Goal: Task Accomplishment & Management: Complete application form

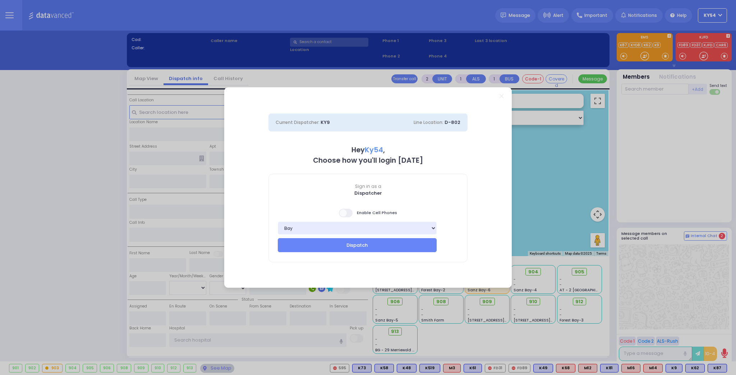
click at [345, 212] on span at bounding box center [346, 213] width 14 height 9
click at [345, 247] on button "Dispatch" at bounding box center [357, 245] width 159 height 14
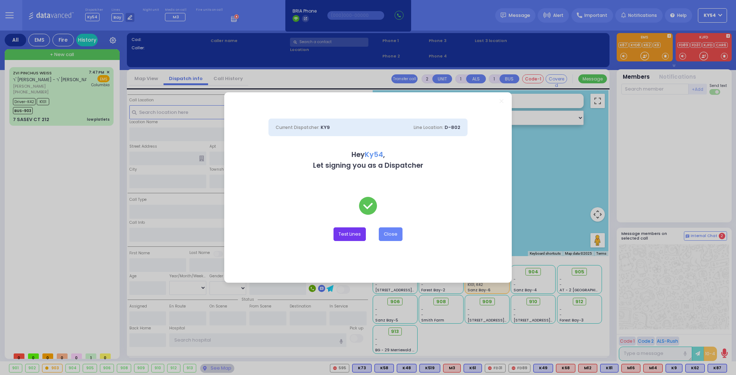
click at [348, 237] on button "Test Lines" at bounding box center [349, 234] width 32 height 14
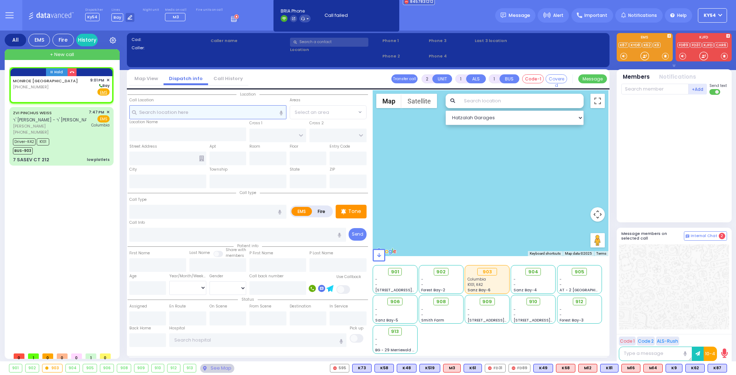
select select
radio input "true"
select select
type input "21:01"
select select "Hatzalah Garages"
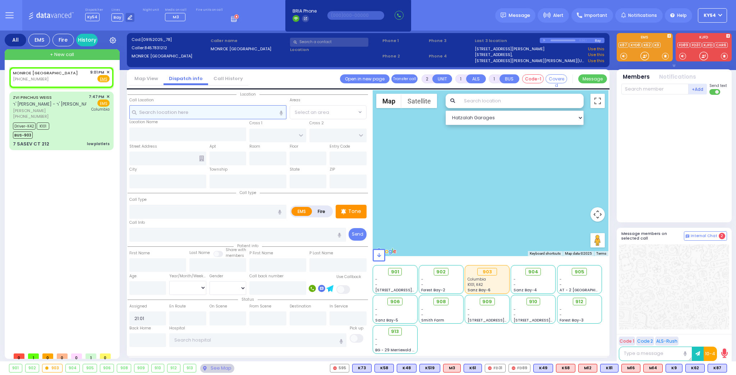
select select
radio input "true"
select select
select select "Hatzalah Garages"
select select
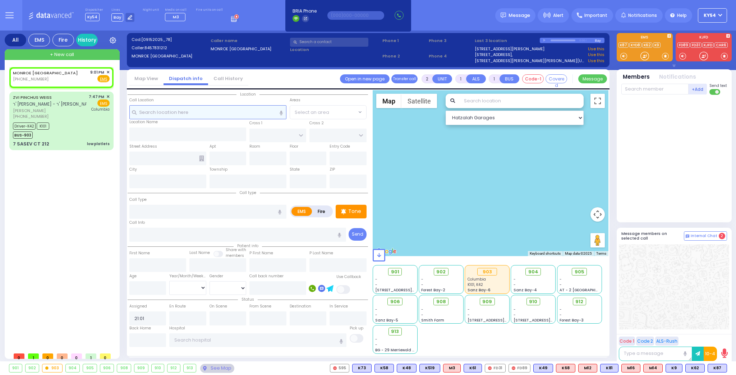
radio input "true"
select select
select select "Hatzalah Garages"
click at [108, 72] on span "✕" at bounding box center [107, 72] width 3 height 6
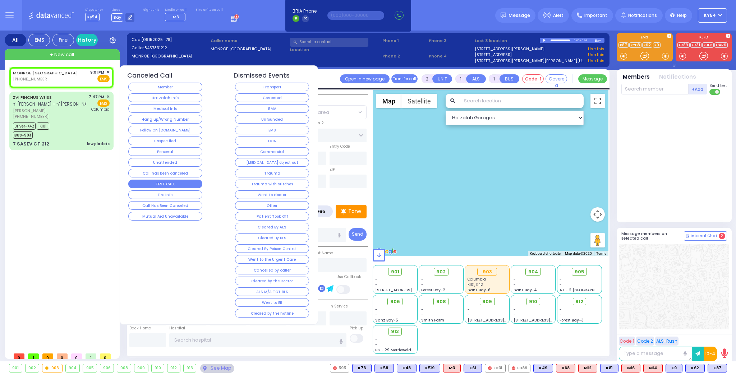
click at [164, 182] on button "TEST CALL" at bounding box center [165, 184] width 74 height 9
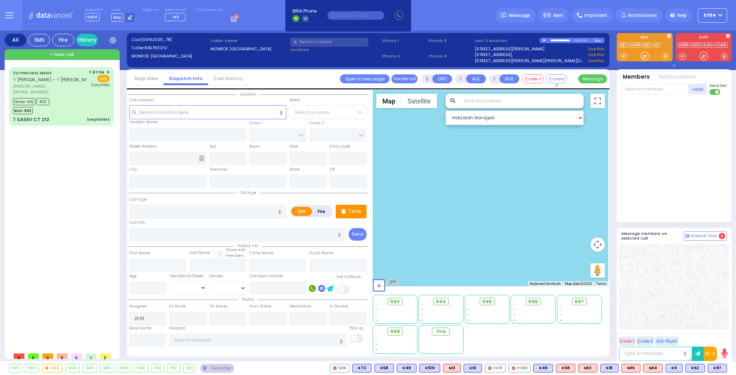
select select
radio input "true"
select select
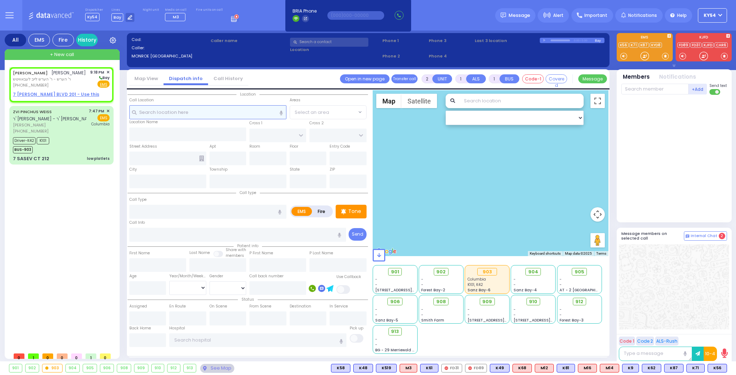
select select
radio input "true"
type input "[PERSON_NAME]"
select select
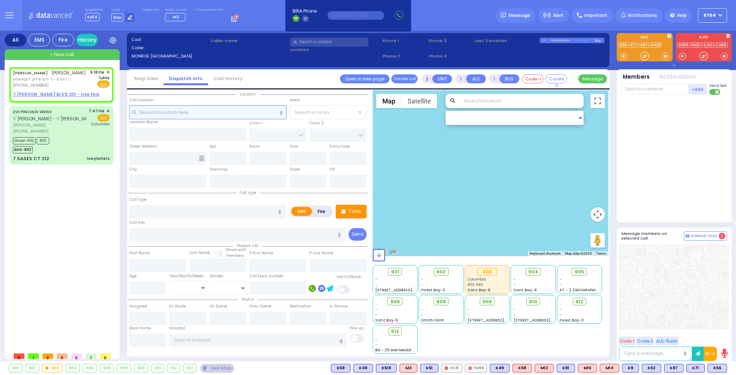
type input "21:18"
select select "Hatzalah Garages"
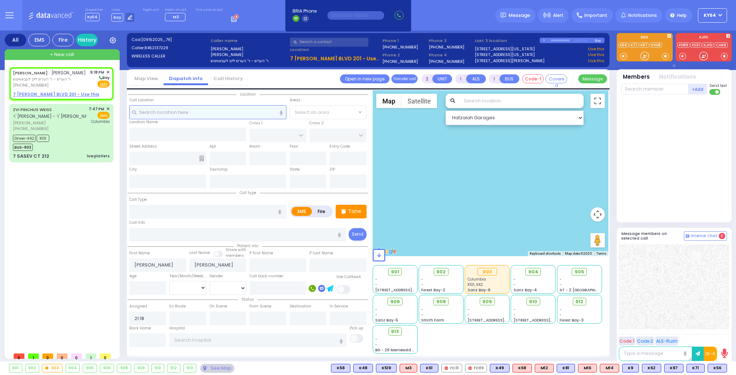
select select
radio input "true"
select select
select select "Hatzalah Garages"
click at [70, 82] on span "ר' הערש - ר' הערש לייב לעבאוויטש" at bounding box center [49, 79] width 73 height 6
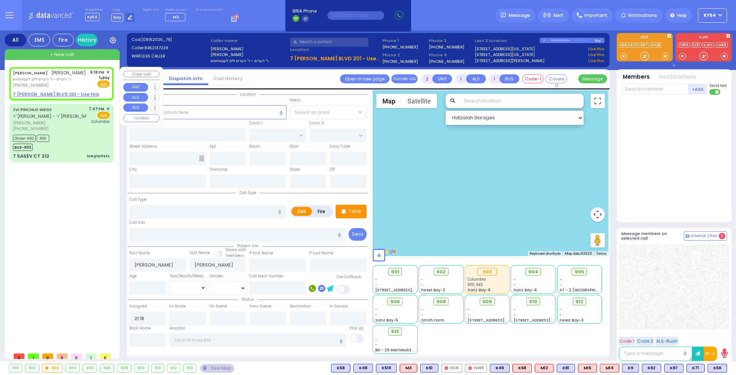
select select
radio input "true"
select select
select select "Hatzalah Garages"
click at [71, 76] on div "MOSHE MORDCHE FRIEDMAN משה מרדכי פריעדמאן" at bounding box center [49, 72] width 73 height 7
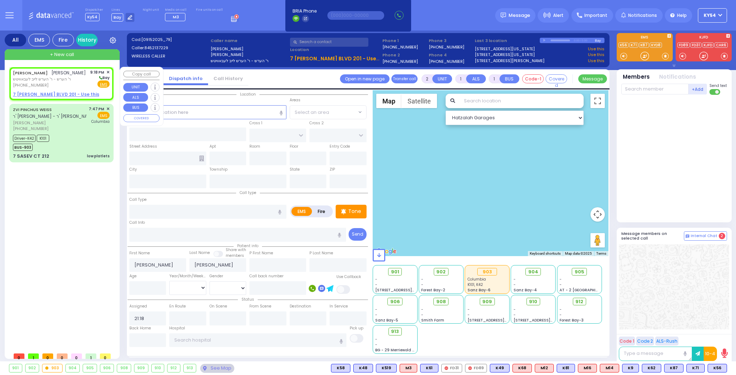
select select
radio input "true"
select select
select select "Hatzalah Garages"
click at [184, 111] on input "text" at bounding box center [207, 112] width 157 height 14
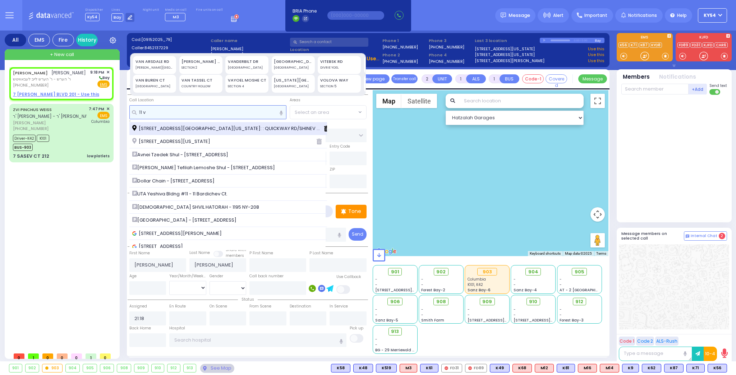
type input "11 v"
click at [187, 126] on span "[STREET_ADDRESS][GEOGRAPHIC_DATA][US_STATE]: : QUICKWAY RD/SHINEV CT" at bounding box center [228, 128] width 192 height 7
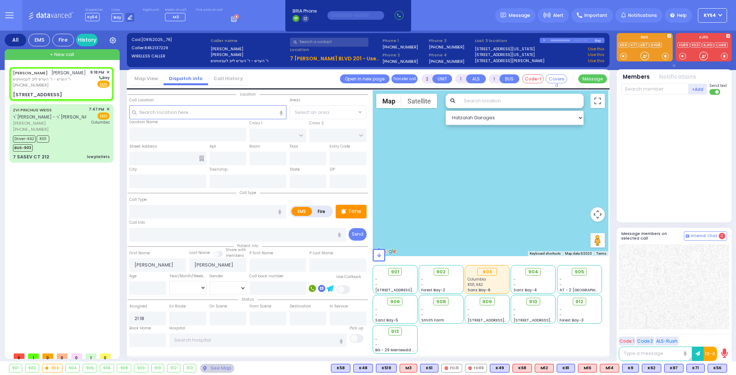
select select
radio input "true"
select select
select select "Hatzalah Garages"
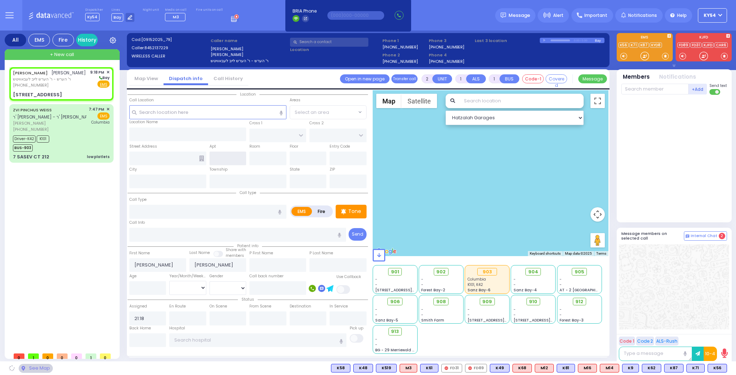
type input "QUICKWAY RD"
type input "GARFIELD RD"
type input "[STREET_ADDRESS]"
type input "Monroe"
type input "[US_STATE]"
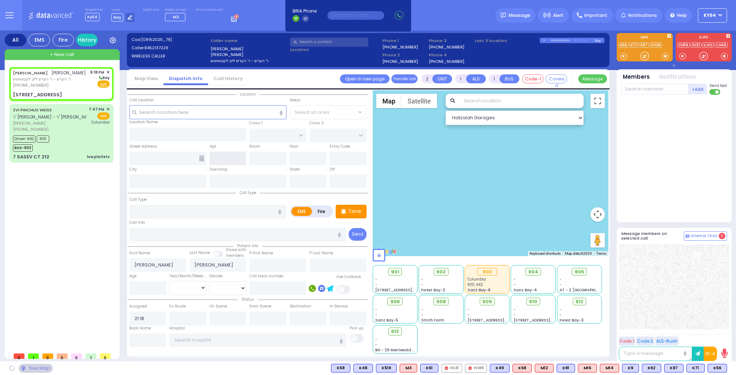
type input "[STREET_ADDRESS]: : QUICKWAY RD/SHINEV CT"
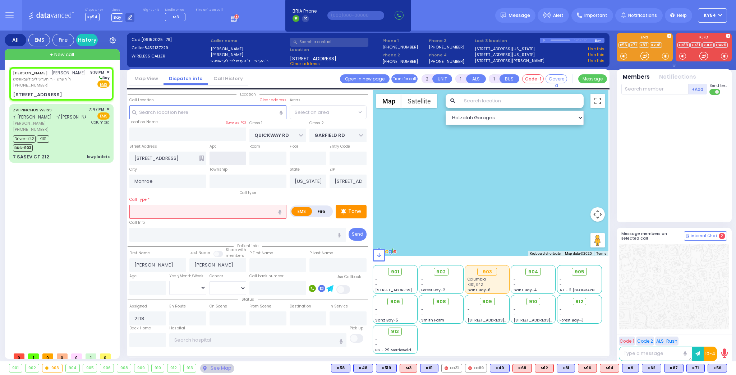
select select "SECTION 1"
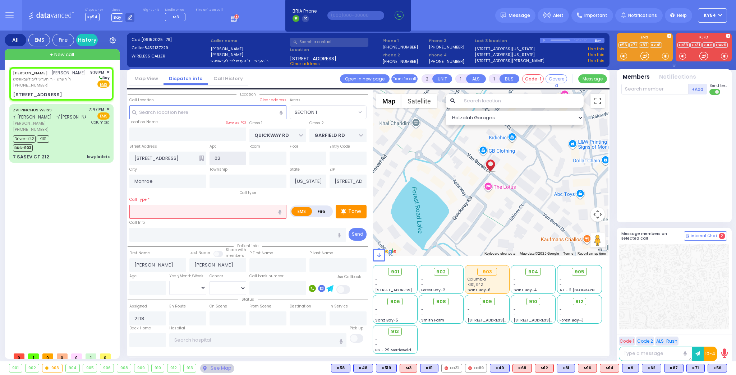
type input "024"
select select
radio input "true"
select select
select select "Hatzalah Garages"
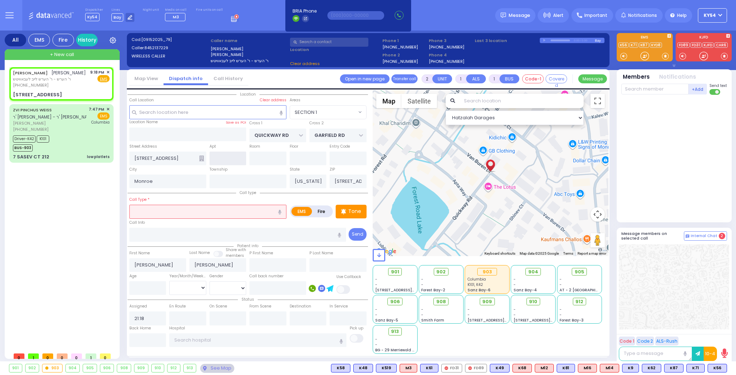
select select "SECTION 1"
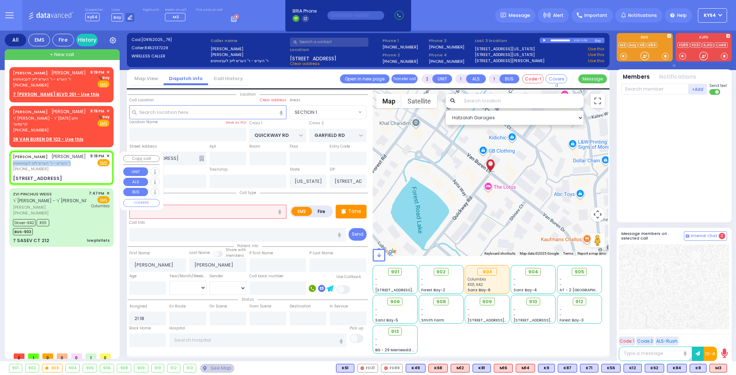
click at [79, 167] on div "MOSHE MORDCHE FRIEDMAN משה מרדכי פריעדמאן ר' הערש - ר' הערש לייב לעבאוויטש (845…" at bounding box center [49, 162] width 73 height 19
select select
radio input "true"
select select
select select "Hatzalah Garages"
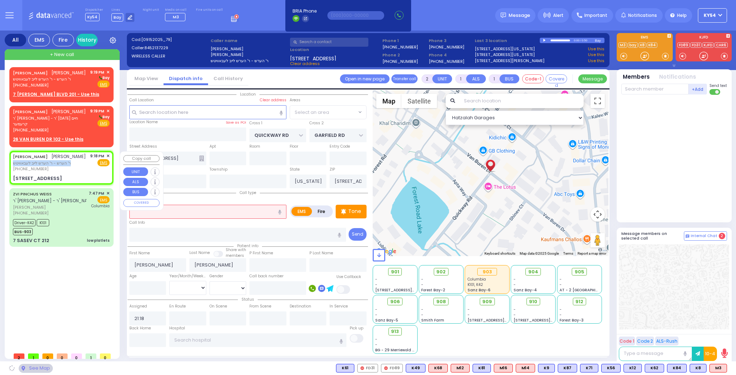
select select "SECTION 1"
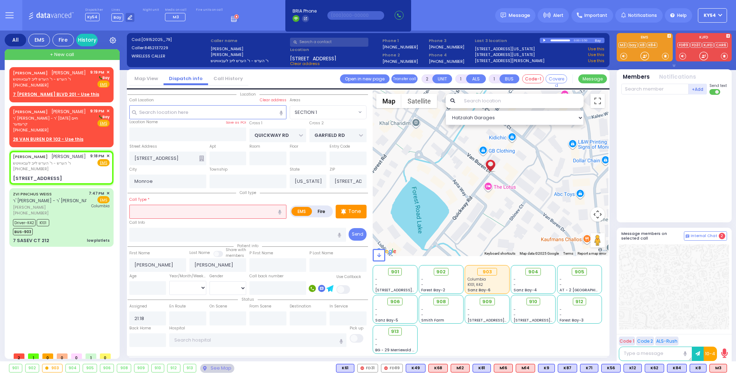
drag, startPoint x: 210, startPoint y: 209, endPoint x: 213, endPoint y: 212, distance: 3.8
click at [212, 212] on input "text" at bounding box center [207, 212] width 157 height 14
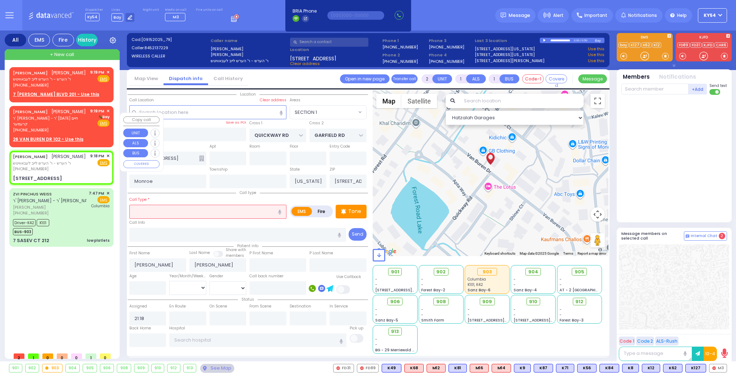
click at [69, 125] on span "ר' [PERSON_NAME] - ר' [DATE] חיים קרעמער" at bounding box center [50, 121] width 75 height 12
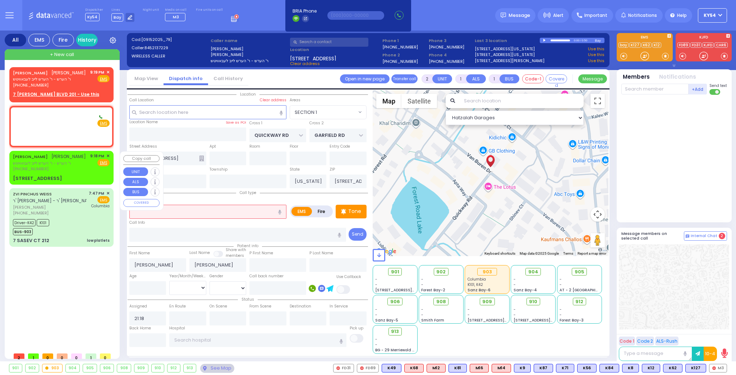
click at [73, 160] on div "MOSHE MORDCHE FRIEDMAN משה מרדכי פריעדמאן" at bounding box center [49, 156] width 73 height 7
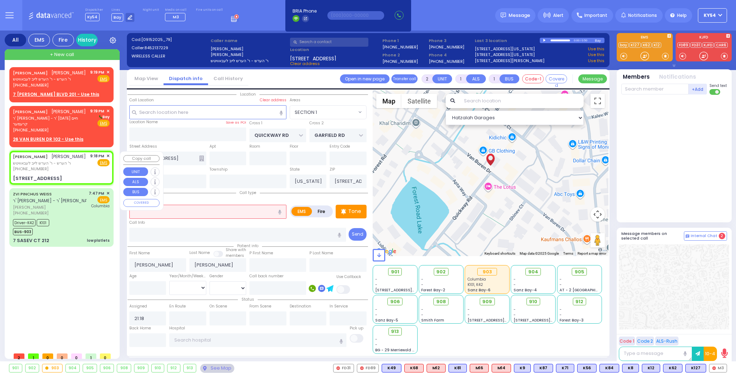
select select
radio input "true"
type input "YECHESKEL"
type input "NEUMAN"
select select
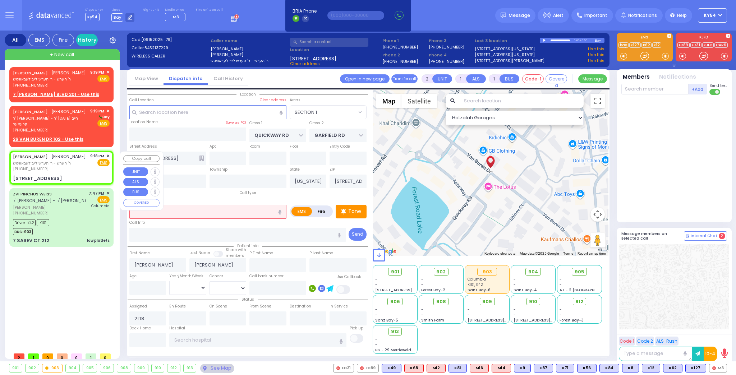
type input "21:19"
select select "Hatzalah Garages"
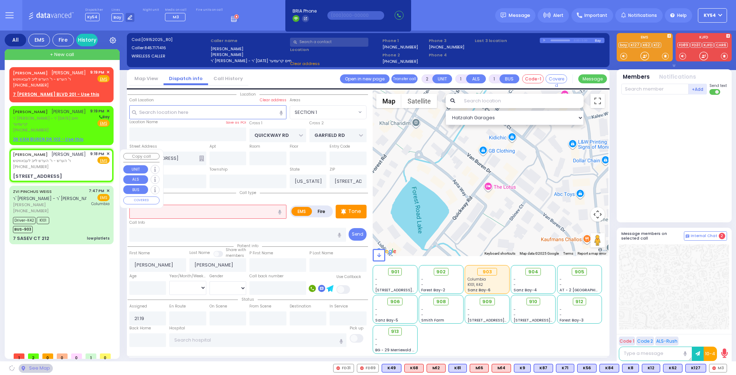
select select
radio input "true"
type input "[PERSON_NAME]"
select select
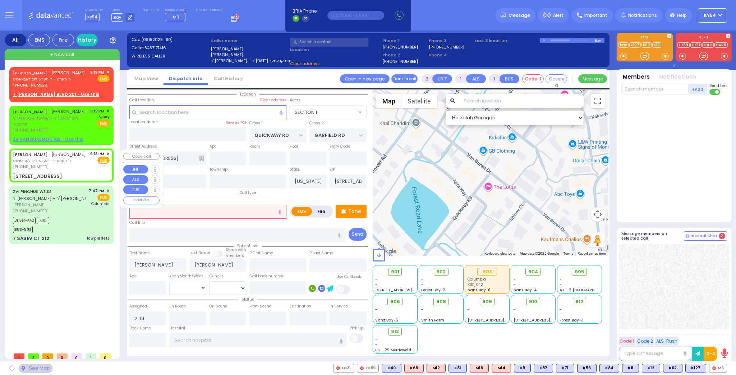
type input "21:18"
select select "Hatzalah Garages"
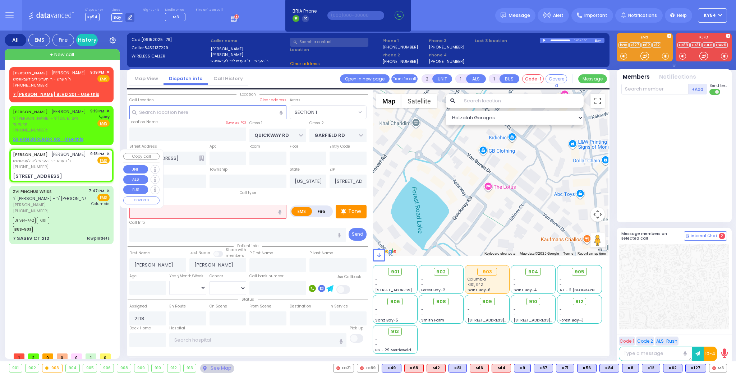
select select "SECTION 1"
click at [74, 170] on div "[PHONE_NUMBER]" at bounding box center [49, 167] width 73 height 6
select select
radio input "true"
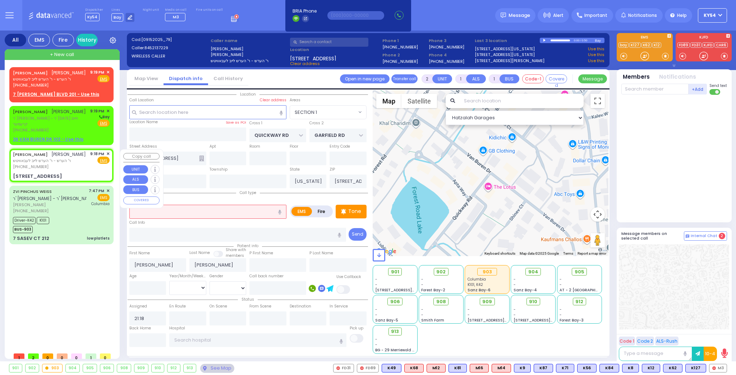
select select
select select "Hatzalah Garages"
select select "SECTION 1"
click at [52, 139] on u "26 VAN BUREN DR 102 - Use this" at bounding box center [48, 139] width 70 height 6
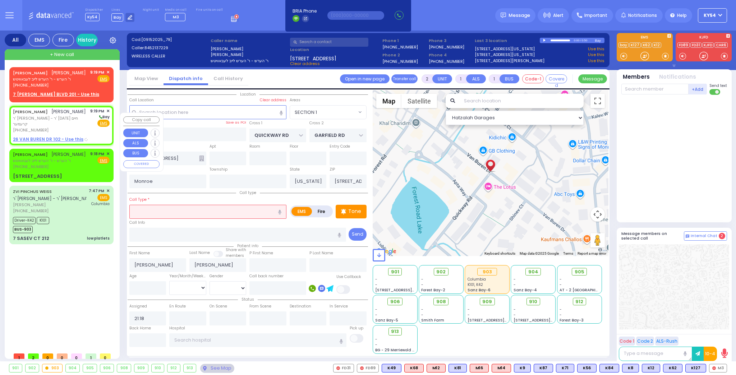
select select
radio input "true"
type input "YECHESKEL"
type input "NEUMAN"
select select
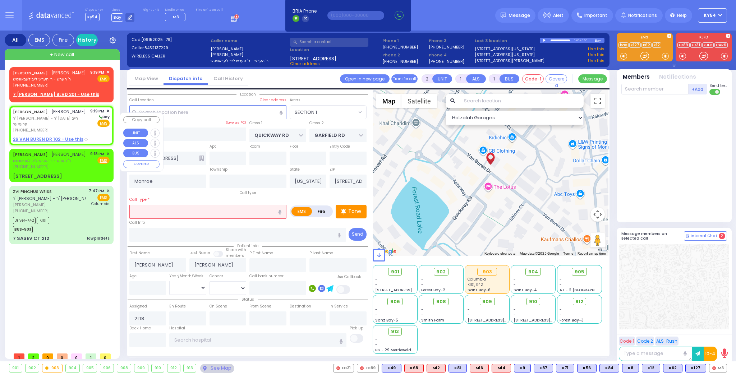
type input "21:19"
select select "Hatzalah Garages"
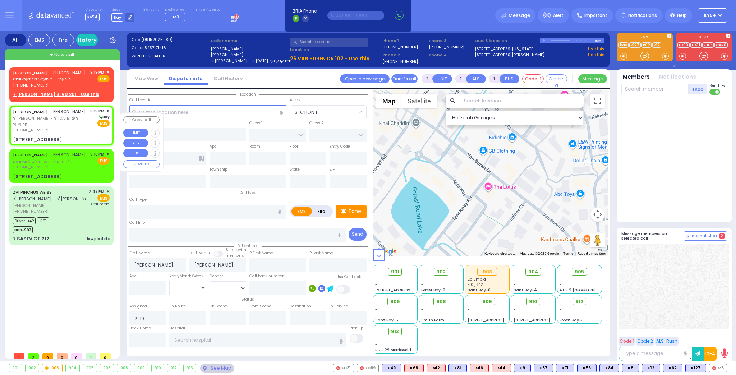
select select
radio input "true"
select select
select select "Hatzalah Garages"
type input "QUICKWAY RD"
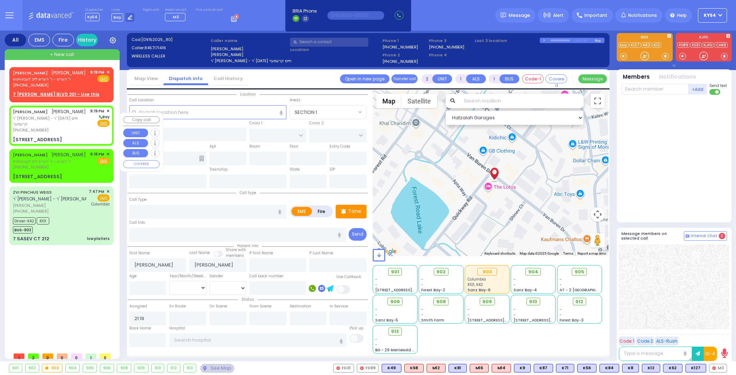
type input "SHINEV COURT"
type input "26 VAN BUREN DR"
type input "102"
type input "Monroe"
type input "[US_STATE]"
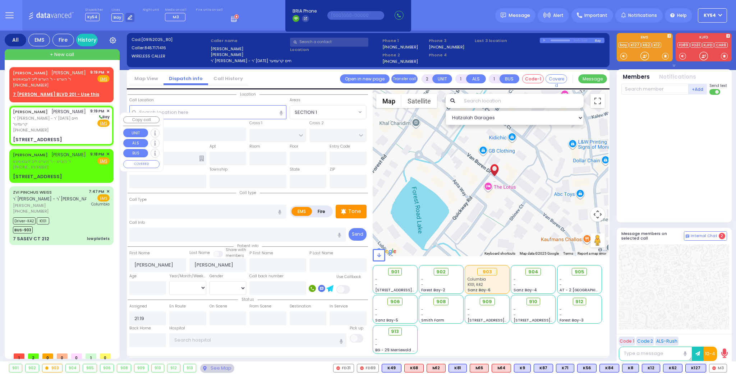
type input "10950"
select select "SECTION 1"
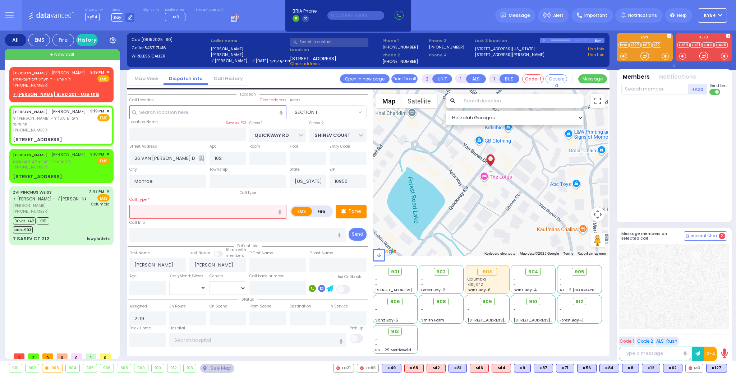
select select
radio input "true"
select select
select select "Hatzalah Garages"
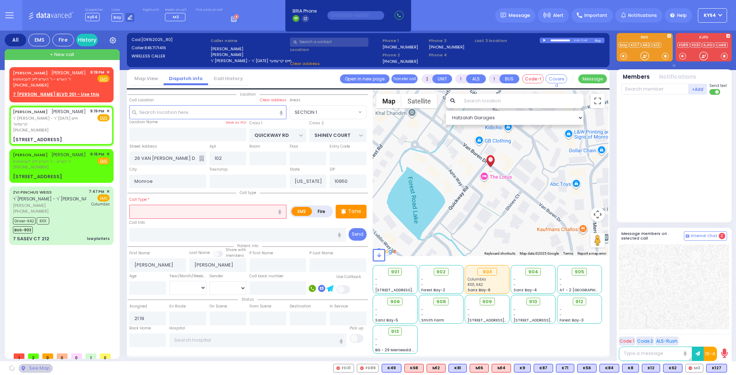
select select "SECTION 1"
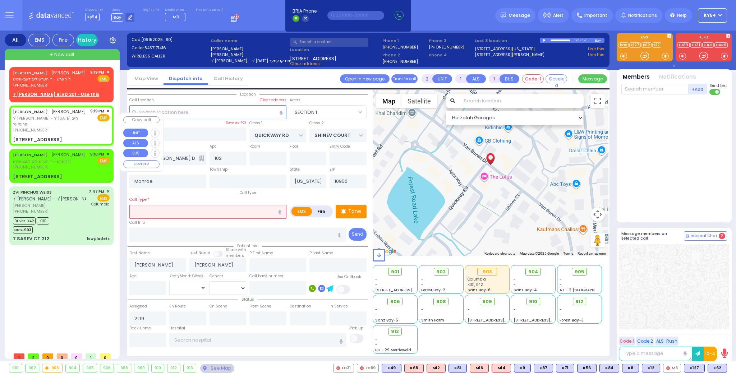
click at [81, 130] on div "YECHESKEL NEUMAN יחזקאל ניימאן ר' שאול נח - ר' פסח חיים קרעמער (845) 717-1416 9…" at bounding box center [61, 120] width 97 height 25
select select
radio input "true"
select select
select select "SECTION 1"
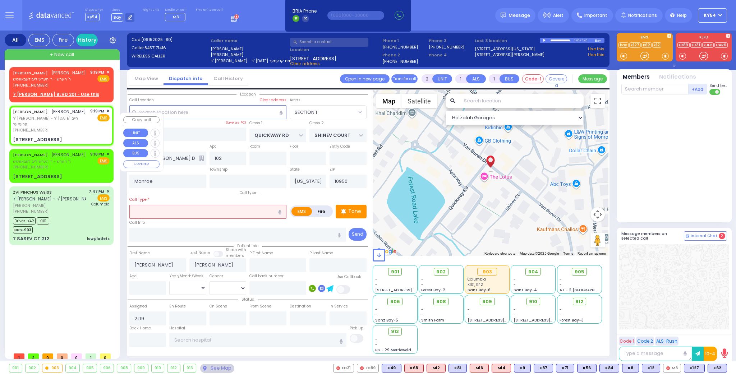
select select "Hatzalah Garages"
click at [83, 164] on span "ר' הערש - ר' הערש לייב לעבאוויטש" at bounding box center [49, 161] width 73 height 6
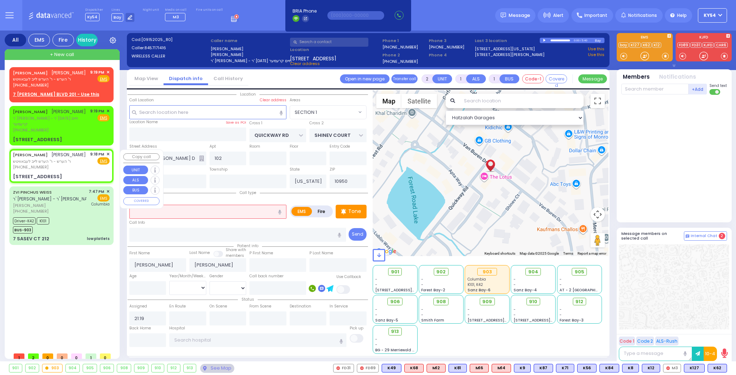
select select
radio input "true"
type input "[PERSON_NAME]"
select select
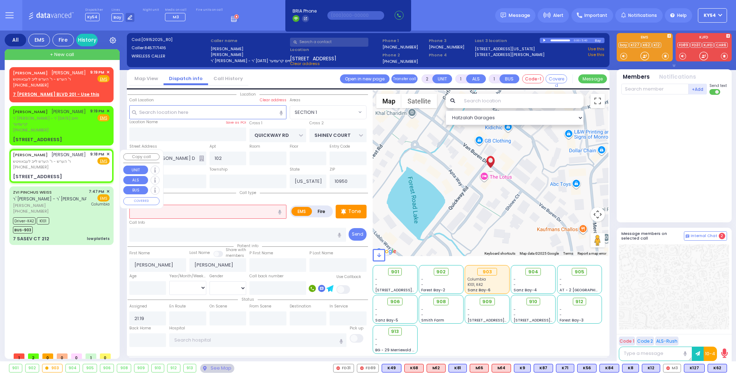
type input "21:18"
type input "GARFIELD RD"
type input "[STREET_ADDRESS]"
type input "[STREET_ADDRESS]: : QUICKWAY RD/SHINEV CT"
select select "Hatzalah Garages"
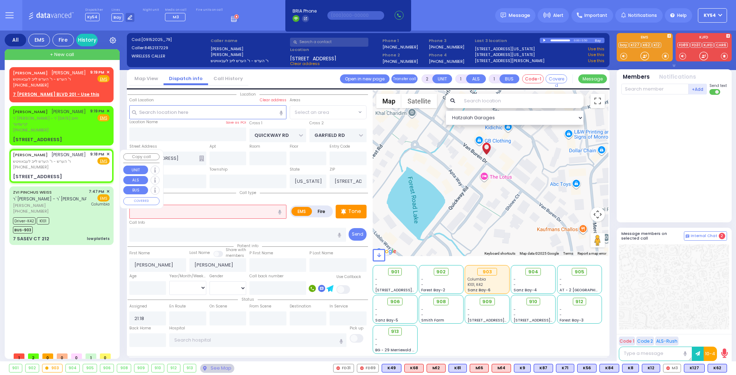
select select "SECTION 1"
click at [174, 212] on input "text" at bounding box center [207, 212] width 157 height 14
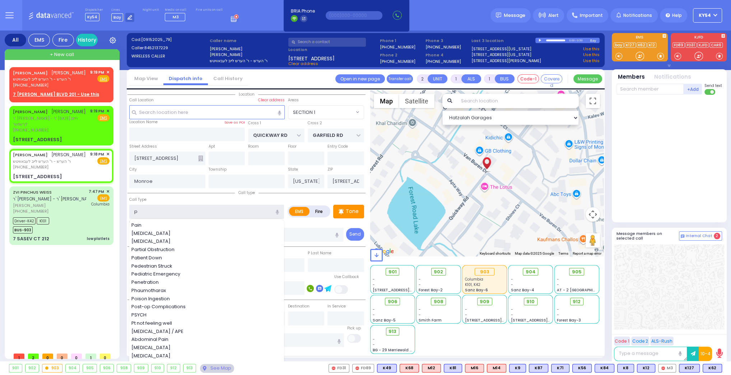
type input "pt"
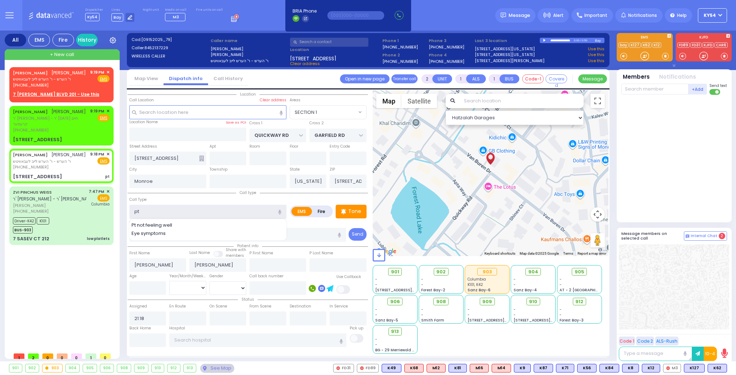
select select
radio input "true"
select select
select select "Hatzalah Garages"
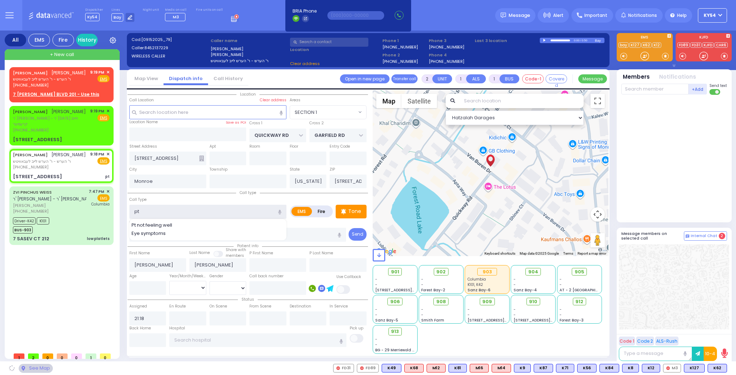
select select "SECTION 1"
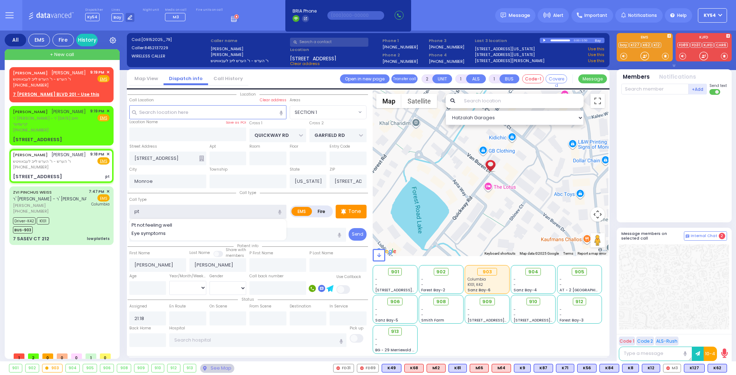
type input "p"
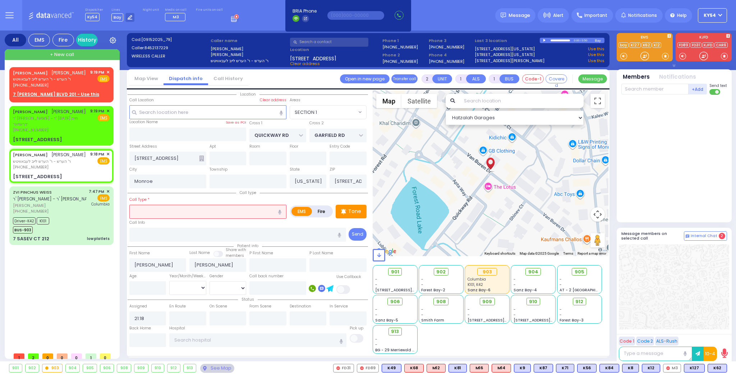
select select
radio input "true"
select select
select select "Hatzalah Garages"
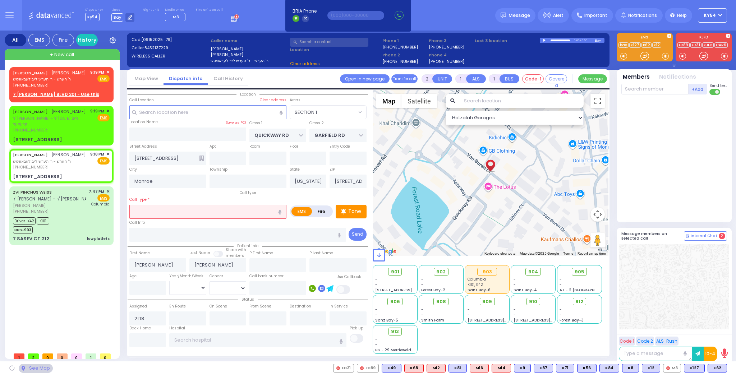
click at [281, 210] on icon "button" at bounding box center [279, 212] width 3 height 5
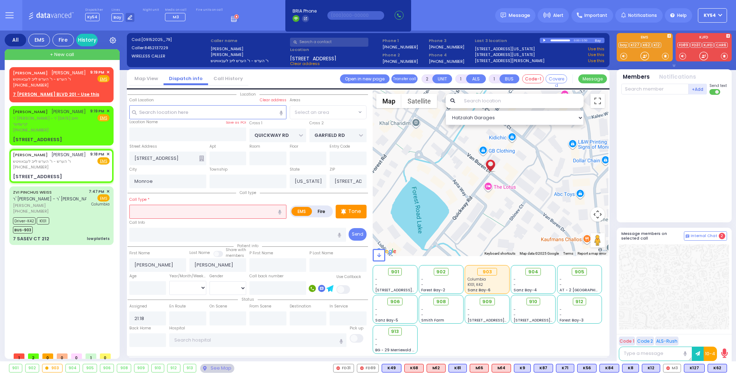
type input "basement fantus"
radio input "true"
select select
select select "Hatzalah Garages"
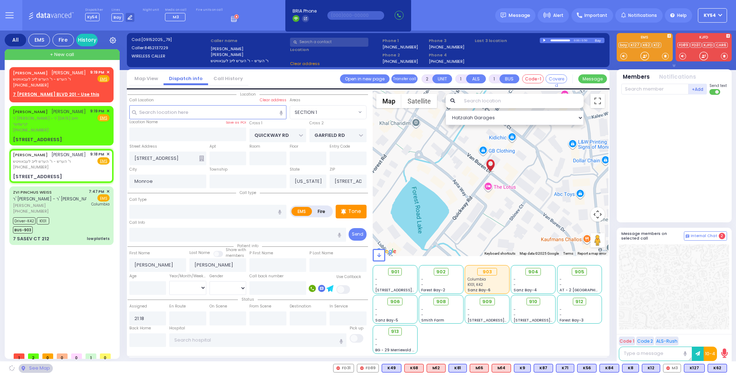
select select "SECTION 1"
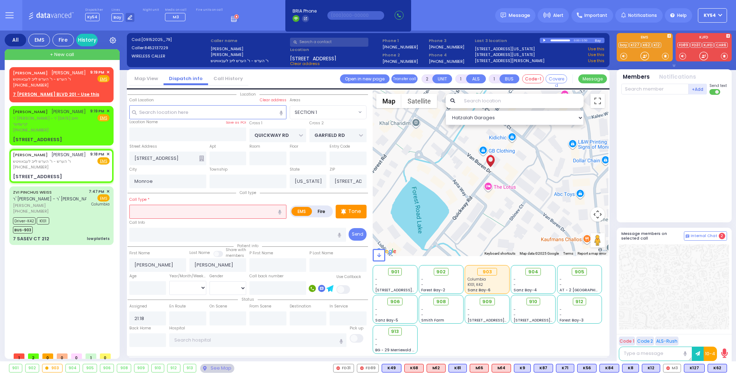
select select
radio input "true"
select select
select select "Hatzalah Garages"
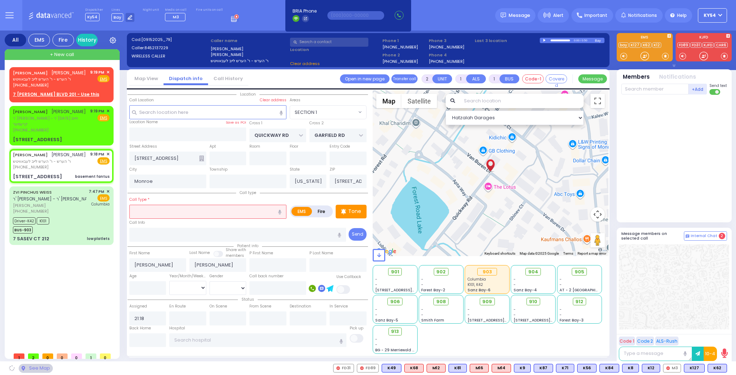
click at [226, 211] on input "text" at bounding box center [207, 212] width 157 height 14
select select "SECTION 1"
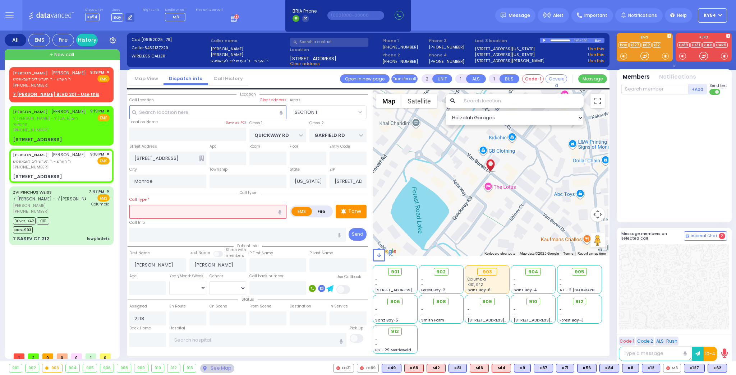
select select
radio input "true"
select select
select select "Hatzalah Garages"
select select "SECTION 1"
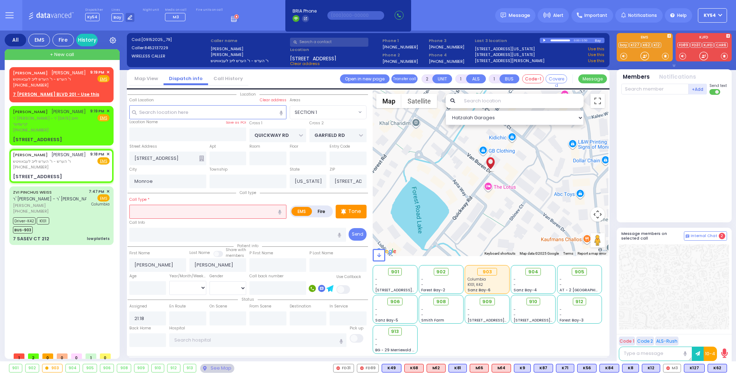
click at [281, 210] on icon "button" at bounding box center [279, 212] width 3 height 5
type input "basement vented"
select select
radio input "true"
select select
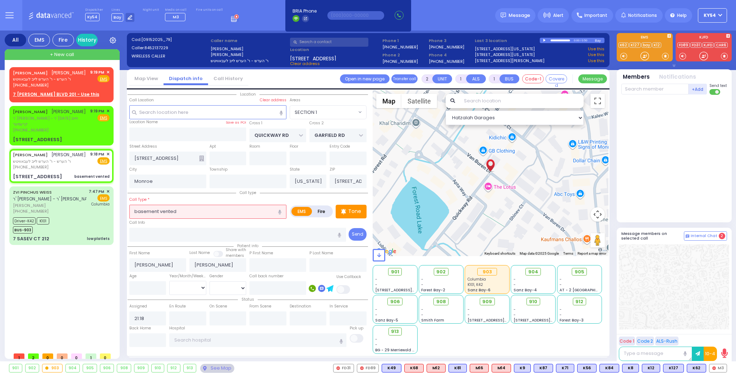
select select "Hatzalah Garages"
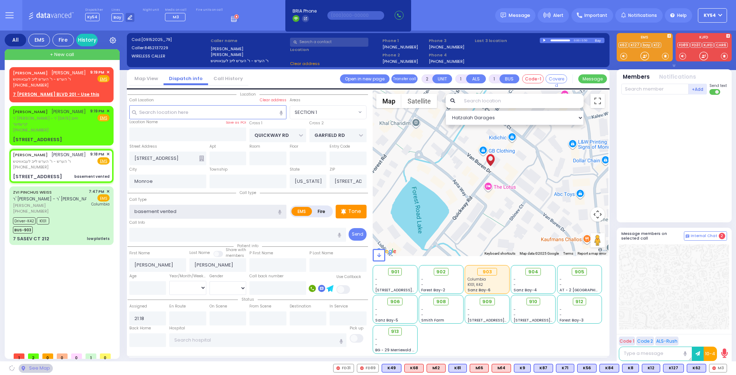
click at [214, 211] on input "basement vented" at bounding box center [207, 212] width 157 height 14
select select "SECTION 1"
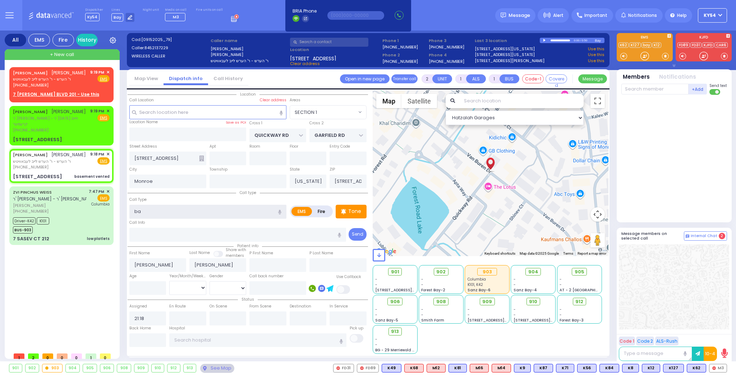
type input "b"
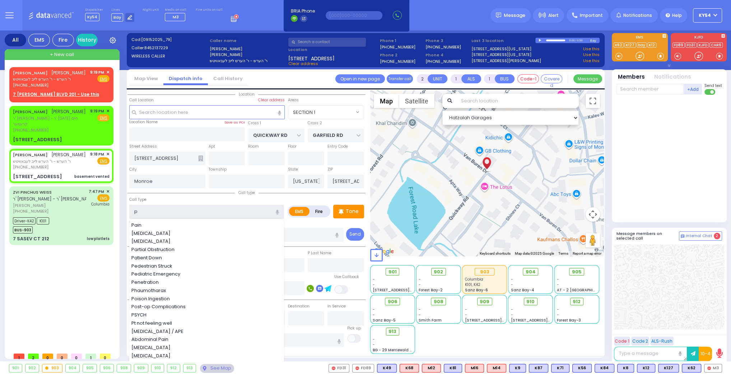
type input "pt"
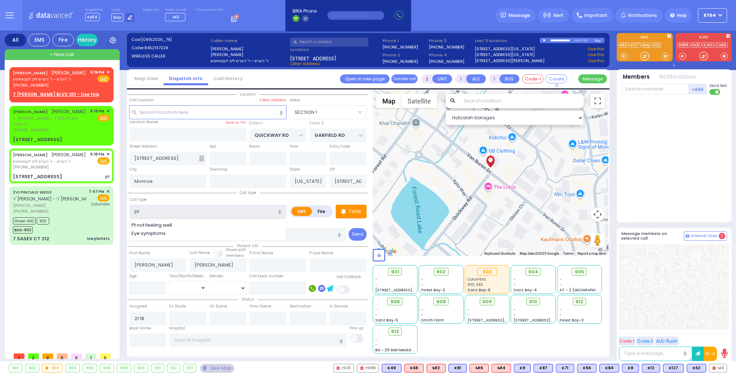
select select
radio input "true"
select select
select select "Hatzalah Garages"
select select "SECTION 1"
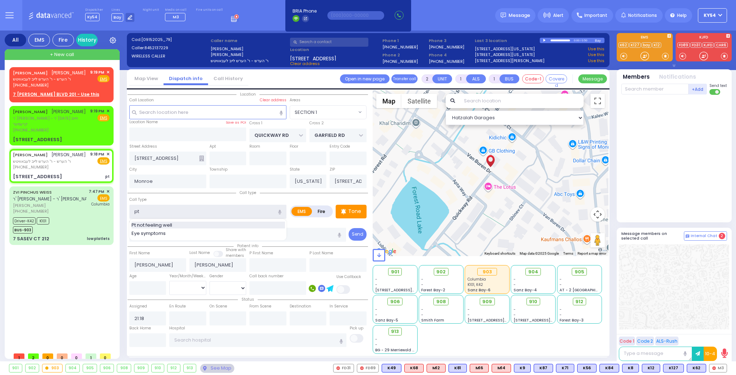
type input "p"
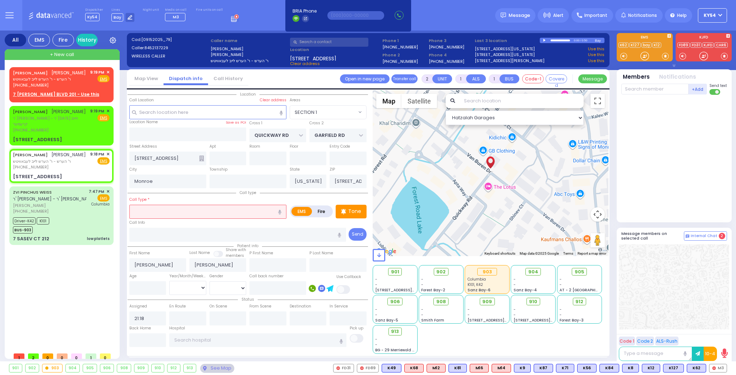
select select
radio input "true"
select select
select select "Hatzalah Garages"
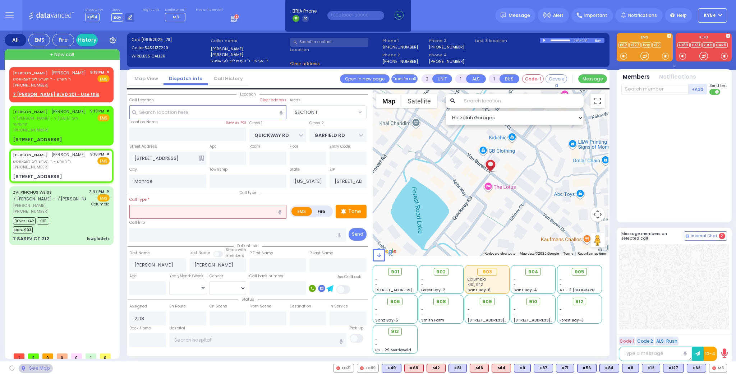
select select
radio input "true"
select select
select select "Hatzalah Garages"
click at [280, 211] on icon "button" at bounding box center [279, 212] width 3 height 5
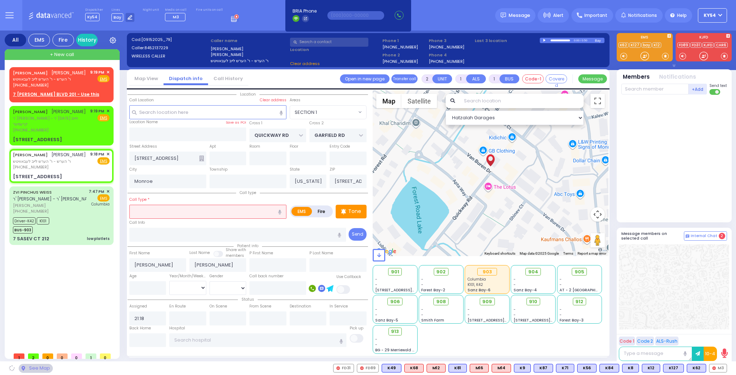
select select
radio input "true"
select select
select select "Hatzalah Garages"
select select "SECTION 1"
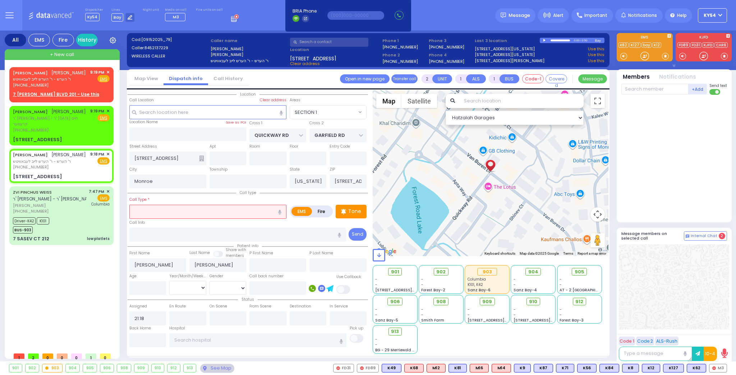
select select
type input "patient fainted"
select select "SECTION 1"
select select
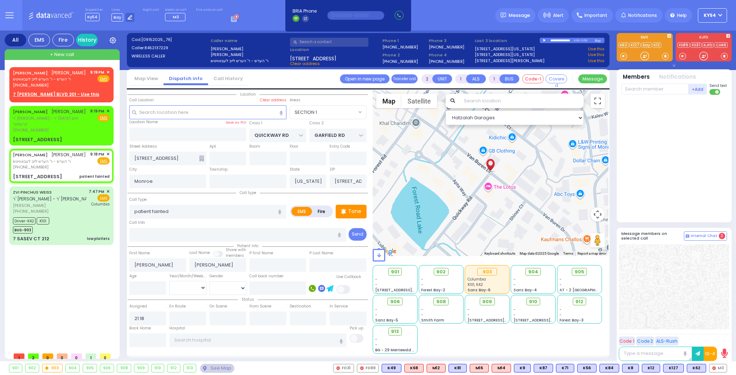
radio input "true"
select select
select select "Hatzalah Garages"
select select "SECTION 1"
click at [230, 159] on input "text" at bounding box center [227, 159] width 37 height 14
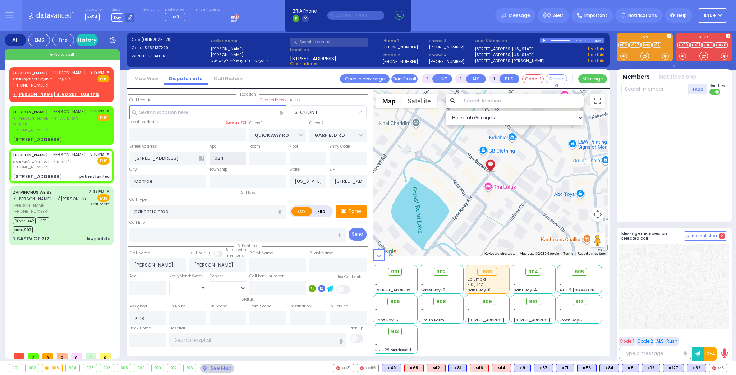
type input "024"
click at [81, 275] on div "MOSHE MORDCHE FRIEDMAN משה מרדכי פריעדמאן ר' הערש - ר' הערש לייב לעבאוויטש (845…" at bounding box center [62, 208] width 107 height 282
select select
radio input "true"
select select
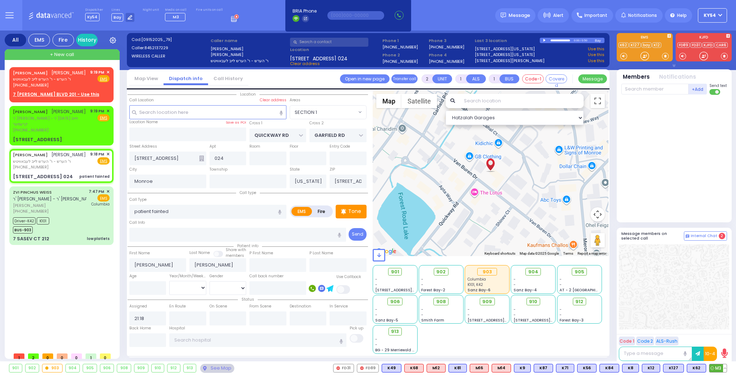
click at [723, 366] on button at bounding box center [725, 368] width 4 height 8
click at [696, 367] on span "K62" at bounding box center [696, 368] width 19 height 8
click at [677, 370] on span "K127" at bounding box center [673, 368] width 20 height 8
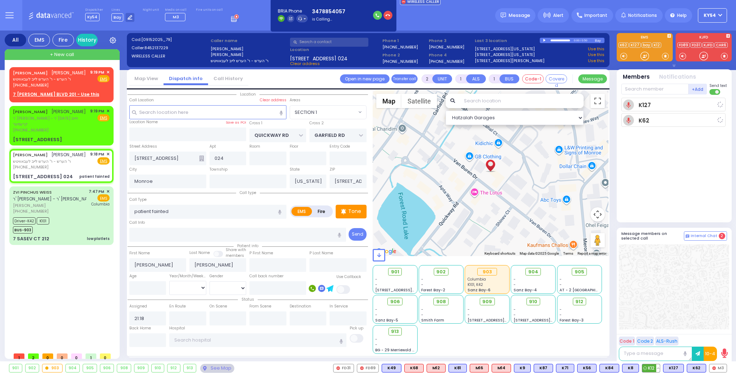
click at [653, 368] on span "K12" at bounding box center [651, 368] width 18 height 8
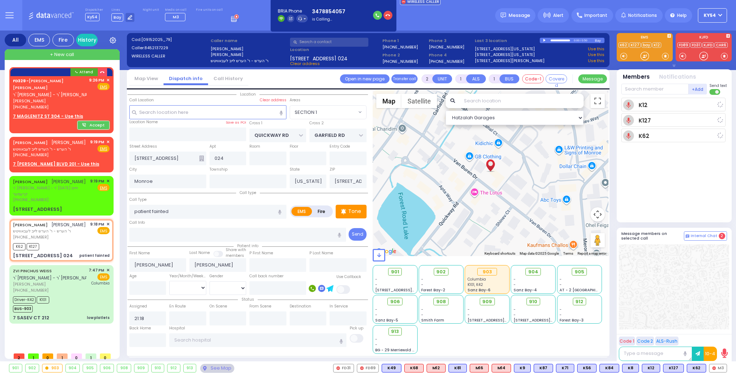
click at [0, 0] on span "K8" at bounding box center [0, 0] width 0 height 0
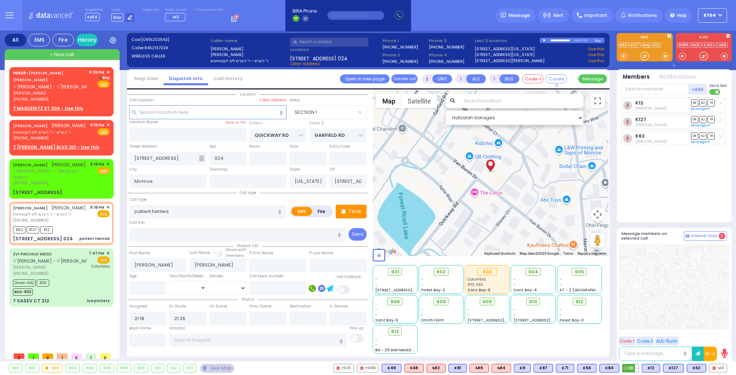
click at [634, 368] on span "K8" at bounding box center [630, 368] width 16 height 8
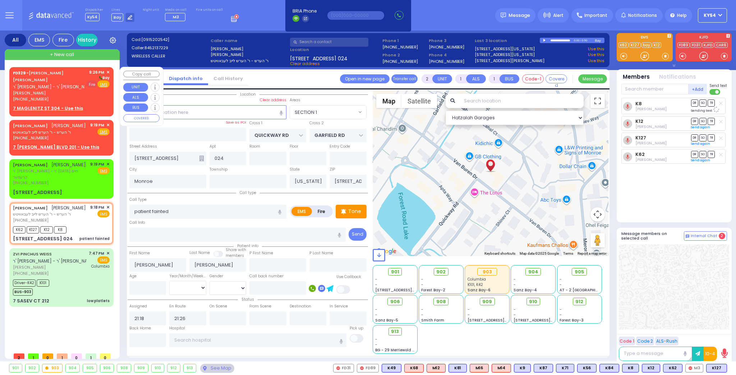
click at [92, 85] on span "Fire" at bounding box center [91, 83] width 11 height 7
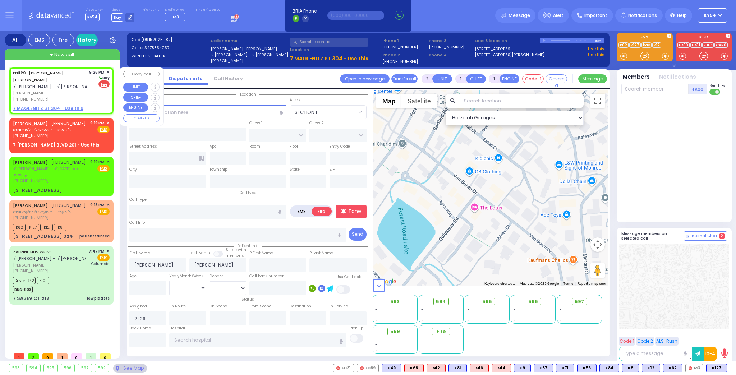
click at [52, 105] on u "7 MAGLENITZ ST 304 - Use this" at bounding box center [48, 108] width 70 height 6
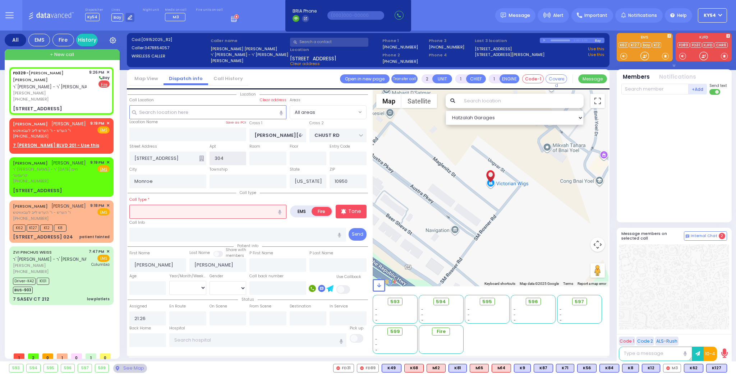
drag, startPoint x: 222, startPoint y: 157, endPoint x: 210, endPoint y: 159, distance: 11.7
click at [210, 158] on input "304" at bounding box center [227, 159] width 37 height 14
click at [159, 207] on input "text" at bounding box center [207, 212] width 157 height 14
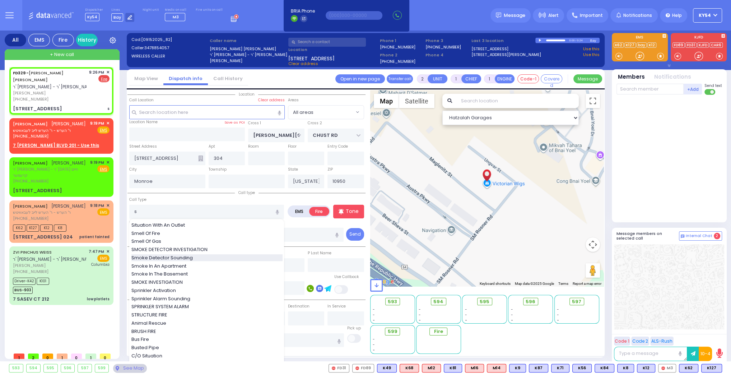
click at [182, 256] on span "Smoke Detector Sounding" at bounding box center [163, 257] width 64 height 7
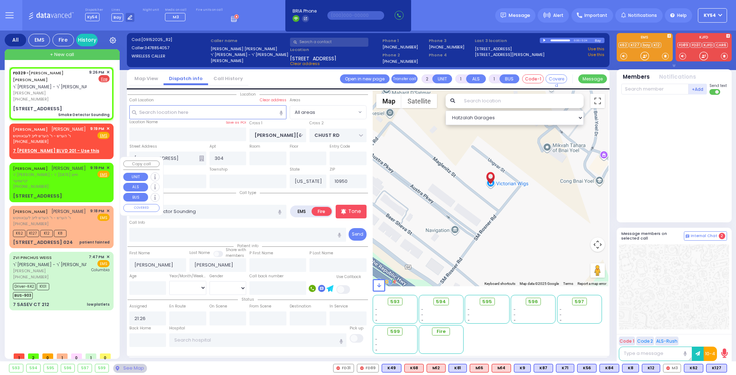
click at [68, 184] on div "[PHONE_NUMBER]" at bounding box center [50, 187] width 75 height 6
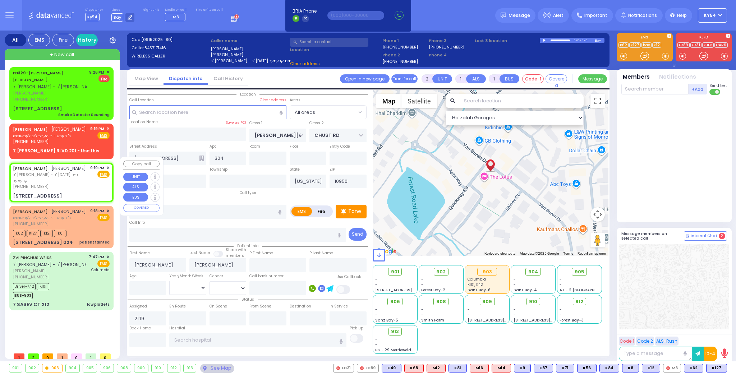
click at [69, 184] on div "[PHONE_NUMBER]" at bounding box center [50, 187] width 75 height 6
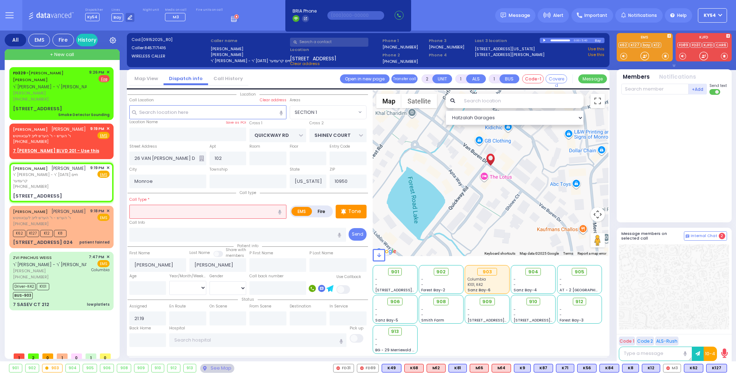
click at [243, 210] on input "text" at bounding box center [207, 212] width 157 height 14
drag, startPoint x: 172, startPoint y: 211, endPoint x: 190, endPoint y: 208, distance: 18.2
click at [173, 211] on input "text" at bounding box center [207, 212] width 157 height 14
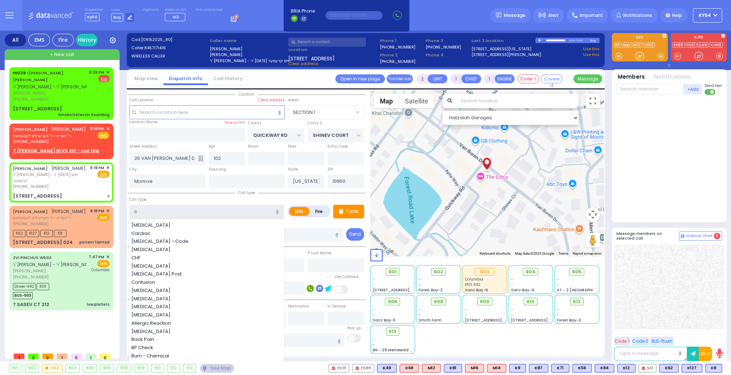
click at [139, 210] on input "c" at bounding box center [206, 212] width 155 height 14
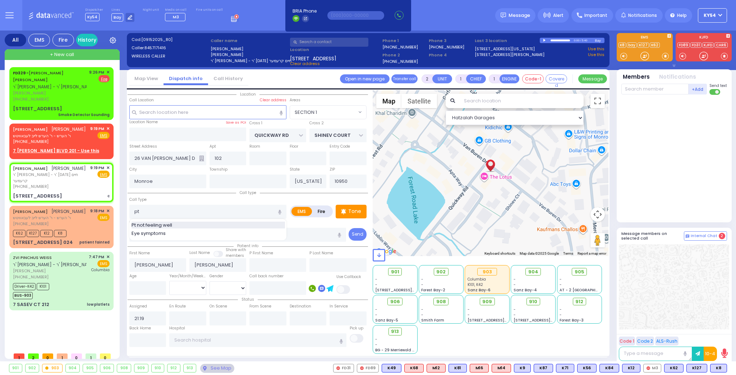
click at [185, 222] on div "Pt not feeling well" at bounding box center [207, 225] width 153 height 7
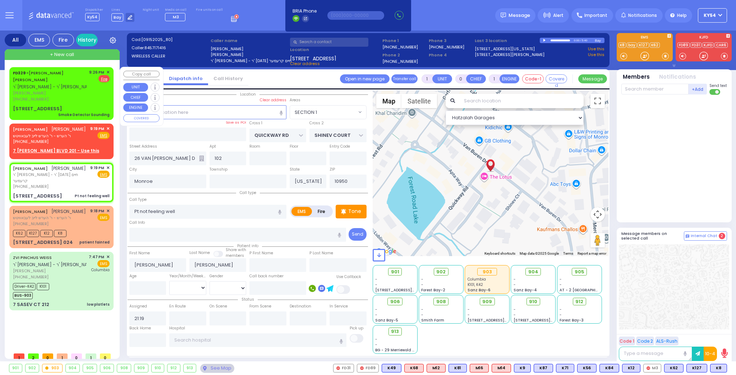
drag, startPoint x: 65, startPoint y: 90, endPoint x: 59, endPoint y: 93, distance: 7.1
click at [60, 96] on div "[PHONE_NUMBER]" at bounding box center [50, 99] width 74 height 6
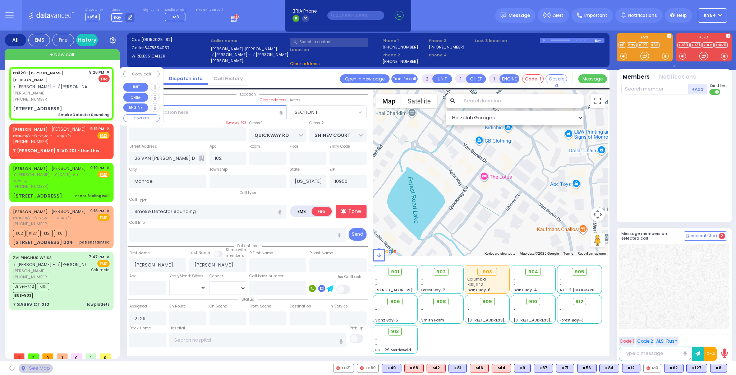
click at [60, 96] on div "[PHONE_NUMBER]" at bounding box center [50, 99] width 74 height 6
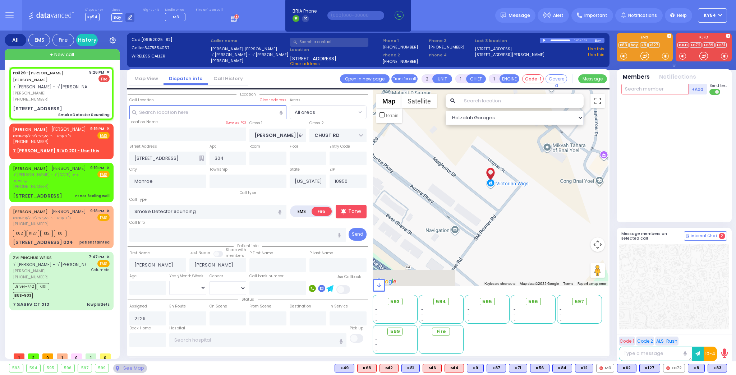
click at [640, 88] on input "text" at bounding box center [654, 89] width 67 height 11
click at [637, 105] on div "FD72" at bounding box center [645, 103] width 36 height 7
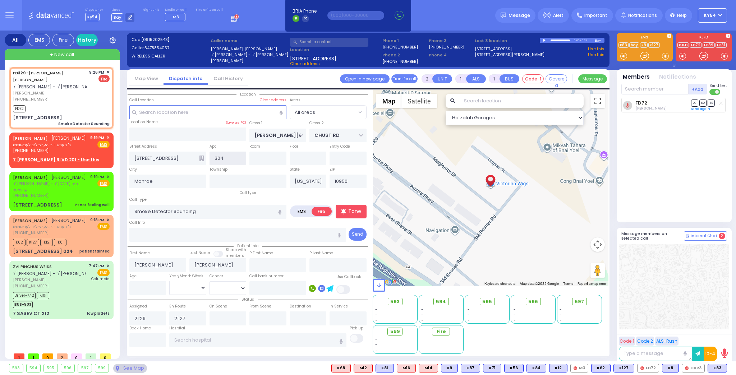
drag, startPoint x: 232, startPoint y: 159, endPoint x: 202, endPoint y: 171, distance: 31.8
click at [193, 161] on div "Street Address 7 MAGLENITZ ST 304 304 Entry Code" at bounding box center [247, 154] width 240 height 23
click at [84, 333] on div "FD329 - [PERSON_NAME] [PERSON_NAME] ר' [PERSON_NAME] - ר' [PERSON_NAME] [PERSON…" at bounding box center [62, 208] width 107 height 282
click at [699, 109] on link "Send again" at bounding box center [700, 109] width 19 height 4
click at [65, 193] on div "[PHONE_NUMBER]" at bounding box center [50, 196] width 75 height 6
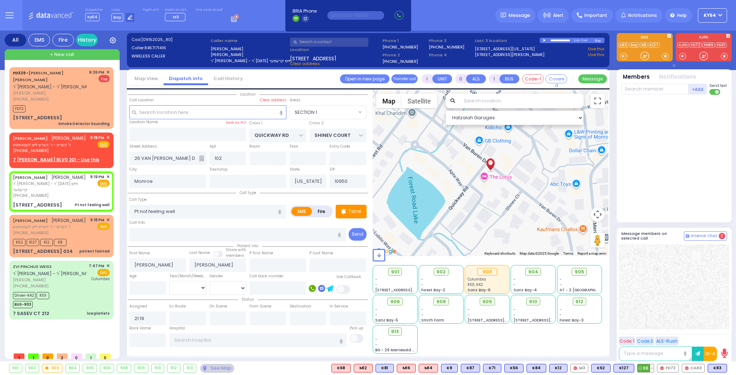
click at [646, 369] on span "K8" at bounding box center [645, 368] width 16 height 8
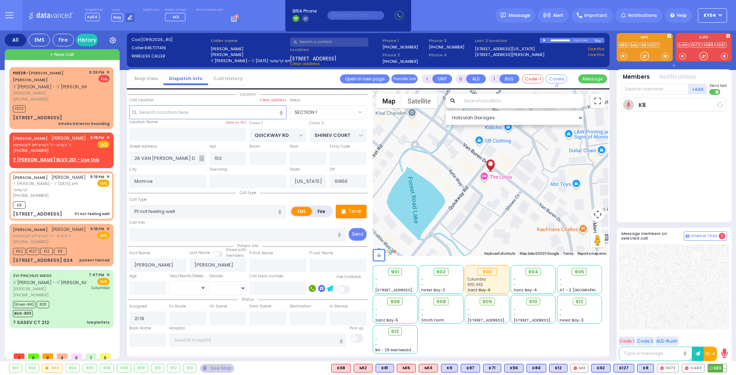
click at [718, 367] on span "K83" at bounding box center [717, 368] width 19 height 8
click at [80, 96] on div "[PHONE_NUMBER]" at bounding box center [50, 99] width 74 height 6
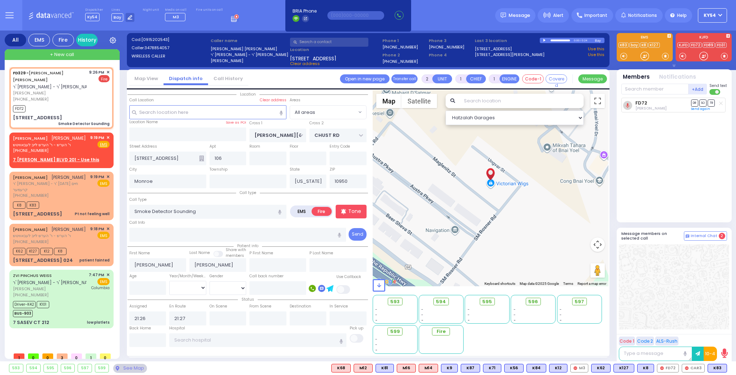
select select
drag, startPoint x: 0, startPoint y: 0, endPoint x: 636, endPoint y: 89, distance: 642.7
click at [640, 89] on input "text" at bounding box center [654, 89] width 67 height 11
type input "46"
drag, startPoint x: 651, startPoint y: 103, endPoint x: 653, endPoint y: 92, distance: 11.6
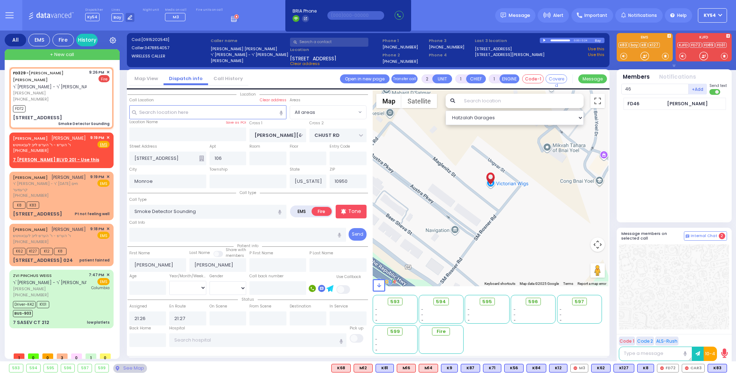
click at [651, 101] on div "FD46" at bounding box center [645, 103] width 36 height 7
click at [649, 88] on input "text" at bounding box center [654, 89] width 67 height 11
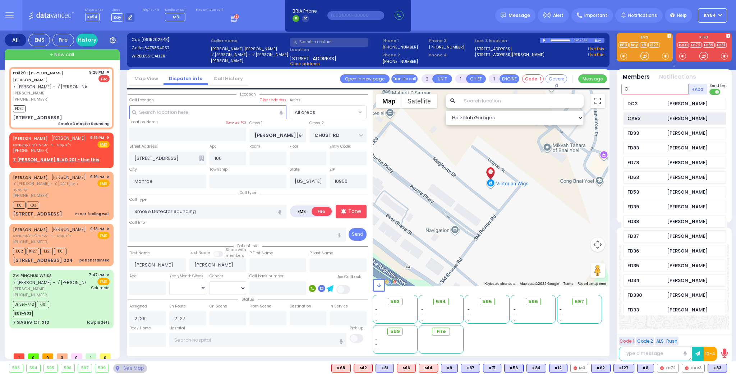
type input "3"
click at [645, 119] on div "CAR3" at bounding box center [645, 118] width 36 height 7
select select
radio input "true"
select select
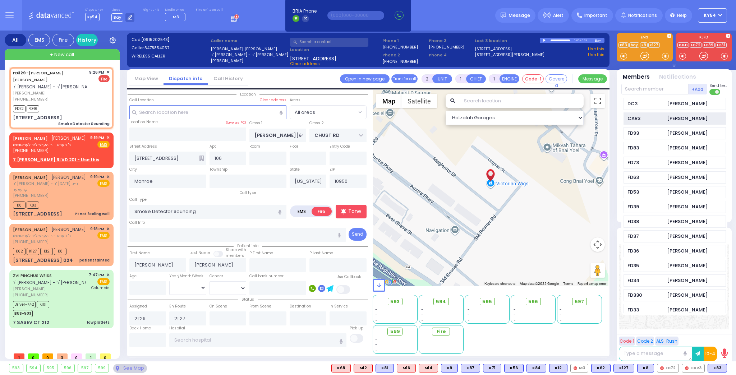
select select "Hatzalah Garages"
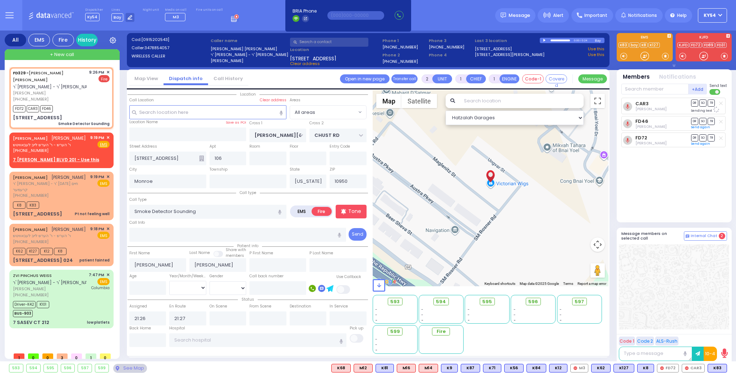
select select
radio input "true"
select select
select select "Hatzalah Garages"
click at [81, 233] on span "ר' הערש - ר' הערש לייב לעבאוויטש" at bounding box center [49, 236] width 73 height 6
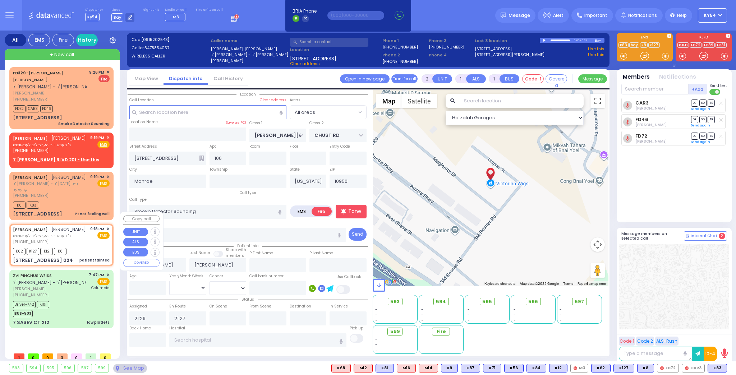
select select
type input "patient fainted"
radio input "true"
type input "[PERSON_NAME]"
select select
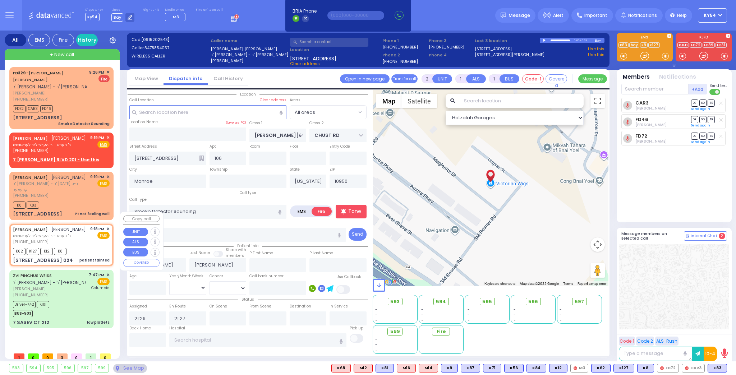
type input "21:18"
type input "21:26"
select select "Hatzalah Garages"
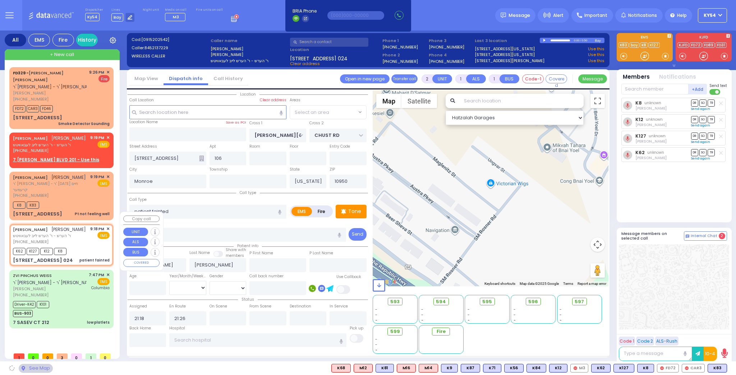
type input "QUICKWAY RD"
type input "GARFIELD RD"
type input "[STREET_ADDRESS]"
type input "024"
type input "[STREET_ADDRESS]: : QUICKWAY RD/SHINEV CT"
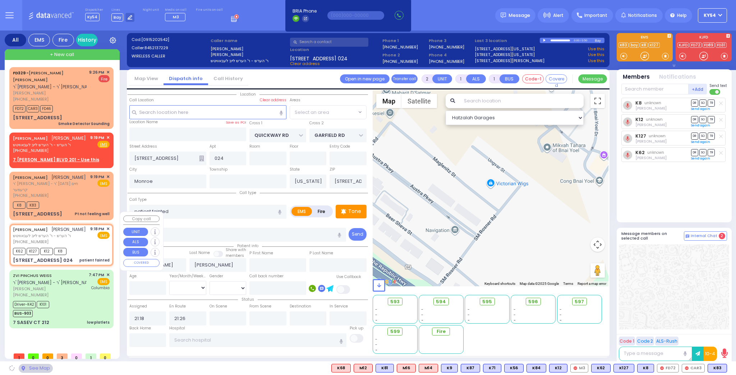
select select "SECTION 1"
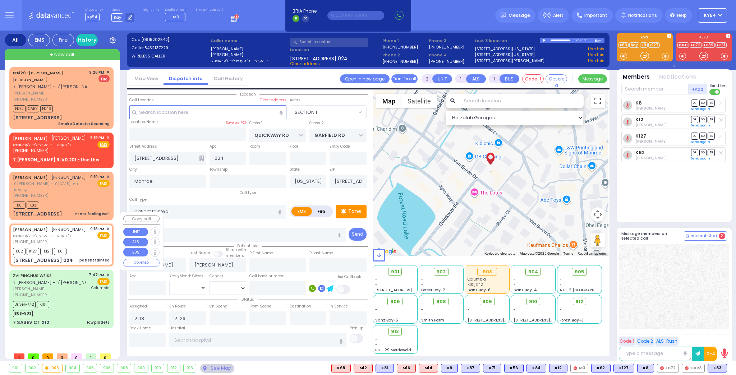
click at [69, 233] on span "ר' הערש - ר' הערש לייב לעבאוויטש" at bounding box center [49, 236] width 73 height 6
select select
radio input "true"
select select
select select "SECTION 1"
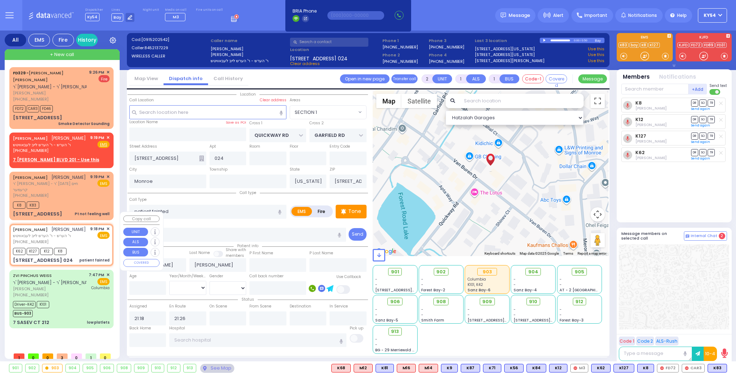
select select "Hatzalah Garages"
click at [86, 142] on span "ר' הערש - ר' הערש לייב לעבאוויטש" at bounding box center [49, 145] width 73 height 6
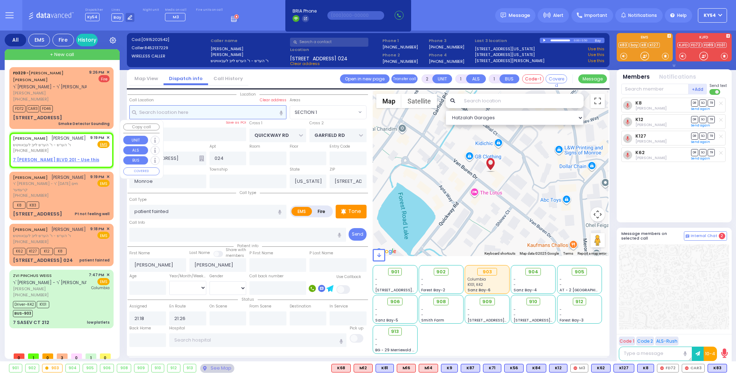
select select
radio input "true"
select select
type input "21:19"
select select "Hatzalah Garages"
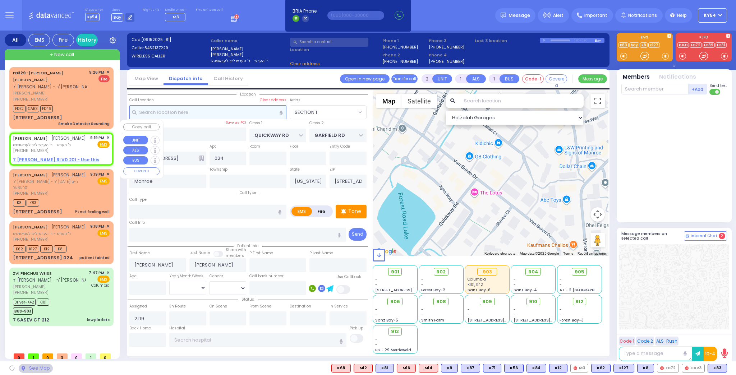
select select
radio input "true"
select select
select select "Hatzalah Garages"
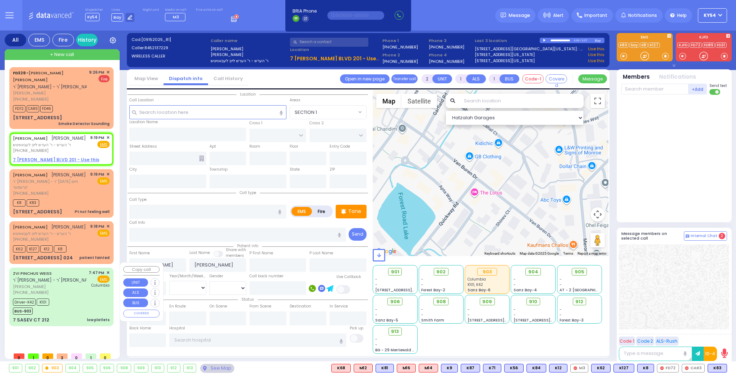
click at [69, 332] on div "FD329 - [PERSON_NAME] [PERSON_NAME] ר' [PERSON_NAME] - ר' [PERSON_NAME] [PERSON…" at bounding box center [62, 208] width 107 height 282
click at [108, 135] on span "✕" at bounding box center [107, 138] width 3 height 6
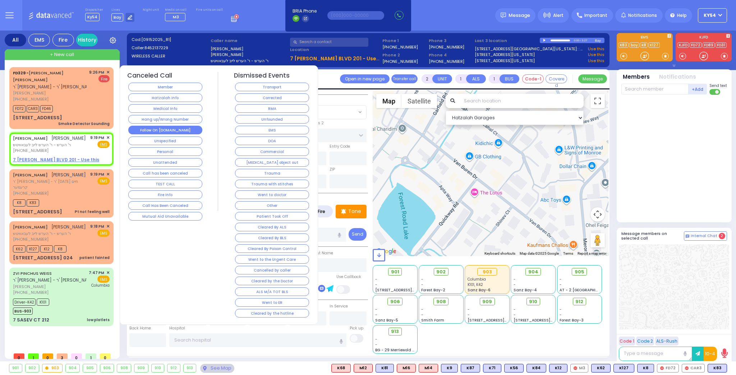
click at [144, 128] on button "Follow On [DOMAIN_NAME]" at bounding box center [165, 130] width 74 height 9
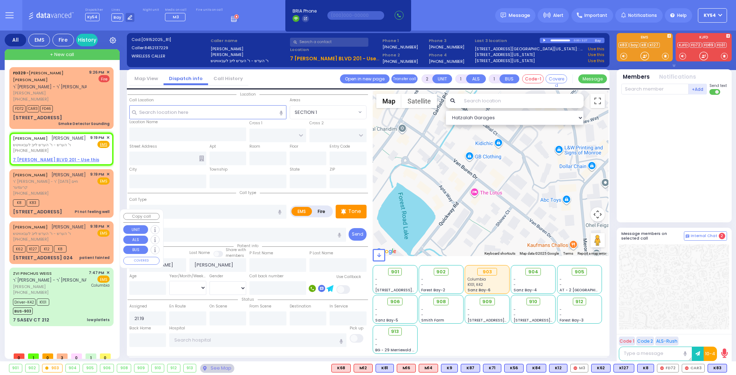
select select
radio input "true"
select select
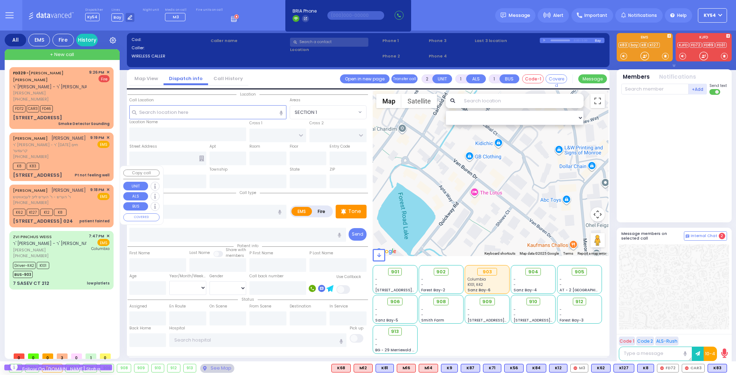
click at [84, 194] on span "ר' הערש - ר' הערש לייב לעבאוויטש" at bounding box center [49, 197] width 73 height 6
select select
type input "patient fainted"
radio input "true"
type input "[PERSON_NAME]"
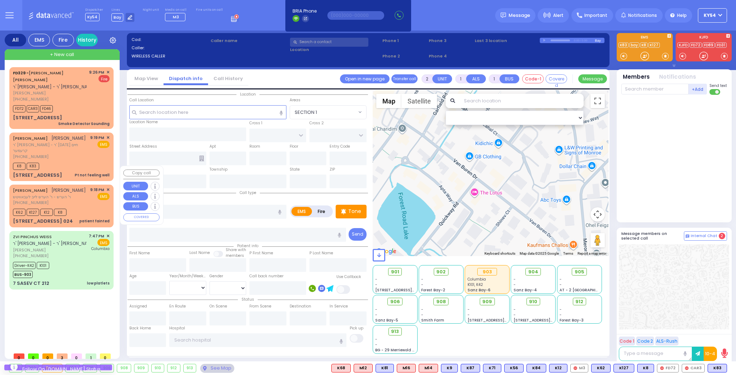
type input "[PERSON_NAME]"
select select
type input "21:18"
type input "21:26"
select select "Hatzalah Garages"
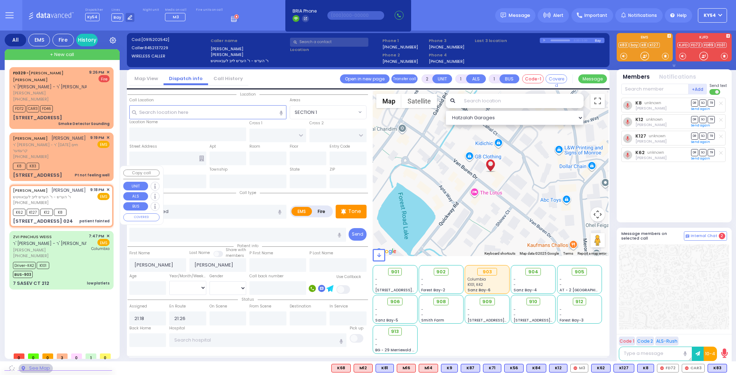
type input "QUICKWAY RD"
type input "GARFIELD RD"
type input "[STREET_ADDRESS]"
type input "024"
type input "Monroe"
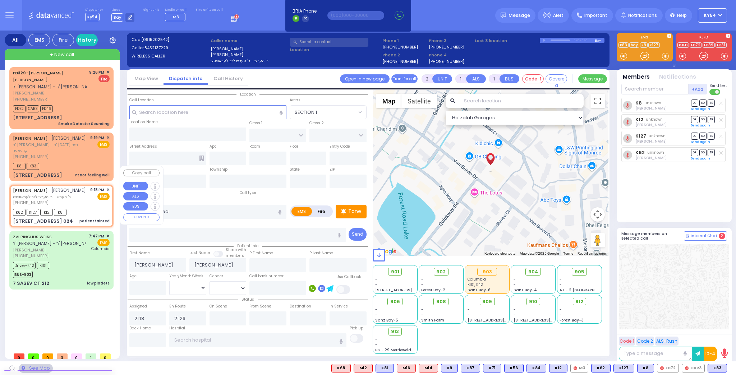
type input "[US_STATE]"
type input "[STREET_ADDRESS]: : QUICKWAY RD/SHINEV CT"
select select "SECTION 1"
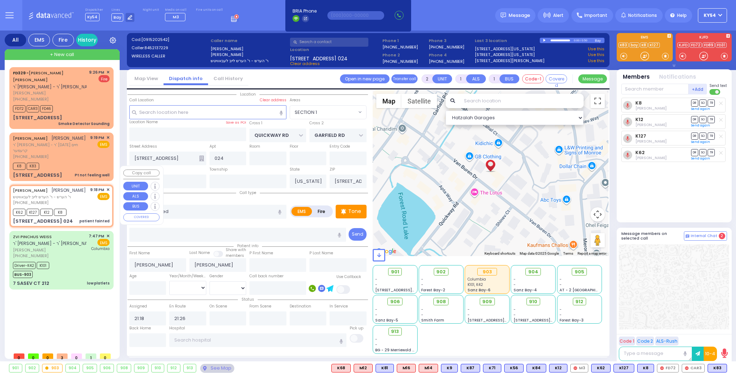
click at [86, 200] on div "[PHONE_NUMBER]" at bounding box center [49, 203] width 73 height 6
select select
radio input "true"
select select
select select "SECTION 1"
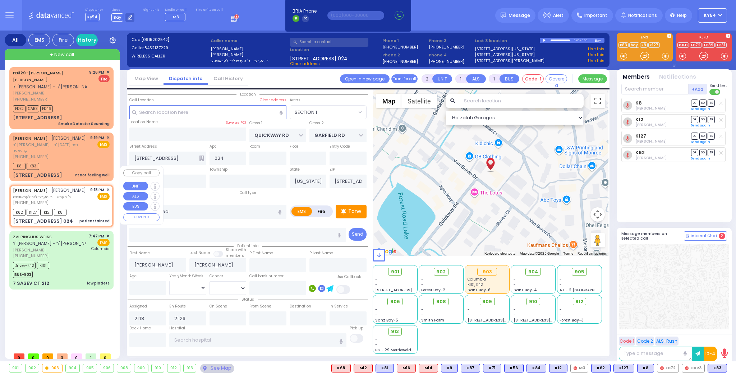
select select "Hatzalah Garages"
click at [82, 200] on div "[PHONE_NUMBER]" at bounding box center [49, 203] width 73 height 6
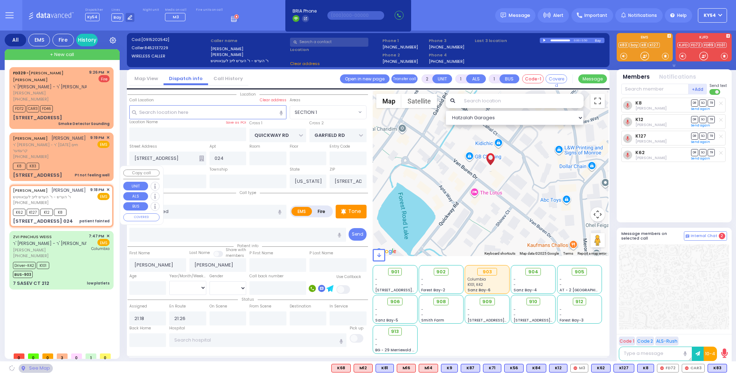
select select
radio input "true"
select select
select select "Hatzalah Garages"
select select "SECTION 1"
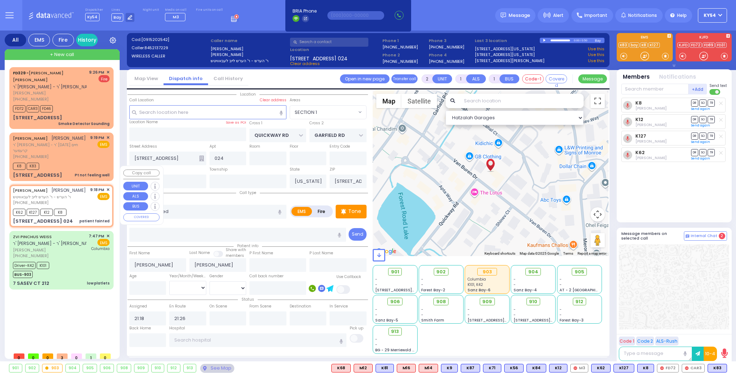
click at [86, 194] on span "ר' הערש - ר' הערש לייב לעבאוויטש" at bounding box center [49, 197] width 73 height 6
select select
radio input "true"
select select
select select "Hatzalah Garages"
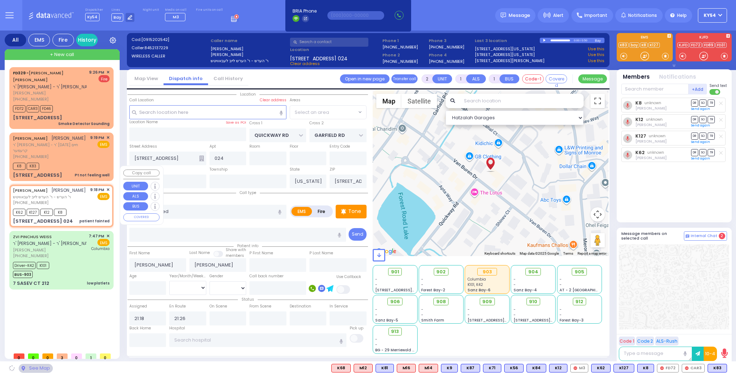
select select "SECTION 1"
click at [91, 187] on div "[PERSON_NAME] [PERSON_NAME] ר' הערש - ר' הערש לייב לעבאוויטש [PHONE_NUMBER] 9:1…" at bounding box center [61, 196] width 97 height 19
select select
radio input "true"
select select
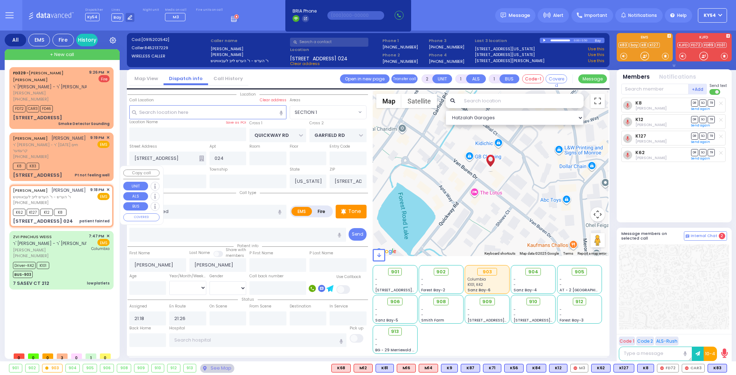
select select "Hatzalah Garages"
select select "SECTION 1"
click at [585, 367] on span "M3" at bounding box center [578, 368] width 17 height 8
select select
radio input "true"
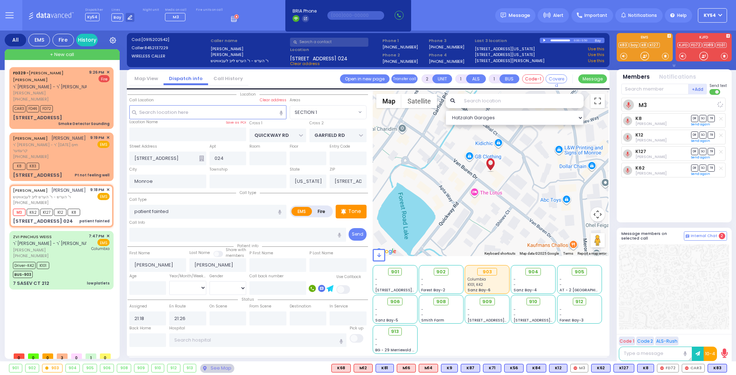
select select
select select "SECTION 1"
select select "Hatzalah Garages"
click at [646, 89] on input "text" at bounding box center [654, 89] width 67 height 11
type input "68"
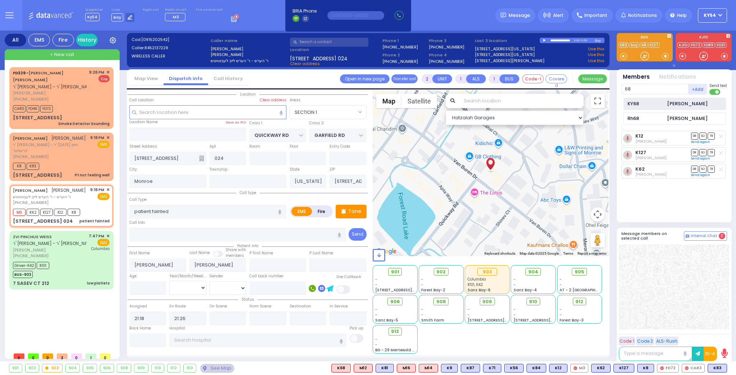
click at [662, 102] on div "KY68" at bounding box center [645, 103] width 36 height 7
select select
radio input "true"
select select
select select "SECTION 1"
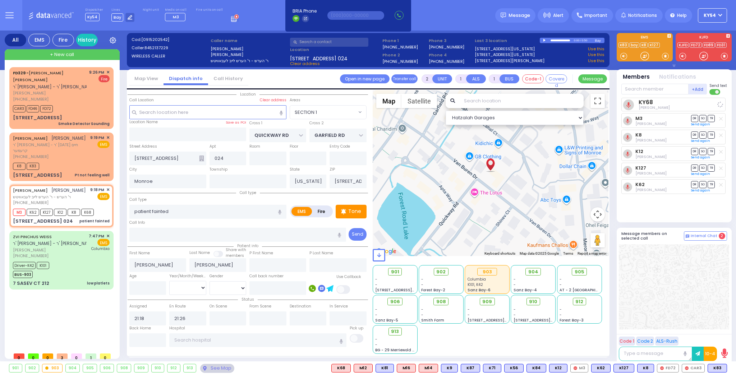
select select "Hatzalah Garages"
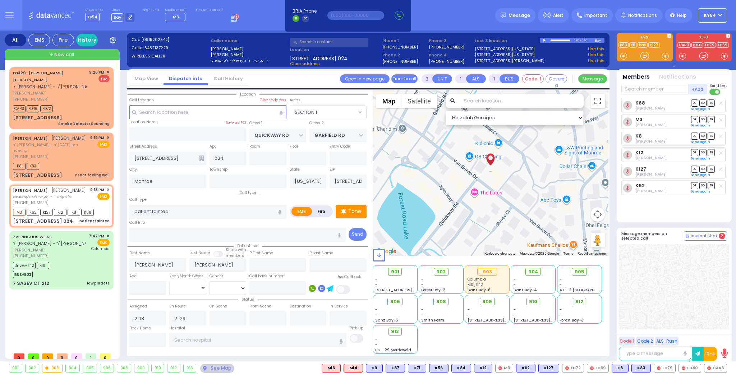
click at [63, 304] on div "FD329 - [PERSON_NAME] [PERSON_NAME] ר' [PERSON_NAME] - ר' [PERSON_NAME] [PERSON…" at bounding box center [62, 208] width 107 height 282
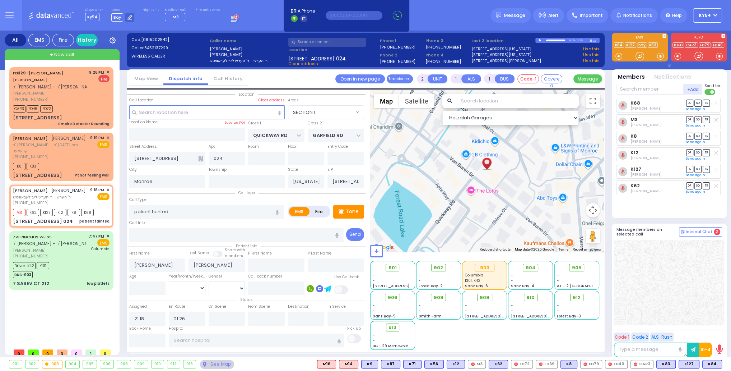
drag, startPoint x: 69, startPoint y: 305, endPoint x: 67, endPoint y: 301, distance: 4.2
click at [68, 301] on div "FD329 - [PERSON_NAME] [PERSON_NAME] ר' [PERSON_NAME] - ר' [PERSON_NAME] [PERSON…" at bounding box center [62, 205] width 107 height 277
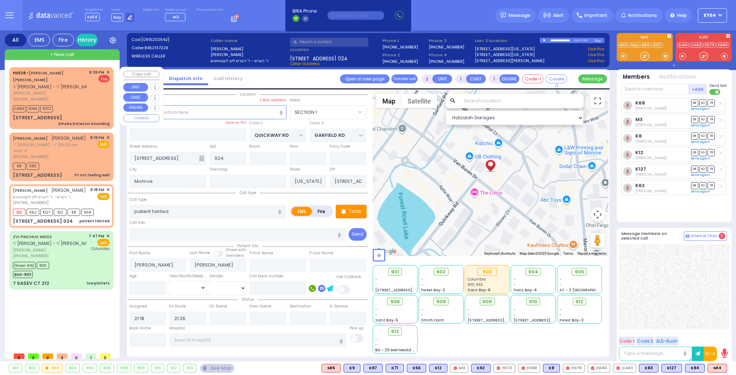
click at [61, 55] on span "+ New call" at bounding box center [62, 54] width 24 height 7
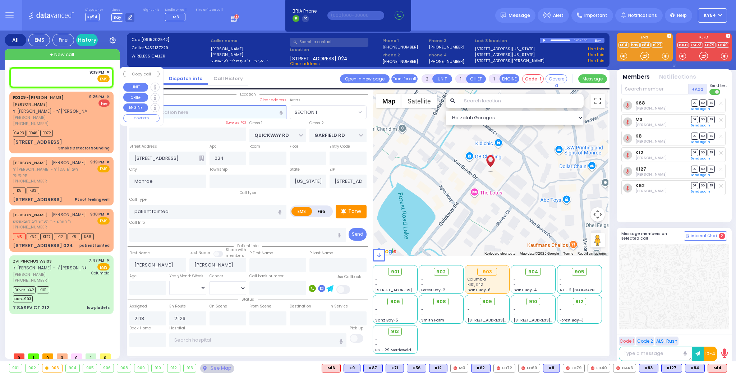
select select
radio input "true"
select select
type input "21:39"
select select "Hatzalah Garages"
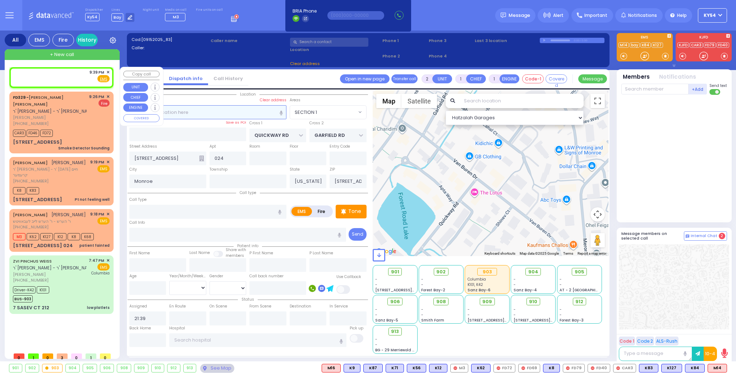
select select
radio input "true"
select select
select select "Hatzalah Garages"
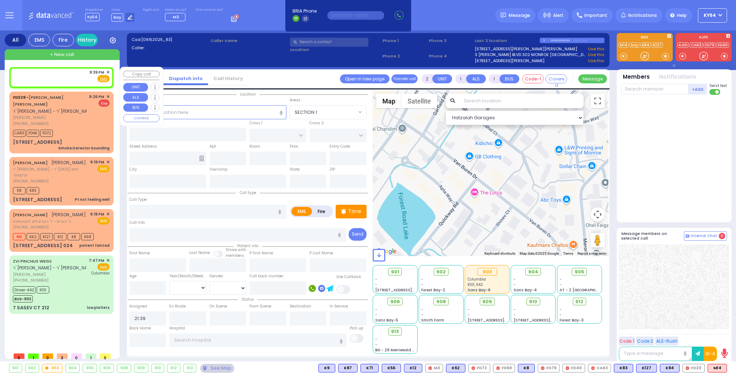
click at [74, 77] on div "9:39 PM ✕ Fire EMS" at bounding box center [61, 75] width 97 height 13
select select
radio input "true"
select select
select select "Hatzalah Garages"
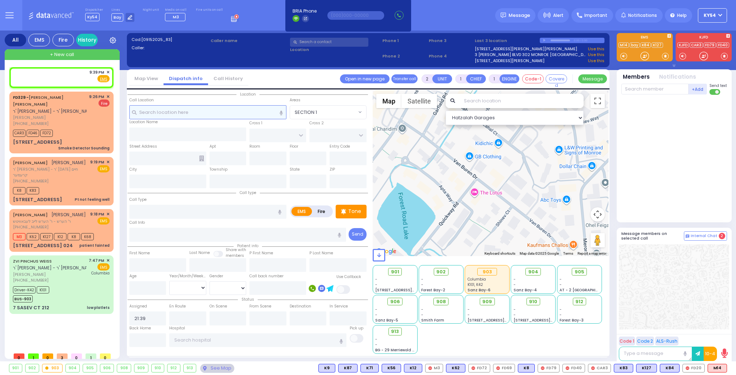
click at [167, 111] on input "text" at bounding box center [207, 112] width 157 height 14
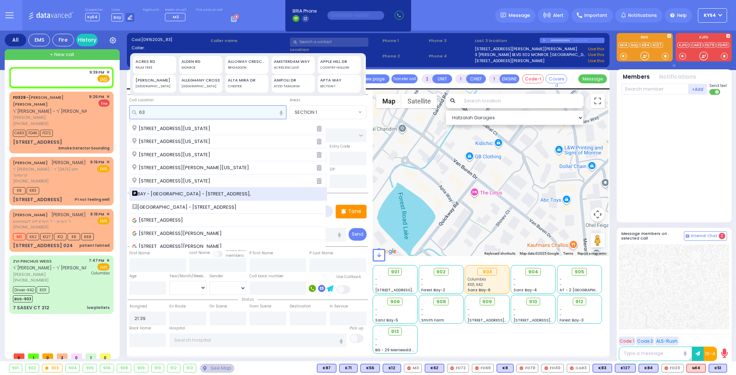
type input "63"
click at [182, 191] on span "BAY - [GEOGRAPHIC_DATA] - [STREET_ADDRESS]," at bounding box center [192, 193] width 121 height 7
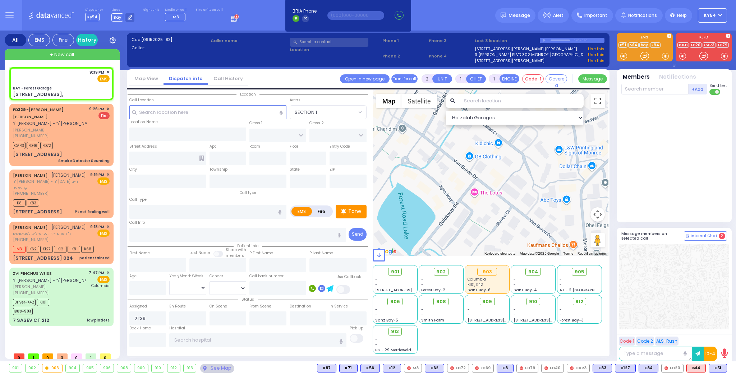
select select
radio input "true"
select select
select select "Hatzalah Garages"
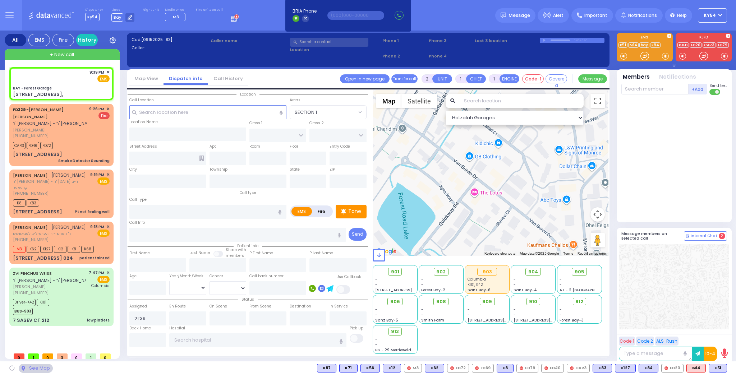
type input "BAY - Forest Garage"
type input "SANZ COURT"
type input "HAYES COURT"
type input "[STREET_ADDRESS],"
type input "Monroe"
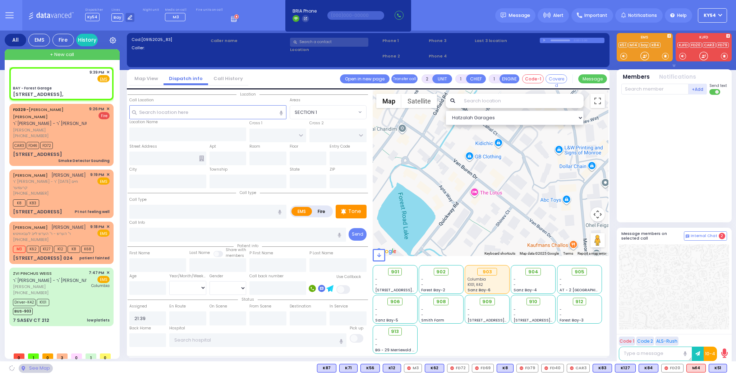
type input "[US_STATE]"
type input "10950"
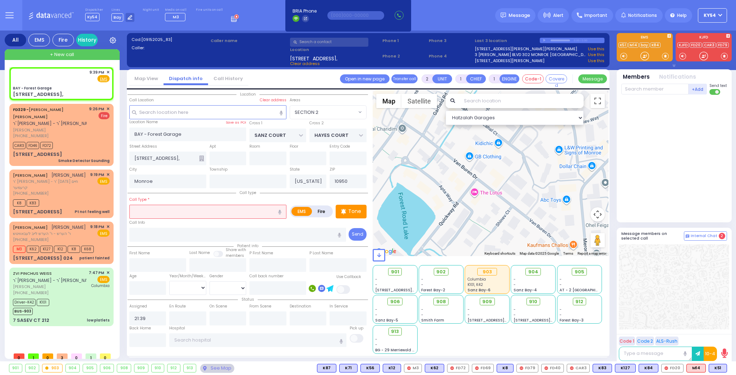
select select "SECTION 2"
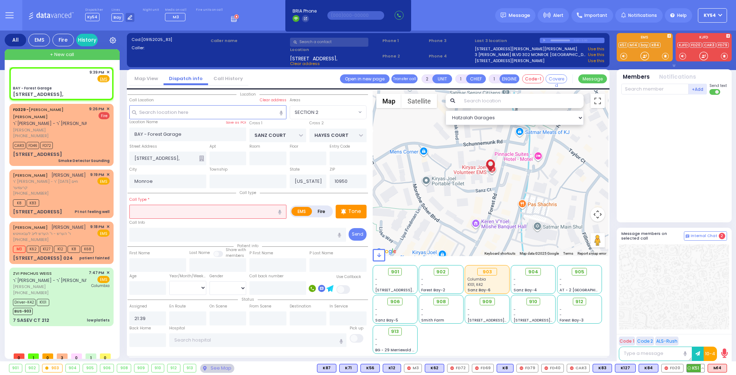
click at [704, 368] on button at bounding box center [702, 368] width 4 height 8
click at [698, 335] on icon at bounding box center [697, 337] width 8 height 8
drag, startPoint x: 697, startPoint y: 176, endPoint x: 696, endPoint y: 172, distance: 3.7
click at [696, 172] on div at bounding box center [674, 157] width 107 height 119
click at [173, 210] on input "text" at bounding box center [207, 212] width 157 height 14
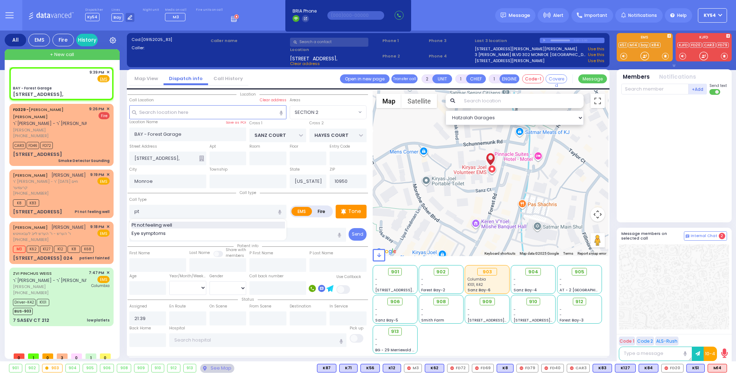
click at [181, 224] on div "Pt not feeling well" at bounding box center [207, 225] width 153 height 7
type input "Pt not feeling well"
type input "1"
type input "0"
select select
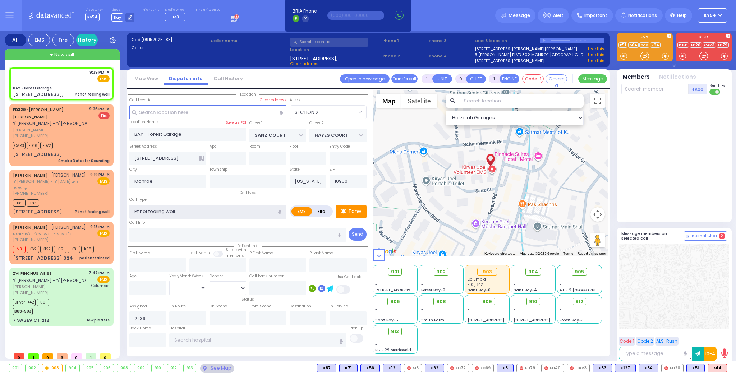
radio input "true"
select select
select select "Hatzalah Garages"
drag, startPoint x: 695, startPoint y: 367, endPoint x: 713, endPoint y: 368, distance: 18.7
click at [0, 0] on span "K51" at bounding box center [0, 0] width 0 height 0
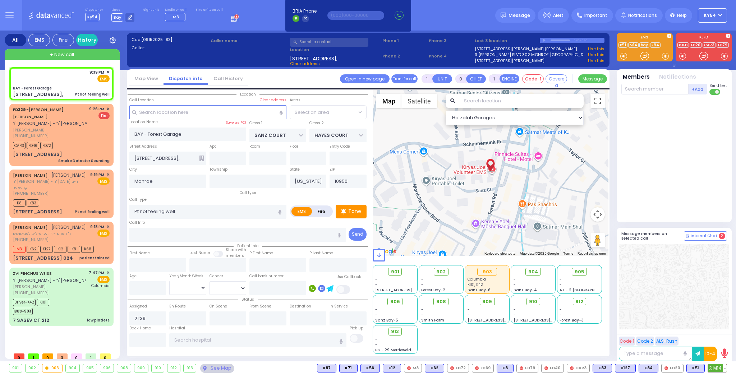
select select "SECTION 2"
click at [720, 368] on span "M14" at bounding box center [717, 368] width 19 height 8
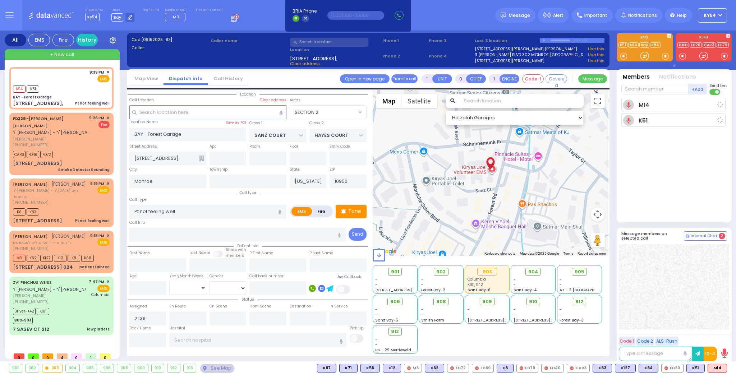
select select
radio input "true"
select select
type input "21:39"
select select "Hatzalah Garages"
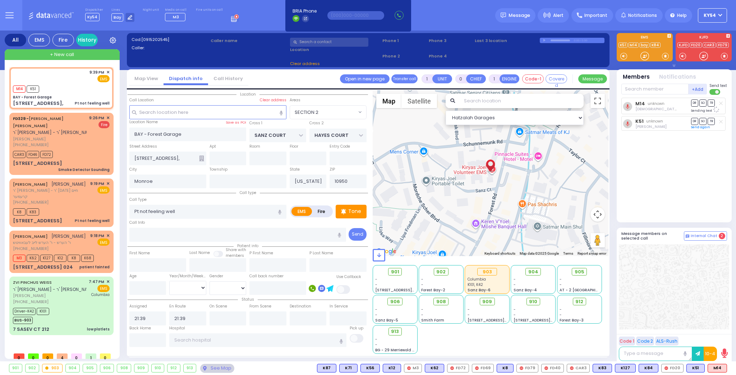
select select
radio input "true"
select select
select select "Hatzalah Garages"
select select
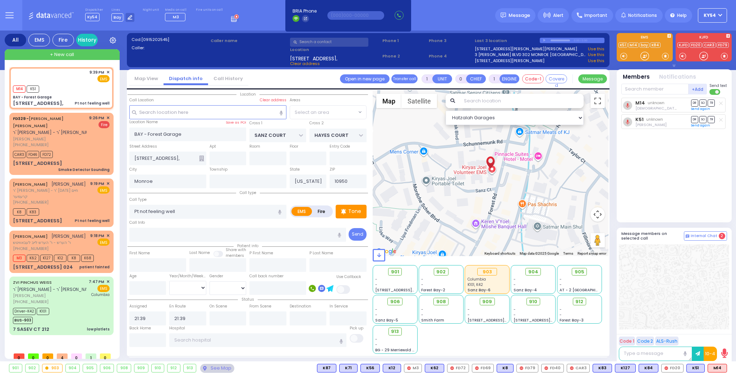
radio input "true"
select select
select select "Hatzalah Garages"
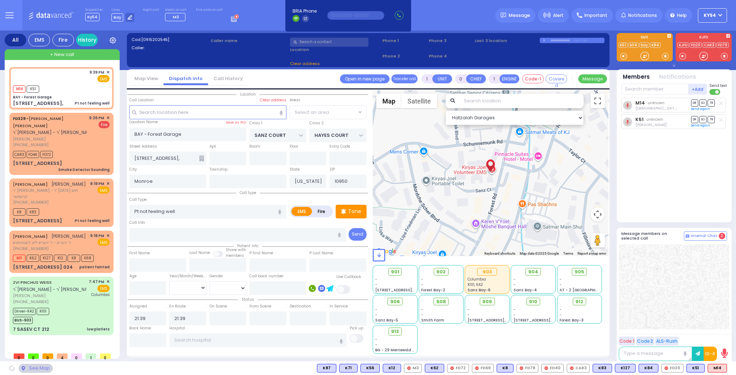
radio input "true"
select select
select select "Hatzalah Garages"
select select "SECTION 2"
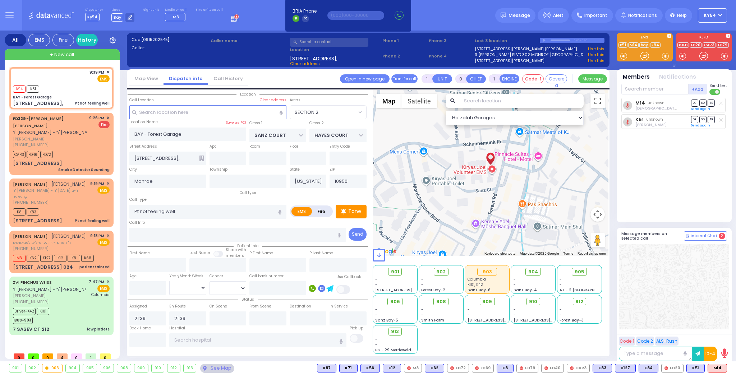
select select "SECTION 2"
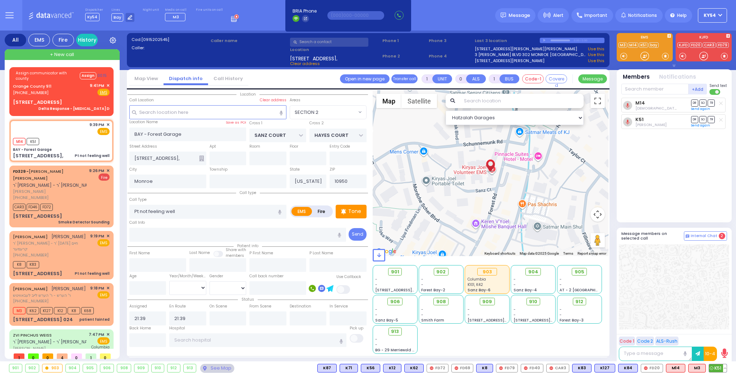
click at [724, 370] on button at bounding box center [725, 368] width 4 height 8
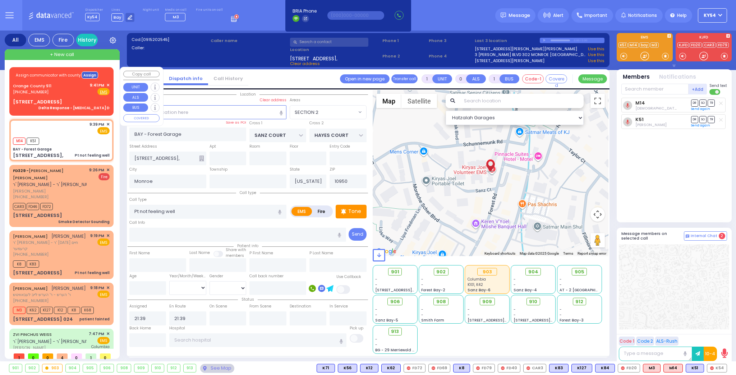
click at [87, 75] on button "Assign" at bounding box center [90, 74] width 17 height 7
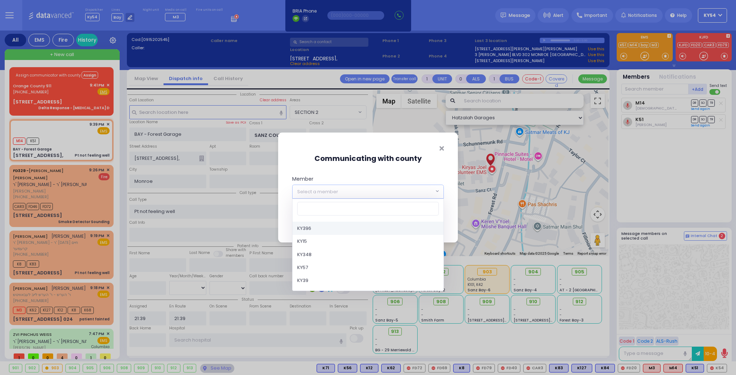
click at [317, 190] on span "Select a member" at bounding box center [317, 191] width 41 height 7
type input "54"
select select "KY54"
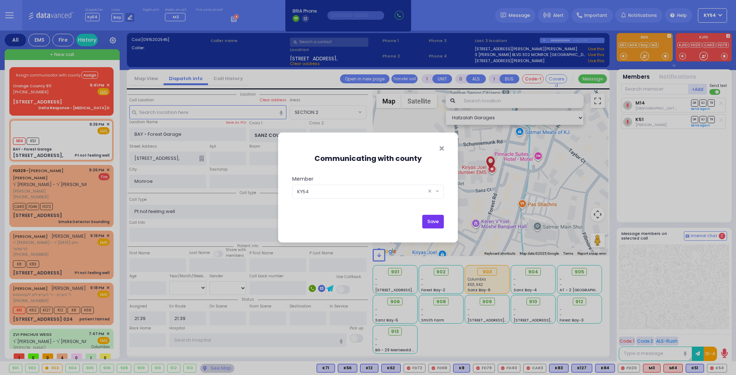
click at [430, 221] on button "Save" at bounding box center [433, 222] width 22 height 14
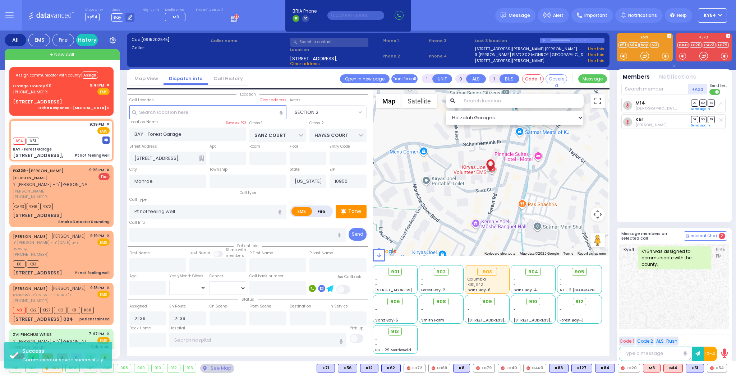
select select
radio input "true"
select select
select select "Hatzalah Garages"
select select "SECTION 2"
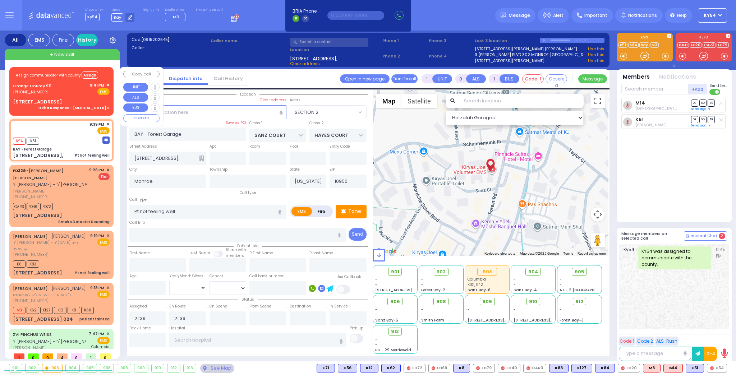
click at [108, 85] on span "✕" at bounding box center [107, 85] width 3 height 6
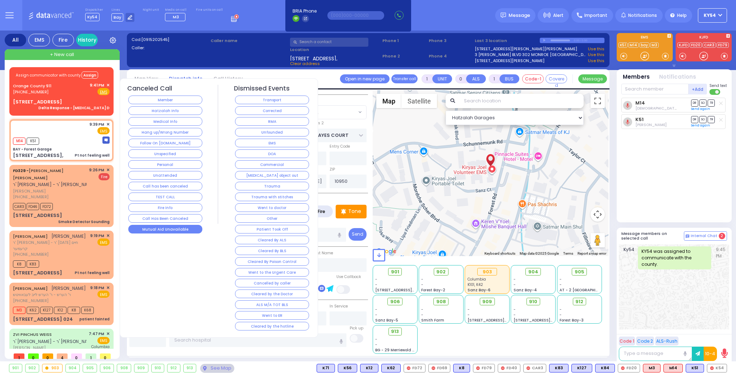
click at [172, 225] on button "Mutual Aid Unavailable" at bounding box center [165, 229] width 74 height 9
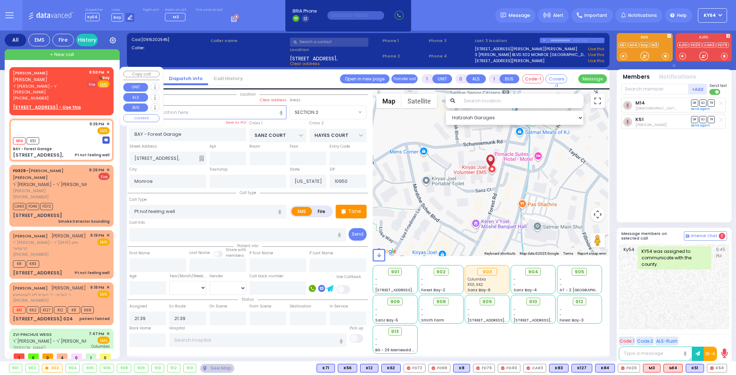
click at [90, 83] on span "Fire" at bounding box center [91, 83] width 11 height 7
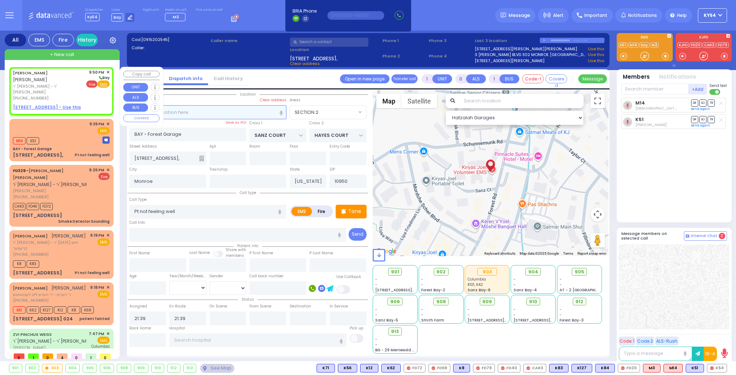
type input "2"
type input "1"
select select
radio input "false"
radio input "true"
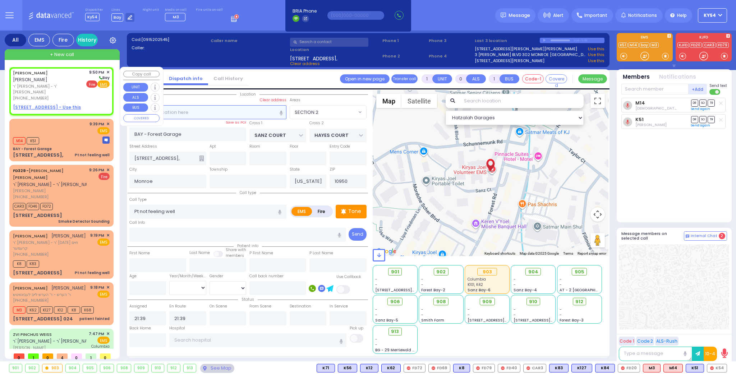
type input "JOEL ELYA"
type input "SCHWARTZ"
select select
type input "21:50"
select select "Hatzalah Garages"
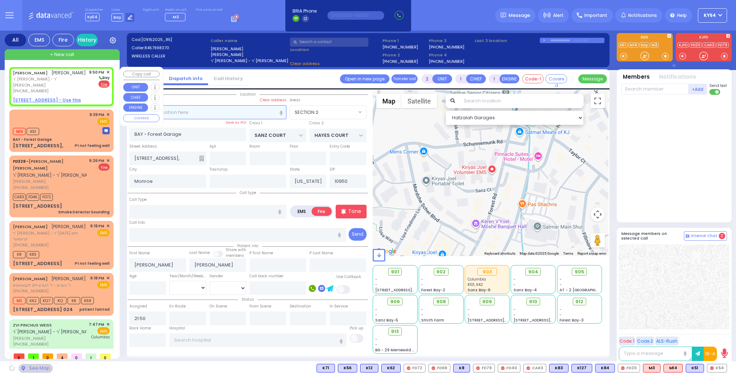
select select
radio input "true"
select select
select select "Hatzalah Garages"
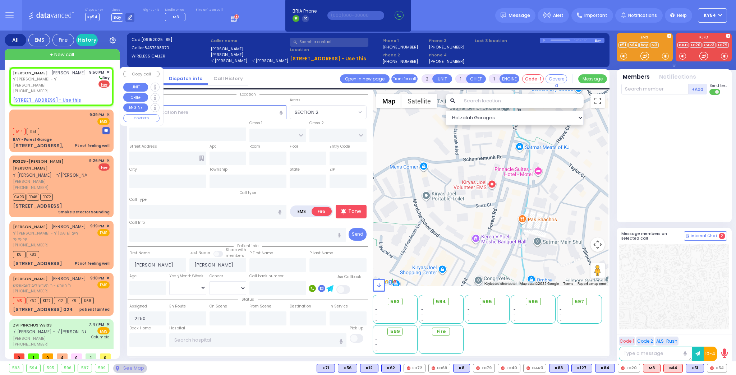
click at [46, 97] on u "26 RUZHIN RD 302 - Use this" at bounding box center [47, 100] width 68 height 6
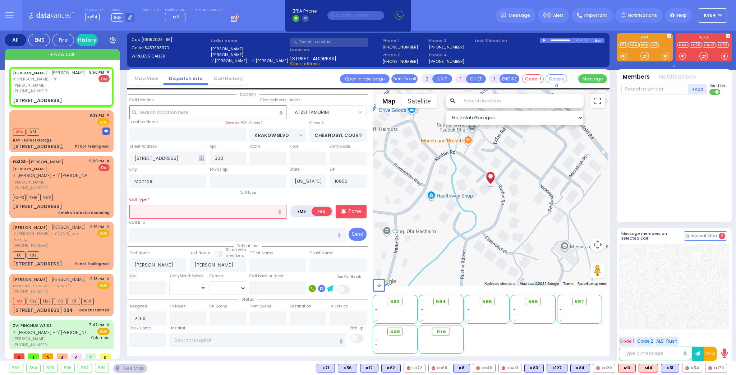
click at [154, 212] on input "text" at bounding box center [207, 212] width 157 height 14
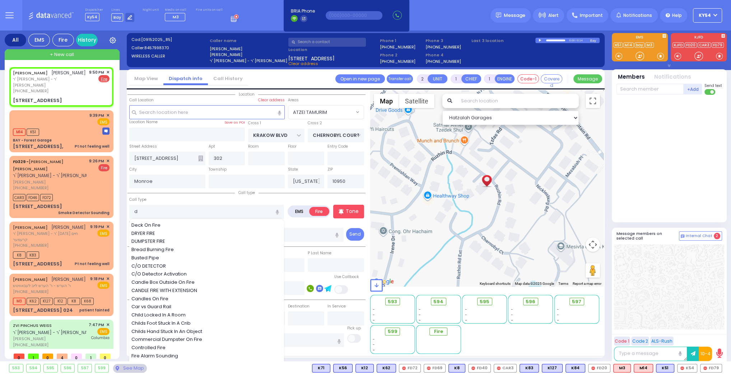
click at [175, 239] on div "DUMPSTER FIRE" at bounding box center [206, 241] width 151 height 7
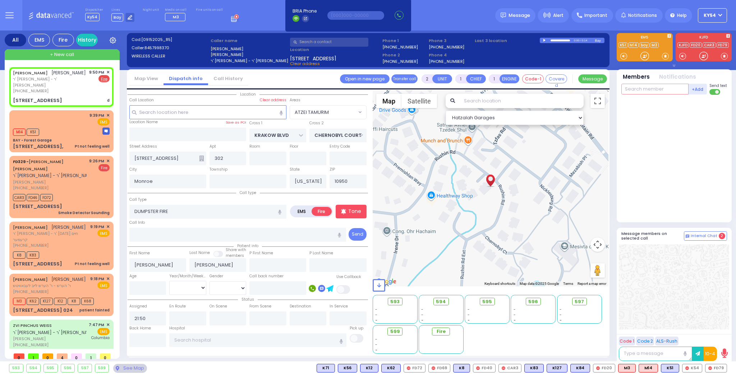
drag, startPoint x: 636, startPoint y: 91, endPoint x: 633, endPoint y: 60, distance: 30.4
click at [640, 87] on input "text" at bounding box center [654, 89] width 67 height 11
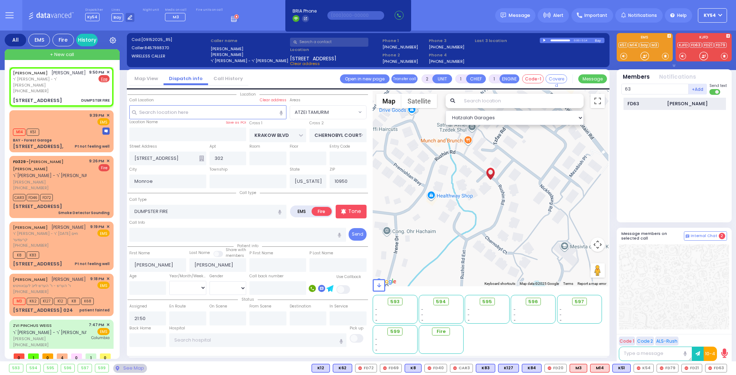
click at [639, 103] on div "FD63" at bounding box center [645, 103] width 36 height 7
click at [639, 87] on input "text" at bounding box center [654, 89] width 67 height 11
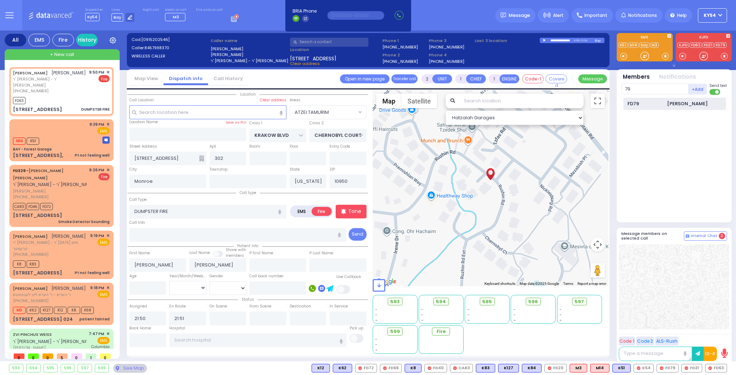
click at [645, 102] on div "FD79" at bounding box center [645, 103] width 36 height 7
click at [636, 82] on div "Members Notifications +Add" at bounding box center [673, 145] width 115 height 153
click at [654, 104] on div "FD21" at bounding box center [645, 103] width 36 height 7
click at [644, 85] on input "text" at bounding box center [654, 89] width 67 height 11
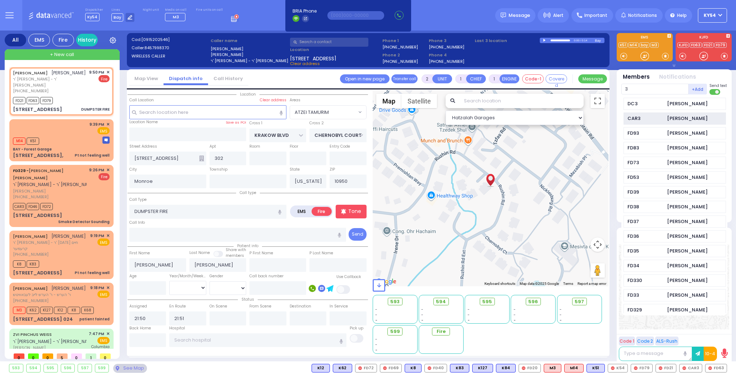
click at [644, 116] on div "CAR3" at bounding box center [645, 118] width 36 height 7
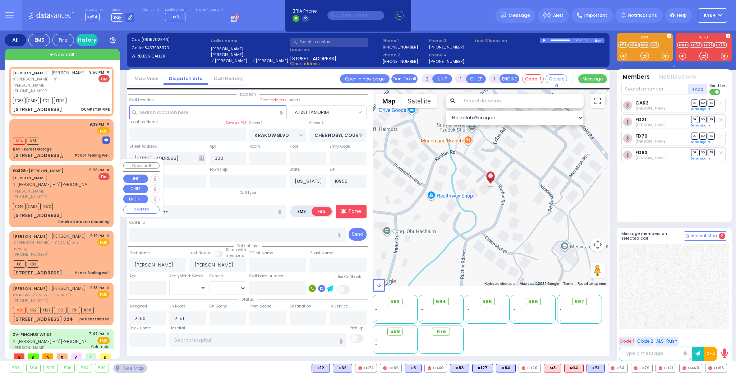
click at [75, 194] on div "(347) 885-4057" at bounding box center [50, 197] width 74 height 6
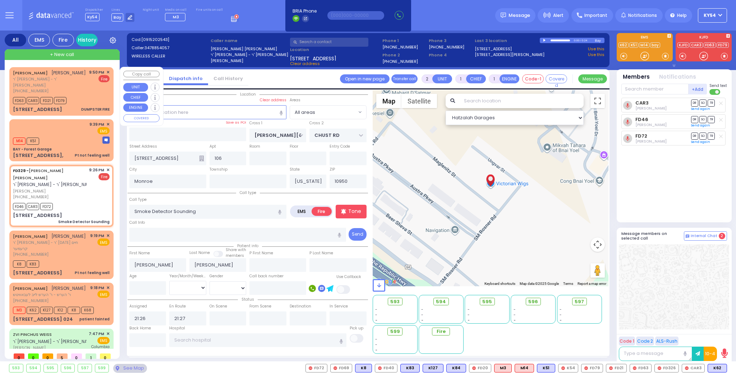
click at [78, 80] on span "ר' שמואל זאנוויל - ר' נחמי' שווארץ" at bounding box center [50, 82] width 74 height 12
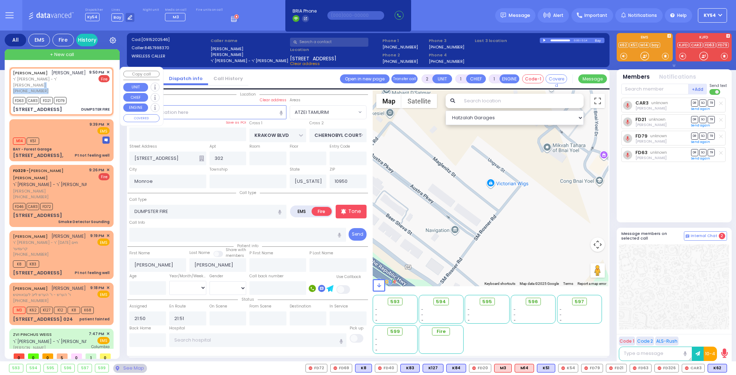
click at [81, 81] on div "JOEL ELYA SCHWARTZ יואל אלי' שווארץ ר' שמואל זאנוויל - ר' נחמי' שווארץ (845) 79…" at bounding box center [50, 81] width 74 height 25
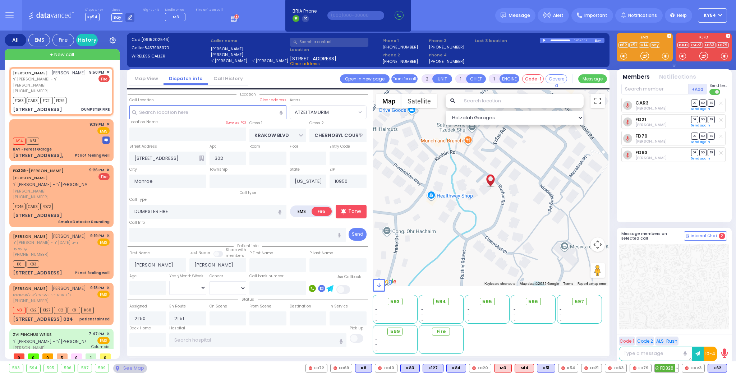
click at [668, 367] on span "FD326" at bounding box center [666, 368] width 24 height 8
select select "ATZEI TAMURIM"
select select
click at [85, 79] on div "JOEL ELYA SCHWARTZ יואל אלי' שווארץ ר' שמואל זאנוויל - ר' נחמי' שווארץ (845) 79…" at bounding box center [61, 81] width 97 height 25
select select
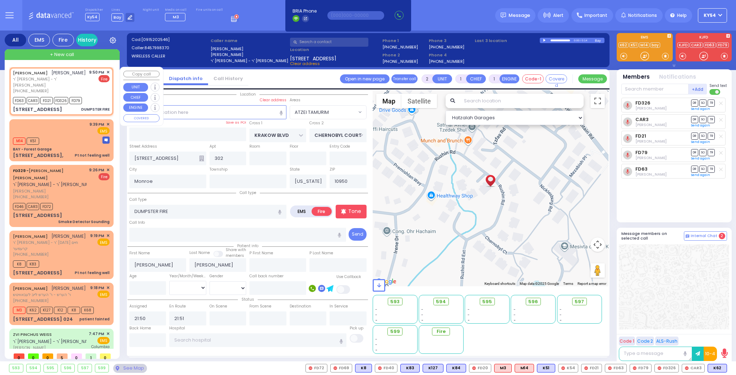
radio input "true"
select select
select select "ATZEI TAMURIM"
select select "Hatzalah Garages"
drag, startPoint x: 649, startPoint y: 87, endPoint x: 655, endPoint y: 85, distance: 7.1
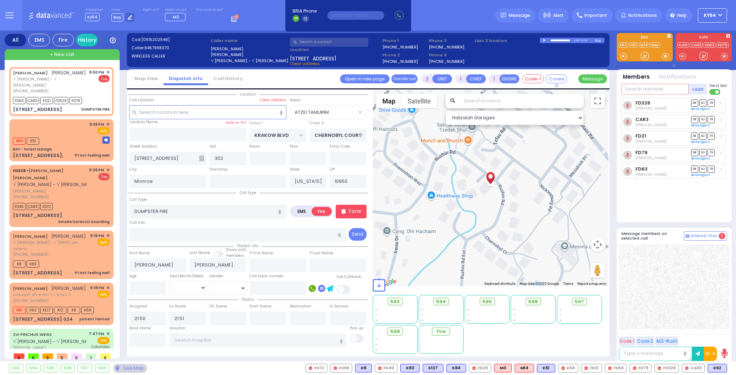
click at [652, 86] on input "text" at bounding box center [654, 89] width 67 height 11
type input "595"
click at [660, 99] on div "595 Engine 595" at bounding box center [674, 104] width 102 height 13
select select
radio input "true"
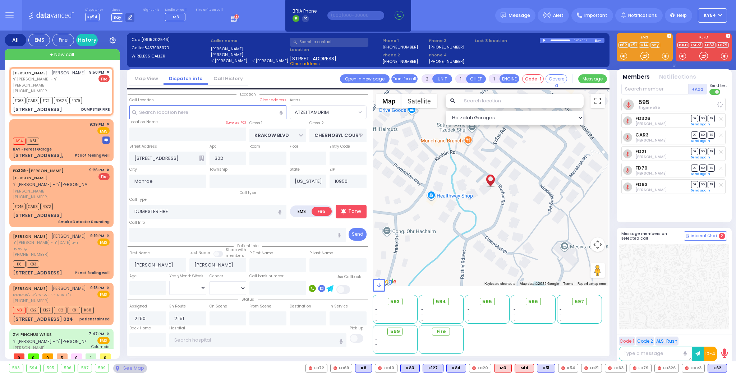
select select
select select "Hatzalah Garages"
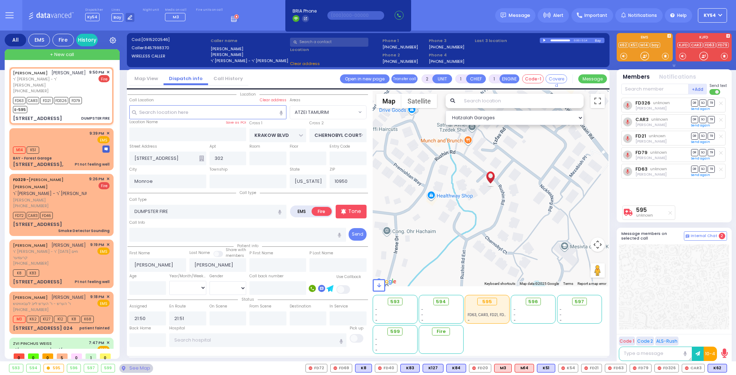
select select "ATZEI TAMURIM"
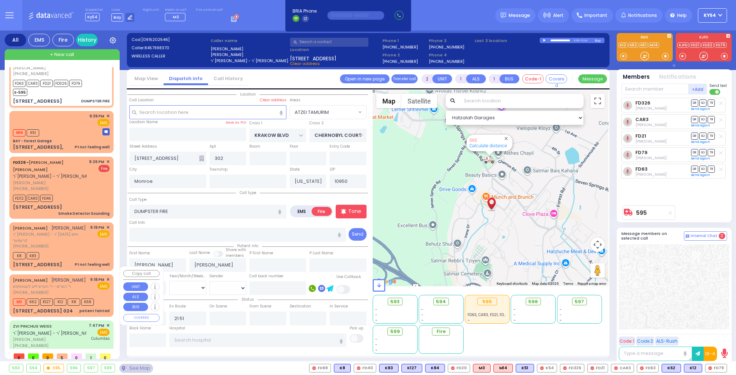
scroll to position [32, 0]
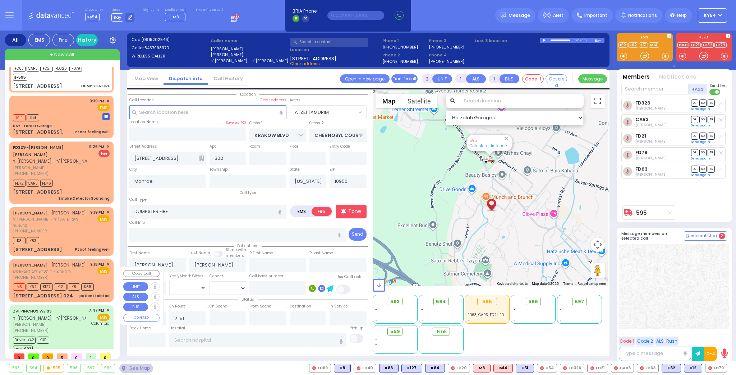
click at [79, 268] on span "ר' הערש - ר' הערש לייב לעבאוויטש" at bounding box center [49, 271] width 73 height 6
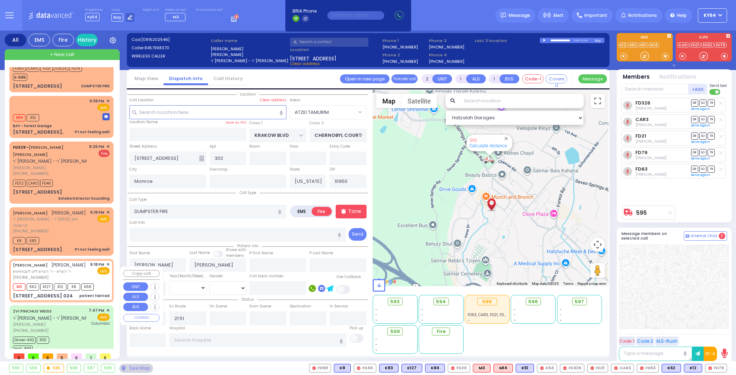
type input "6"
select select
type input "patient fainted"
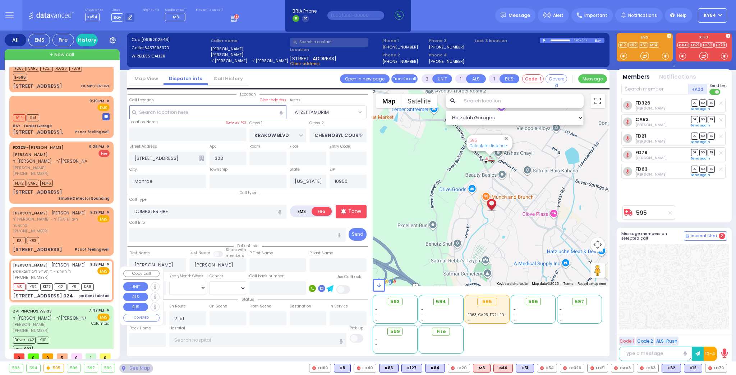
radio input "true"
type input "[PERSON_NAME]"
type input "Henna"
type input "Friedman"
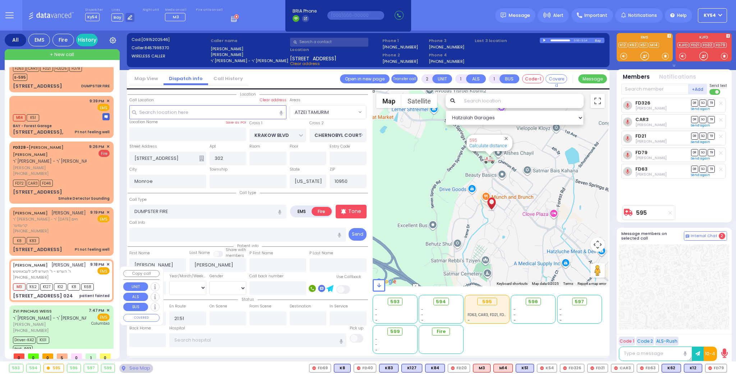
type input "30"
select select "Year"
select select "[DEMOGRAPHIC_DATA]"
type input "21:18"
type input "21:26"
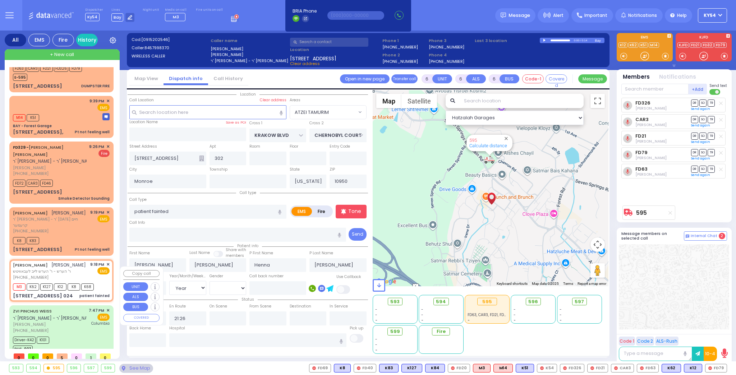
type input "QUICKWAY RD"
type input "GARFIELD RD"
type input "[STREET_ADDRESS]"
type input "024"
type input "[STREET_ADDRESS]: : QUICKWAY RD/SHINEV CT"
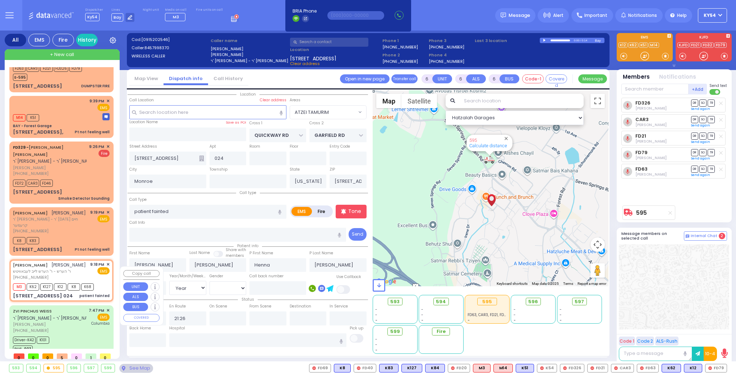
select select "Hatzalah Garages"
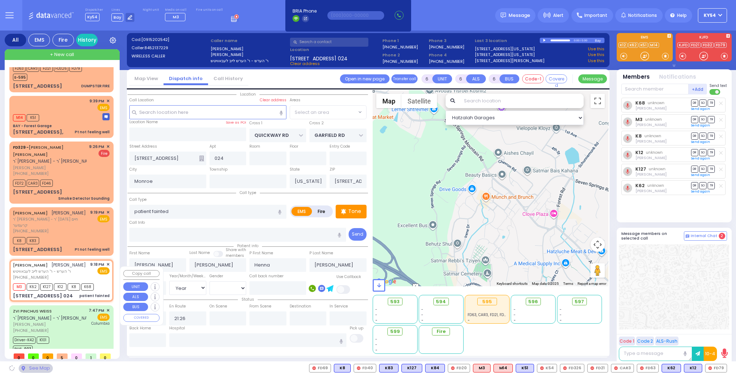
select select "SECTION 1"
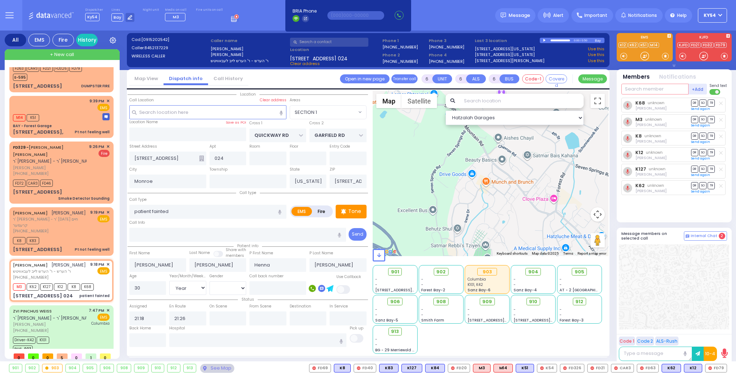
click at [634, 86] on input "text" at bounding box center [654, 89] width 67 height 11
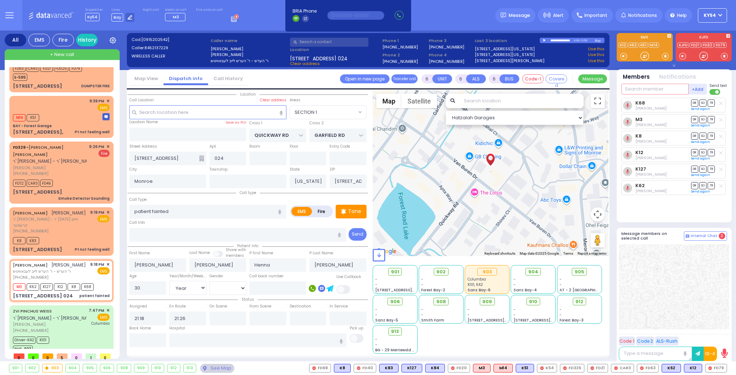
type input "6"
type input "906"
click at [646, 102] on div "906" at bounding box center [645, 103] width 36 height 7
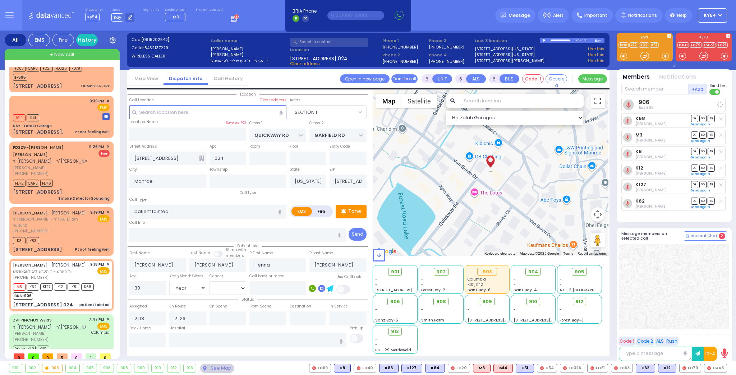
select select
radio input "true"
select select "Year"
select select "[DEMOGRAPHIC_DATA]"
select select "Hatzalah Garages"
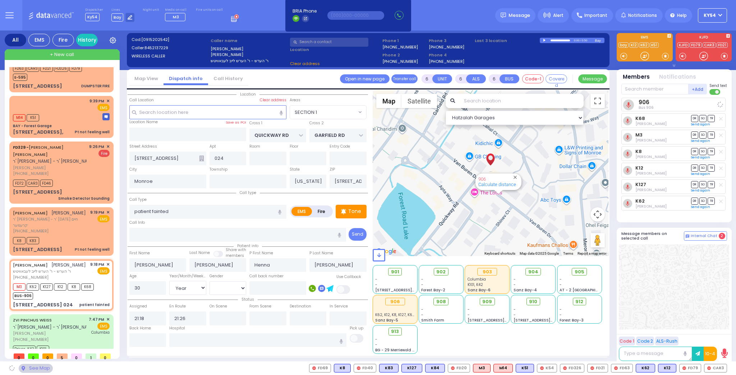
select select "SECTION 1"
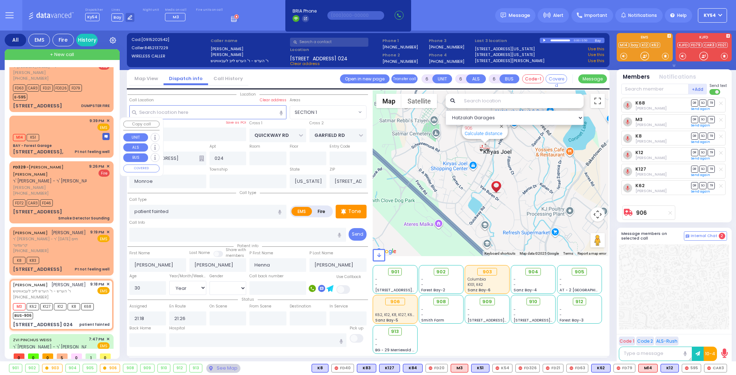
scroll to position [0, 0]
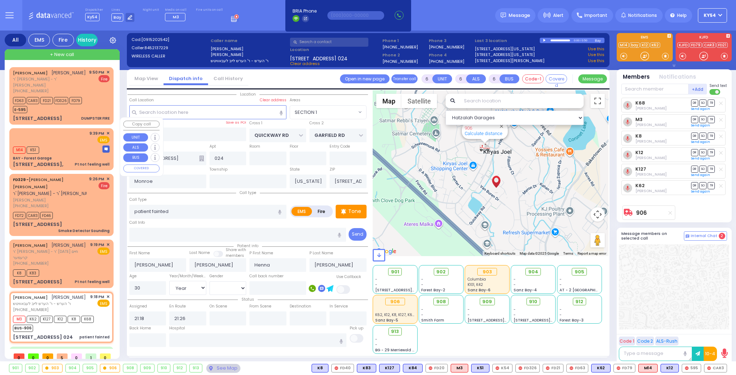
click at [57, 145] on div "M14 K51" at bounding box center [61, 149] width 97 height 9
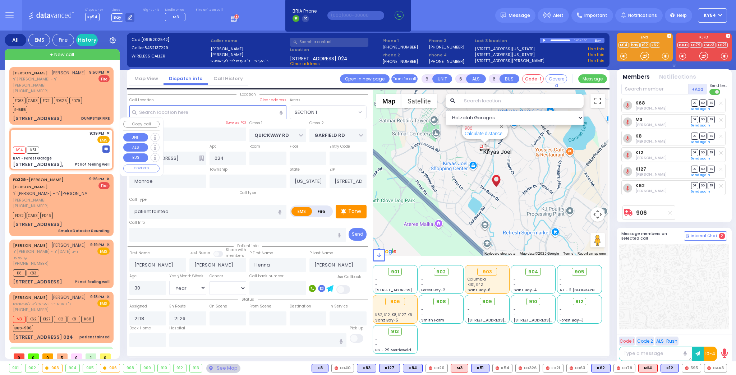
type input "1"
type input "0"
type input "1"
select select
type input "Pt not feeling well"
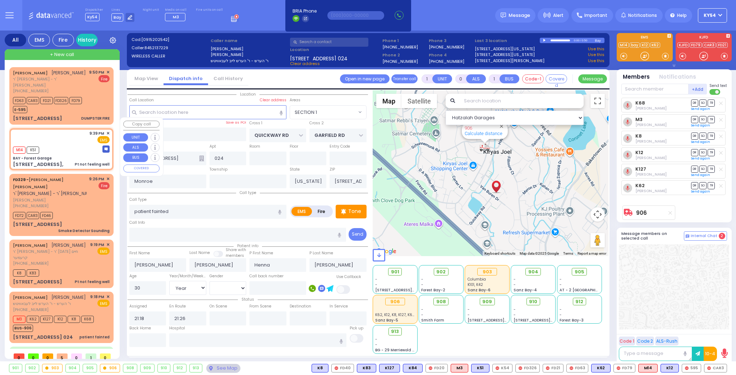
radio input "true"
select select
type input "21:39"
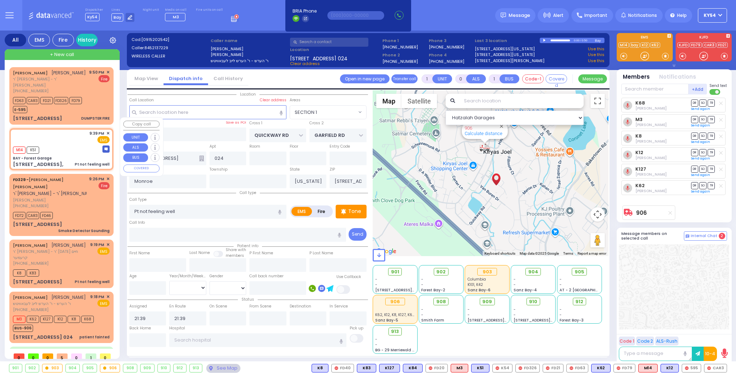
type input "BAY - Forest Garage"
type input "SANZ COURT"
type input "HAYES COURT"
type input "[STREET_ADDRESS],"
type input "10950"
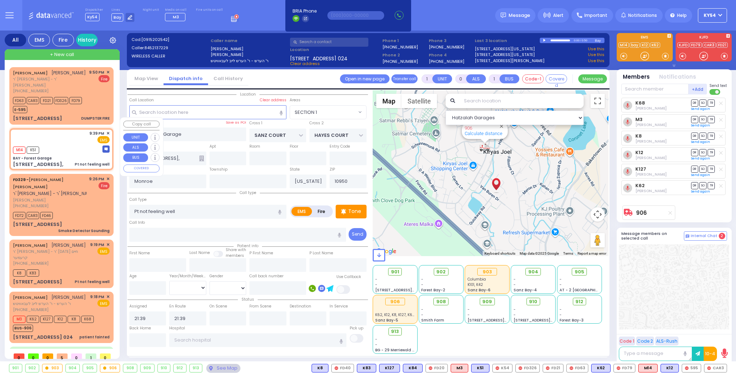
select select "Hatzalah Garages"
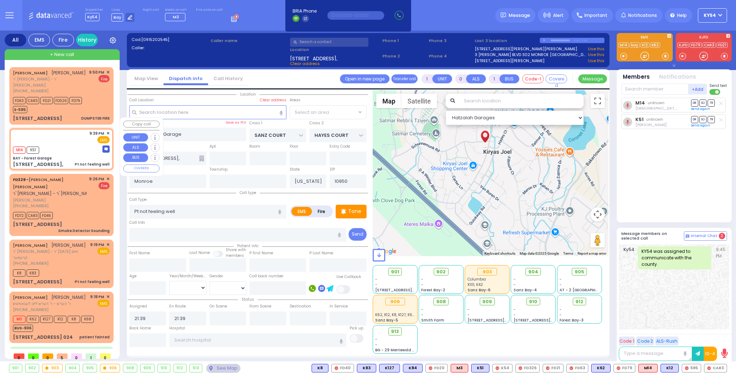
select select "SECTION 2"
click at [639, 91] on input "text" at bounding box center [654, 89] width 67 height 11
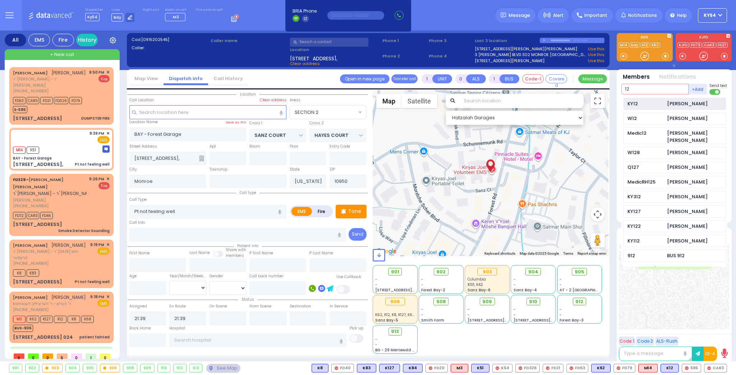
type input "12"
drag, startPoint x: 645, startPoint y: 101, endPoint x: 646, endPoint y: 96, distance: 4.4
click at [646, 96] on div "KY12 Bernard Babad W12 MOSHE BABAD Medic12 Moshe Mier Silberstein W128 Joel Nas…" at bounding box center [674, 180] width 106 height 171
click at [644, 103] on div "KY12" at bounding box center [645, 103] width 36 height 7
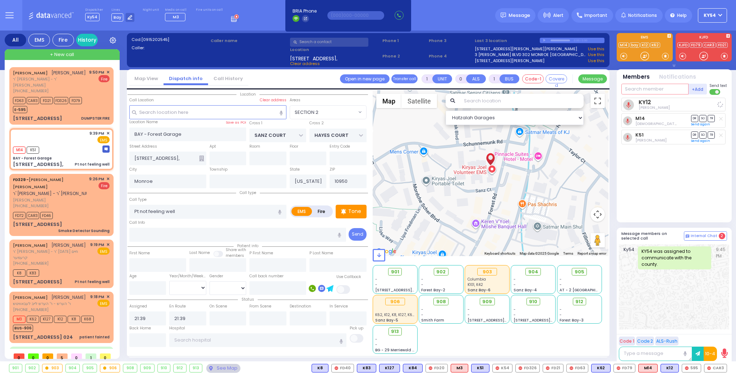
click at [645, 88] on input "text" at bounding box center [654, 89] width 67 height 11
select select
radio input "true"
select select
select select "Hatzalah Garages"
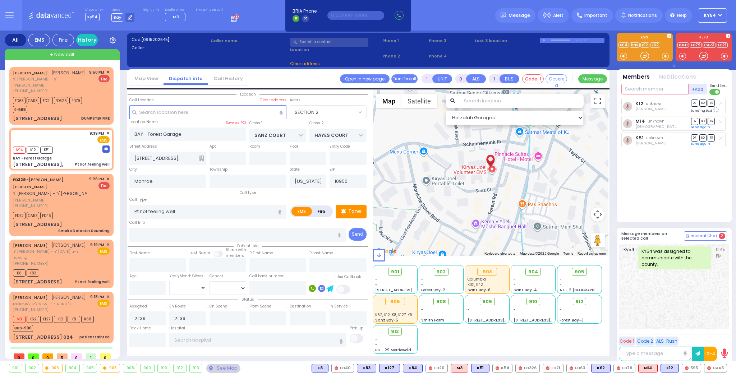
type input "9"
select select "SECTION 2"
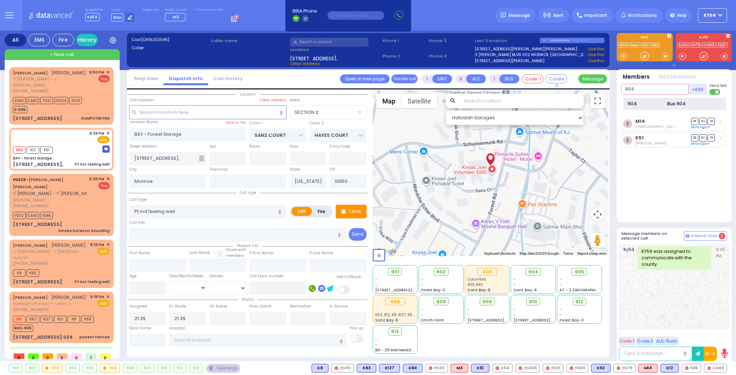
type input "904"
drag, startPoint x: 653, startPoint y: 102, endPoint x: 652, endPoint y: 95, distance: 7.0
click at [652, 96] on div "904 Bus 904" at bounding box center [674, 106] width 106 height 23
click at [649, 106] on div "904" at bounding box center [645, 103] width 36 height 7
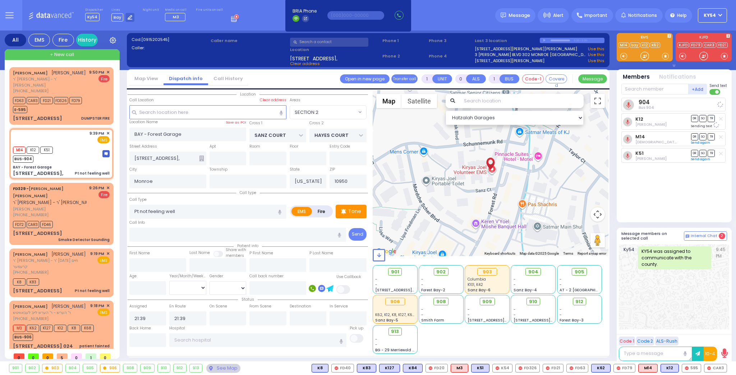
select select
radio input "true"
select select
select select "Hatzalah Garages"
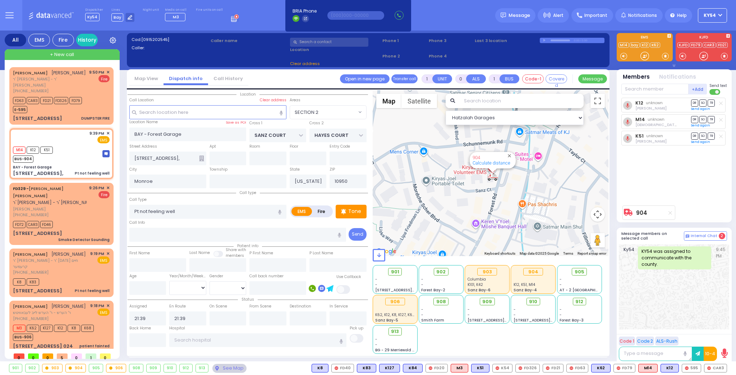
select select "SECTION 2"
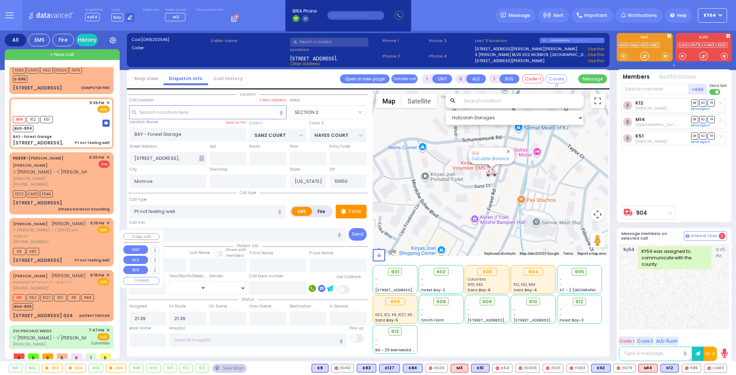
scroll to position [50, 0]
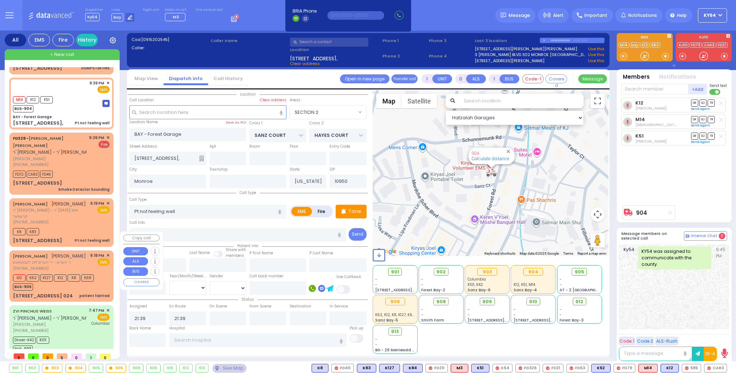
click at [81, 252] on div "MOSHE MORDCHE FRIEDMAN משה מרדכי פריעדמאן" at bounding box center [49, 255] width 73 height 7
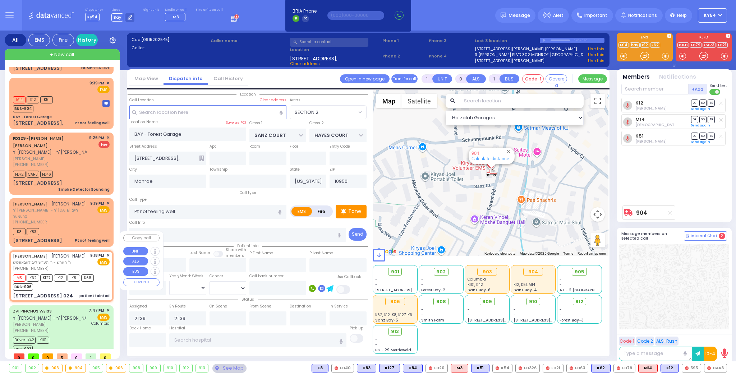
type input "6"
select select
type input "patient fainted"
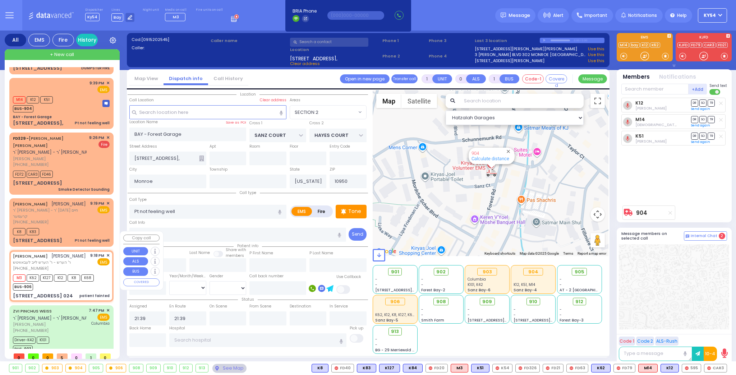
radio input "true"
type input "[PERSON_NAME]"
type input "Henna"
type input "Friedman"
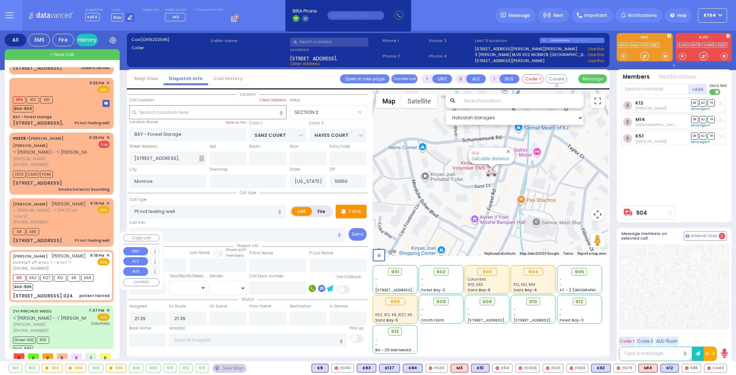
type input "30"
select select "Year"
select select "[DEMOGRAPHIC_DATA]"
type input "21:18"
type input "21:26"
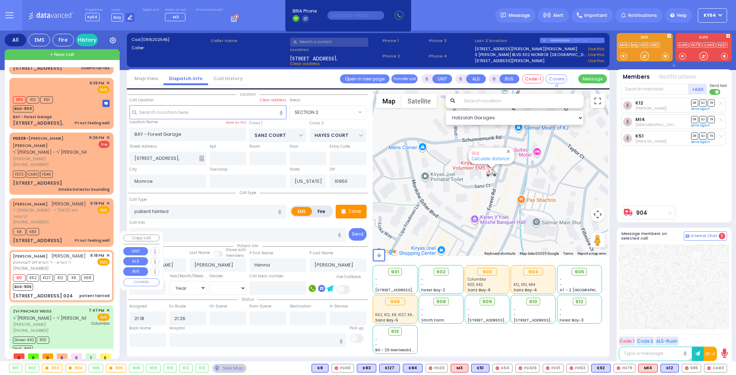
select select "Hatzalah Garages"
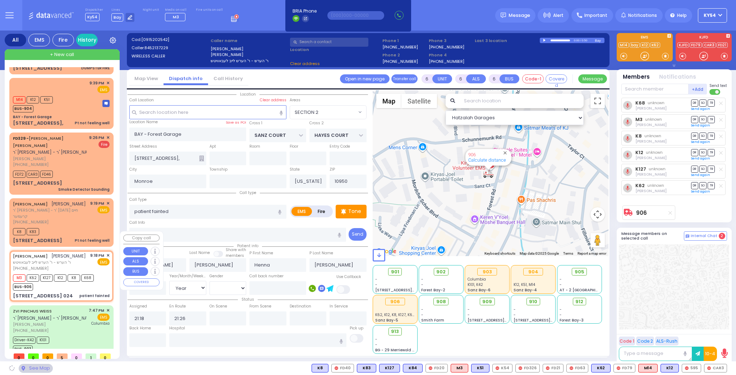
type input "QUICKWAY RD"
type input "GARFIELD RD"
type input "[STREET_ADDRESS]"
type input "024"
type input "[STREET_ADDRESS]: : QUICKWAY RD/SHINEV CT"
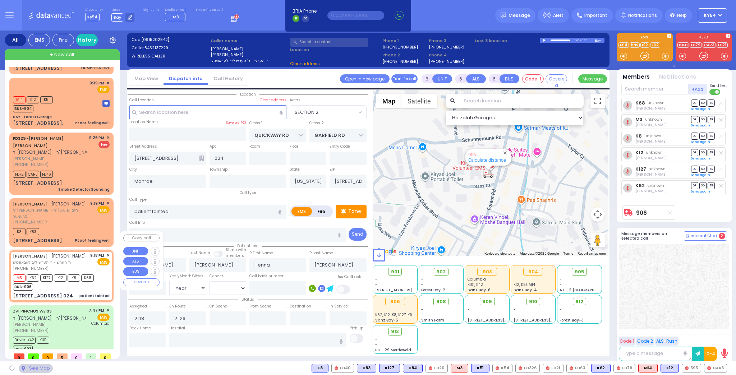
select select "SECTION 1"
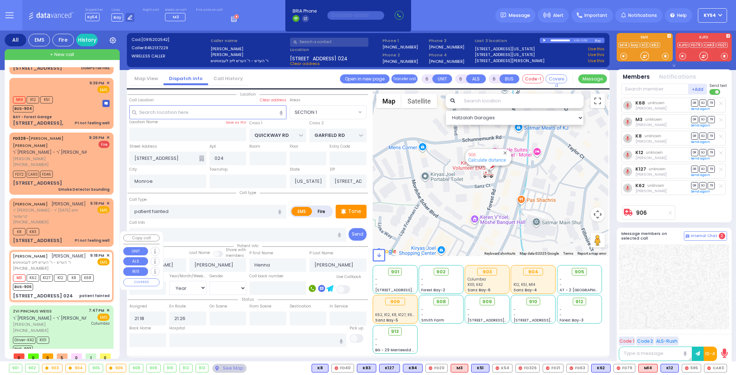
click at [81, 252] on div "MOSHE MORDCHE FRIEDMAN משה מרדכי פריעדמאן" at bounding box center [49, 255] width 73 height 7
select select
radio input "true"
select select "Year"
select select "[DEMOGRAPHIC_DATA]"
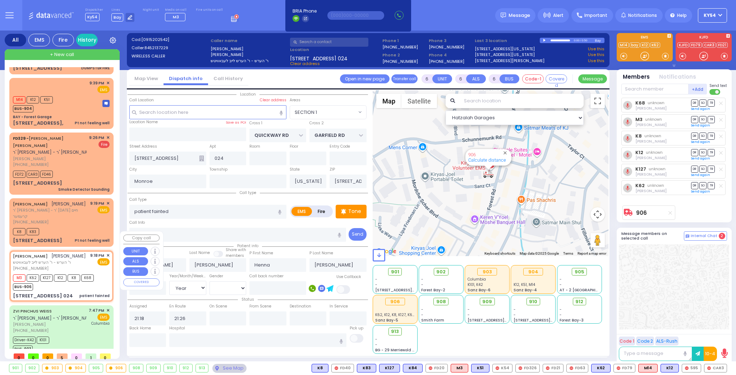
select select "Hatzalah Garages"
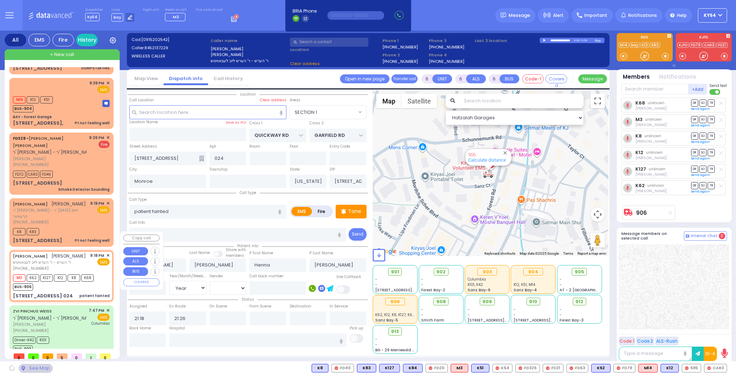
select select "SECTION 1"
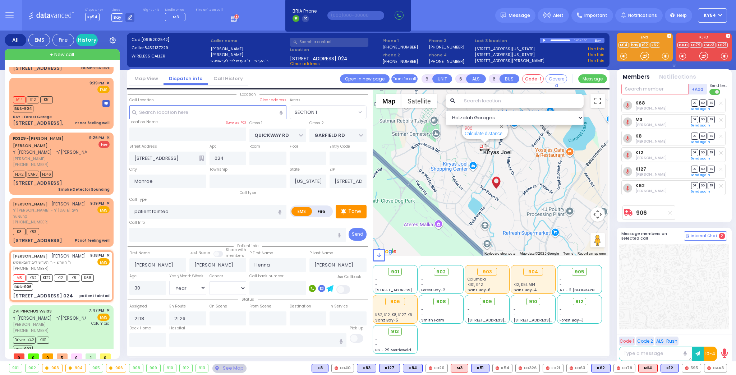
click at [639, 88] on input "text" at bounding box center [654, 89] width 67 height 11
type input "84"
click at [649, 103] on div "KY84" at bounding box center [645, 103] width 36 height 7
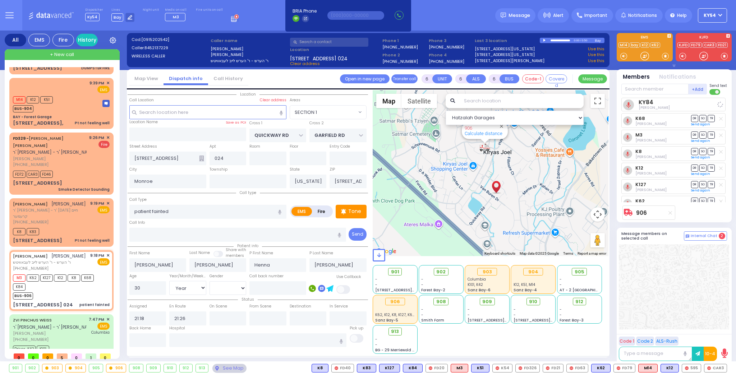
select select
radio input "true"
select select "Year"
select select "[DEMOGRAPHIC_DATA]"
select select "Hatzalah Garages"
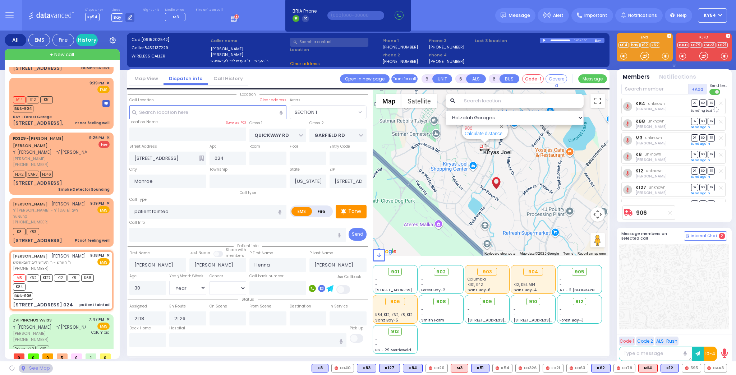
select select "SECTION 1"
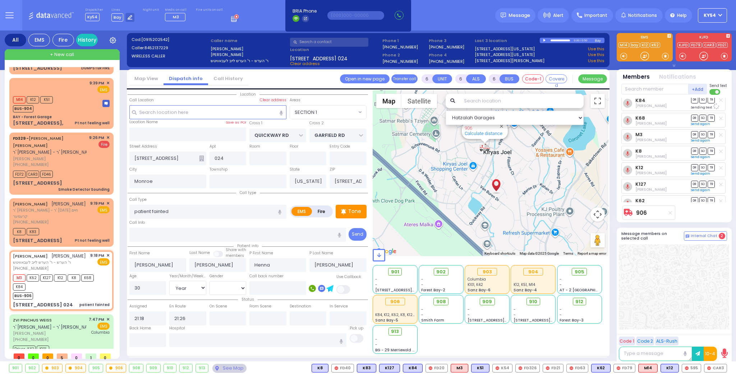
scroll to position [0, 0]
click at [70, 200] on div "YECHESKEL NEUMAN יחזקאל ניימאן ר' שאול נח - ר' פסח חיים קרעמער (845) 717-1416 9…" at bounding box center [61, 222] width 101 height 46
type input "1"
type input "0"
type input "1"
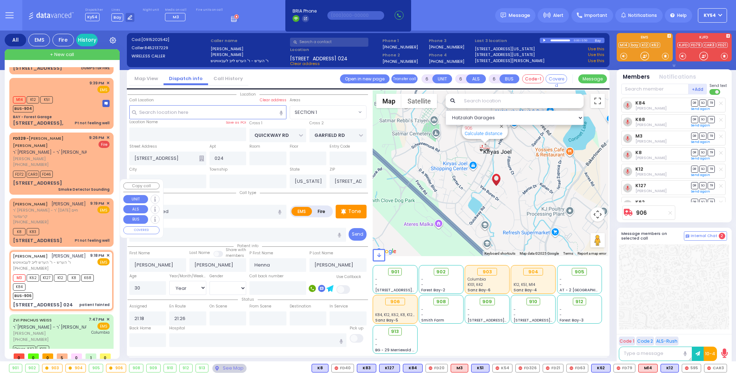
select select
type input "Pt not feeling well"
radio input "true"
type input "YECHESKEL"
type input "NEUMAN"
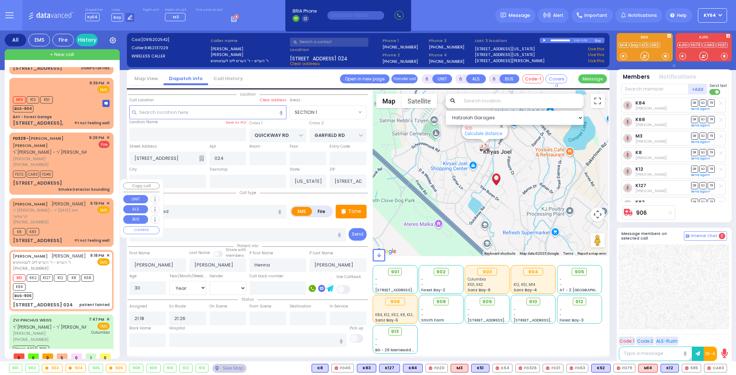
select select
type input "21:19"
type input "21:28"
select select "Hatzalah Garages"
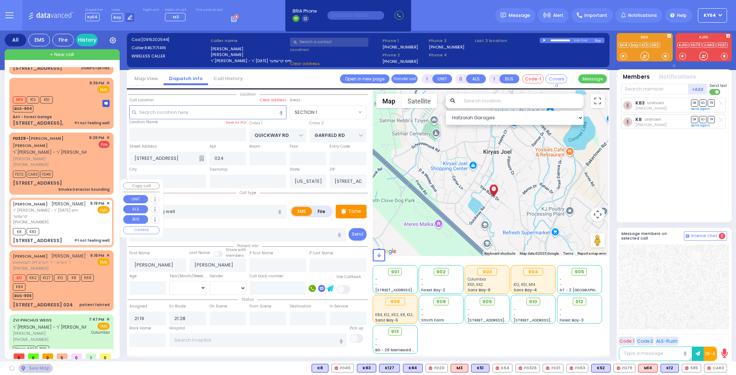
type input "SHINEV COURT"
type input "26 VAN BUREN DR"
type input "102"
type input "10950"
select select "SECTION 1"
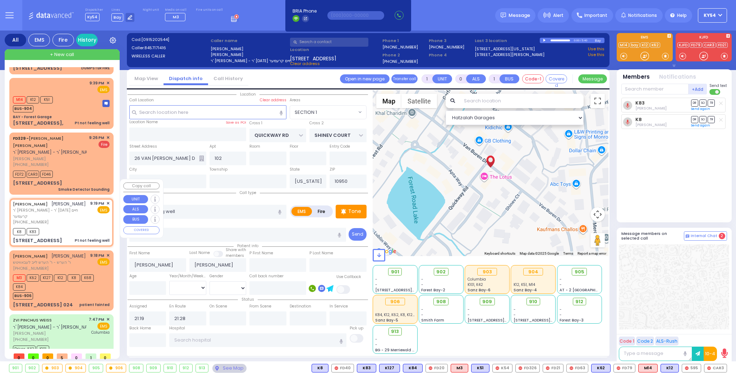
click at [106, 200] on span "✕" at bounding box center [107, 203] width 3 height 6
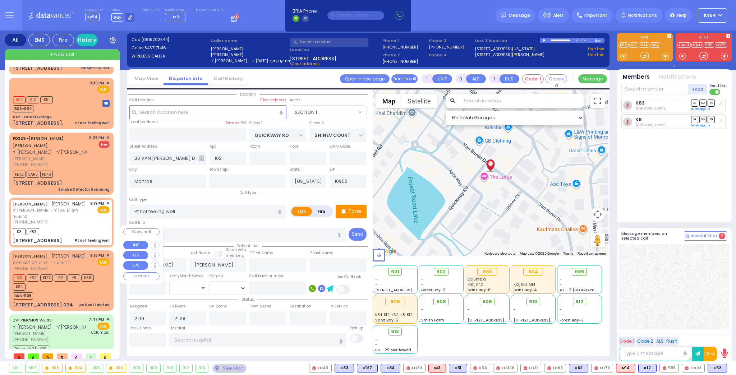
drag, startPoint x: 69, startPoint y: 269, endPoint x: 72, endPoint y: 267, distance: 3.9
click at [72, 273] on div "M3 K62 K127 K12 K8 K68 K84" at bounding box center [58, 282] width 90 height 18
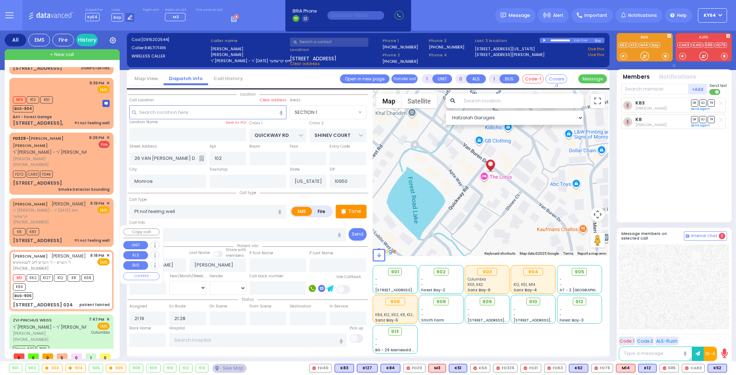
type input "6"
select select
type input "patient fainted"
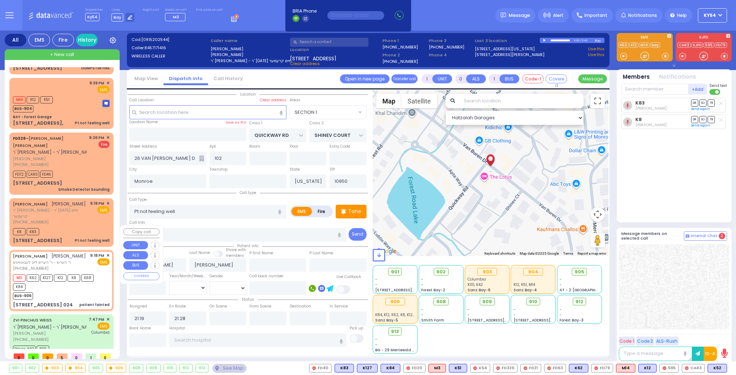
radio input "true"
type input "[PERSON_NAME]"
type input "Henna"
type input "Friedman"
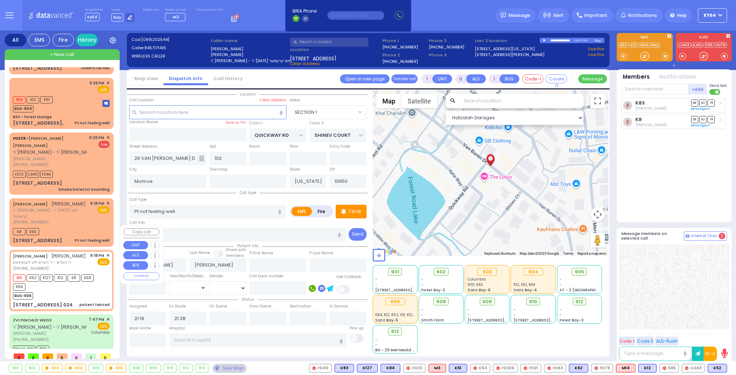
type input "30"
select select "Year"
select select "[DEMOGRAPHIC_DATA]"
type input "21:18"
type input "21:26"
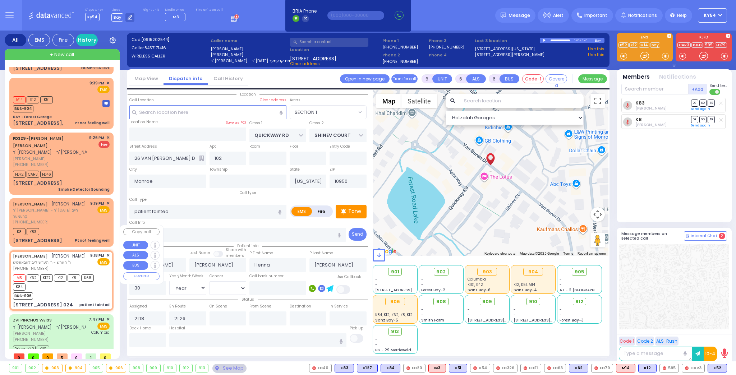
type input "GARFIELD RD"
type input "[STREET_ADDRESS]"
type input "024"
type input "[STREET_ADDRESS]: : QUICKWAY RD/SHINEV CT"
select select "SECTION 1"
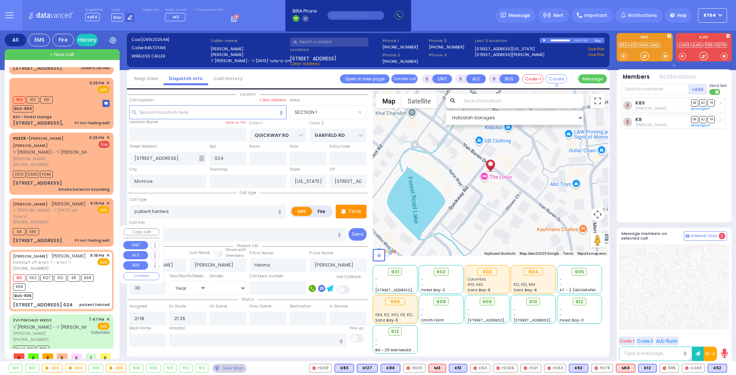
select select "Hatzalah Garages"
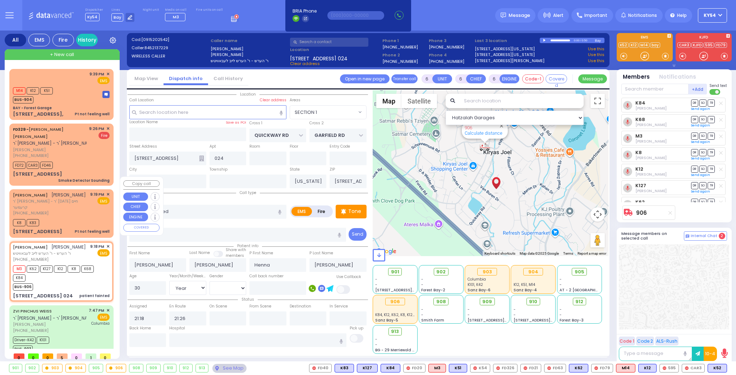
scroll to position [59, 0]
click at [79, 264] on div "M3 K62 K127 K12 K8 K68 K84" at bounding box center [58, 273] width 90 height 18
select select
radio input "true"
select select "Year"
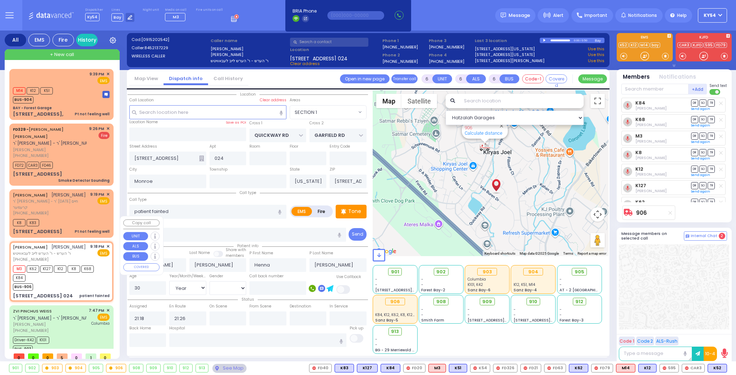
select select "[DEMOGRAPHIC_DATA]"
select select "SECTION 1"
select select "Hatzalah Garages"
click at [719, 368] on span "K52" at bounding box center [717, 368] width 19 height 8
select select
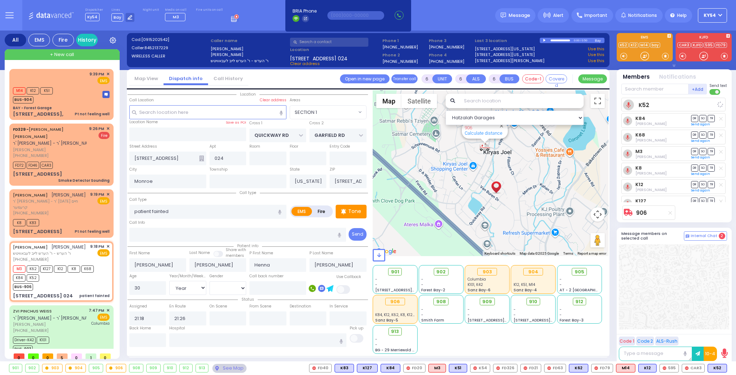
radio input "true"
select select "Year"
select select "[DEMOGRAPHIC_DATA]"
select select "Hatzalah Garages"
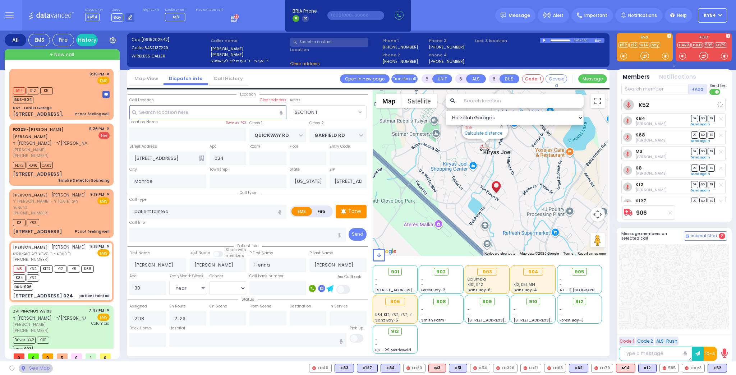
select select "SECTION 1"
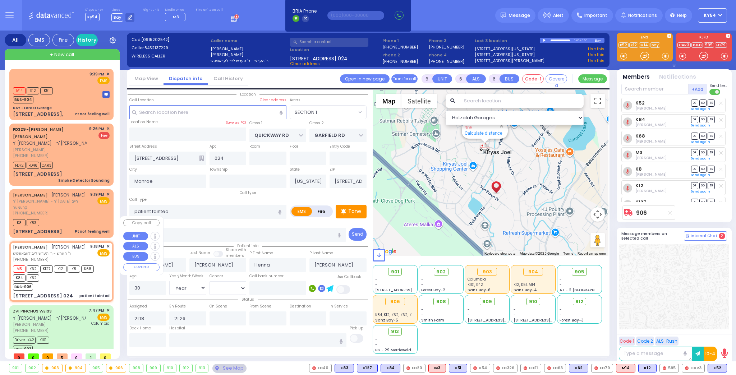
click at [91, 282] on div "BUS-906" at bounding box center [58, 286] width 90 height 9
select select
radio input "true"
select select "Year"
select select "[DEMOGRAPHIC_DATA]"
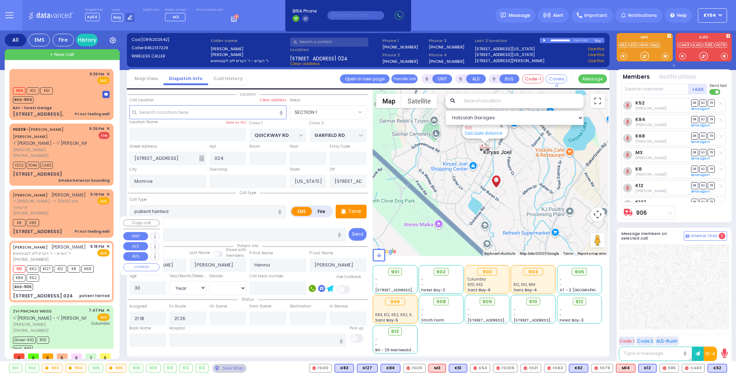
select select "SECTION 1"
select select "Hatzalah Garages"
click at [106, 244] on span "✕" at bounding box center [107, 247] width 3 height 6
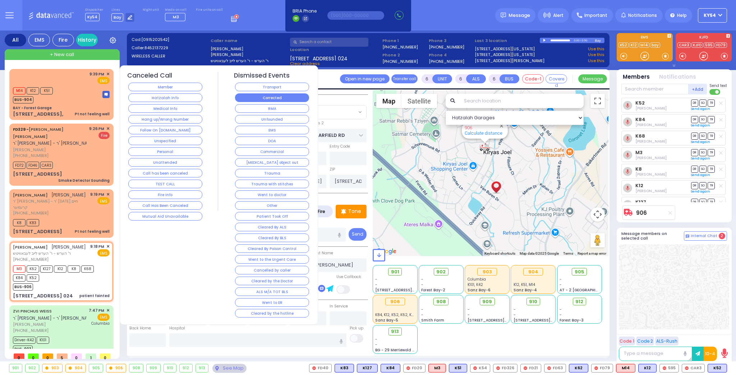
click at [253, 97] on button "Corrected" at bounding box center [272, 97] width 74 height 9
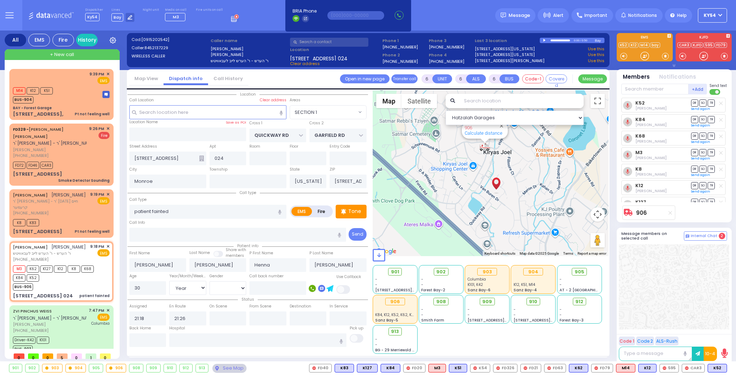
select select
radio input "true"
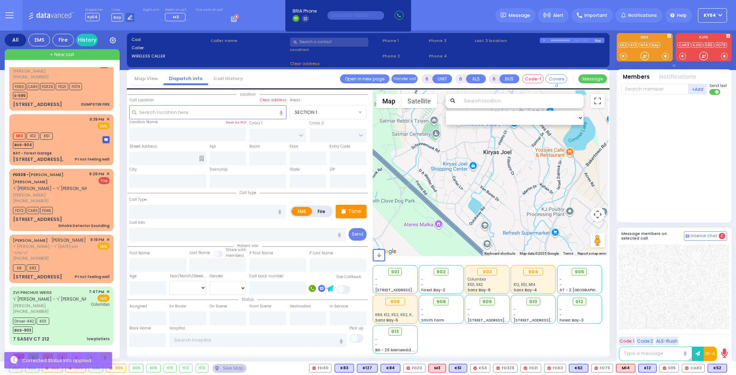
scroll to position [0, 0]
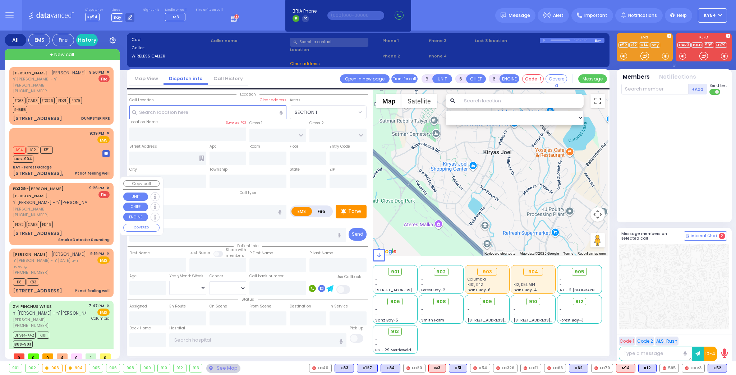
click at [83, 206] on span "[PERSON_NAME]" at bounding box center [50, 209] width 74 height 6
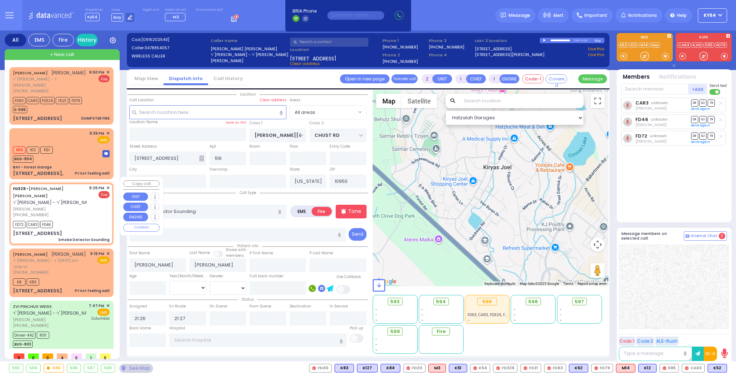
click at [83, 206] on span "חיים יוסף פריעדמאן" at bounding box center [50, 209] width 74 height 6
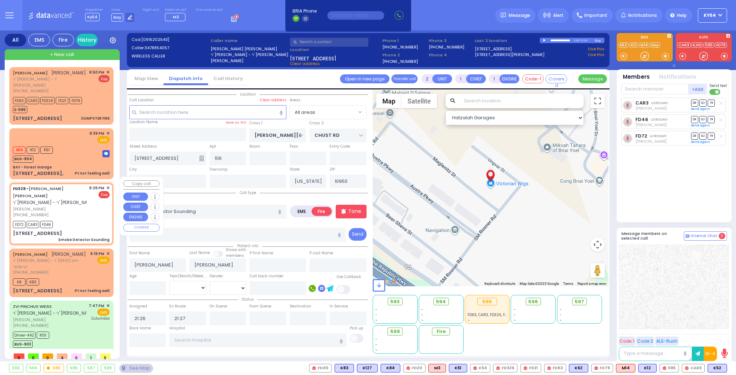
click at [108, 185] on span "✕" at bounding box center [107, 188] width 3 height 6
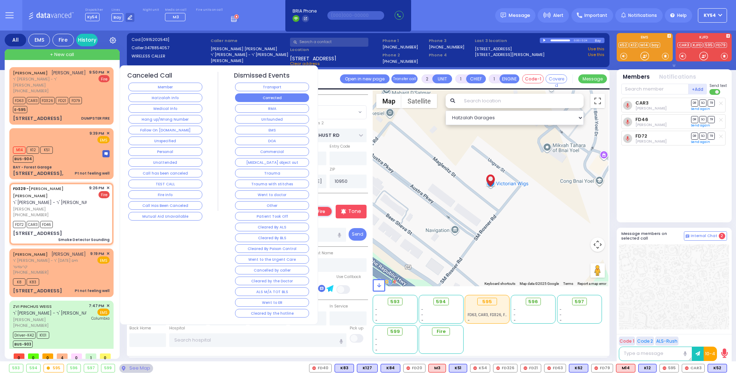
click at [259, 96] on button "Corrected" at bounding box center [272, 97] width 74 height 9
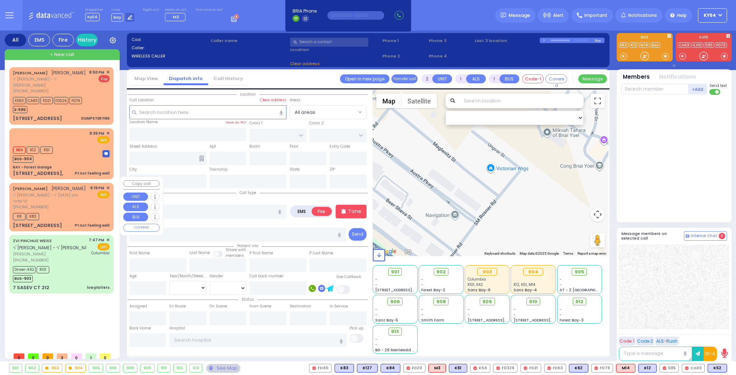
click at [109, 185] on span "✕" at bounding box center [107, 188] width 3 height 6
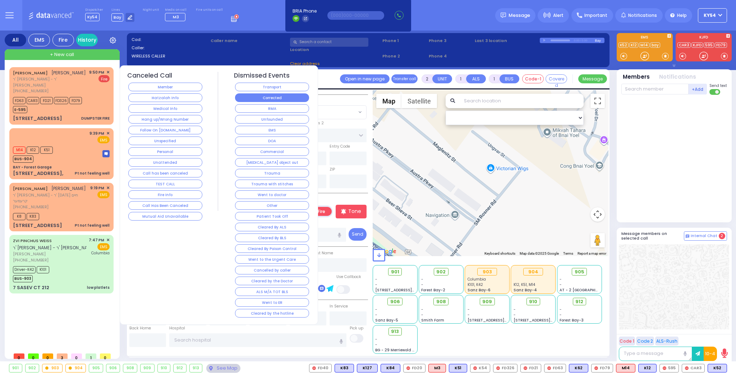
click at [259, 96] on button "Corrected" at bounding box center [272, 97] width 74 height 9
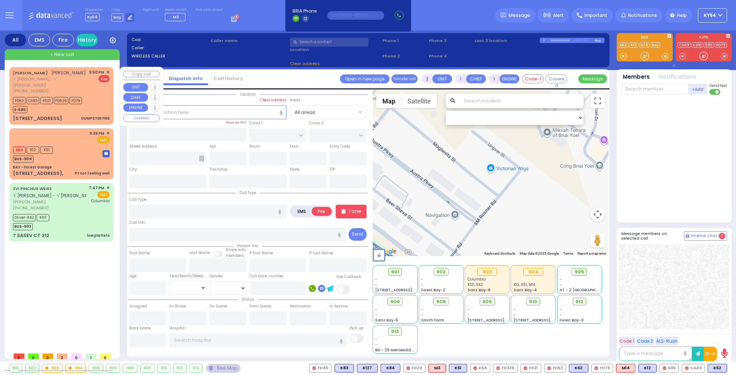
click at [107, 71] on span "✕" at bounding box center [107, 72] width 3 height 6
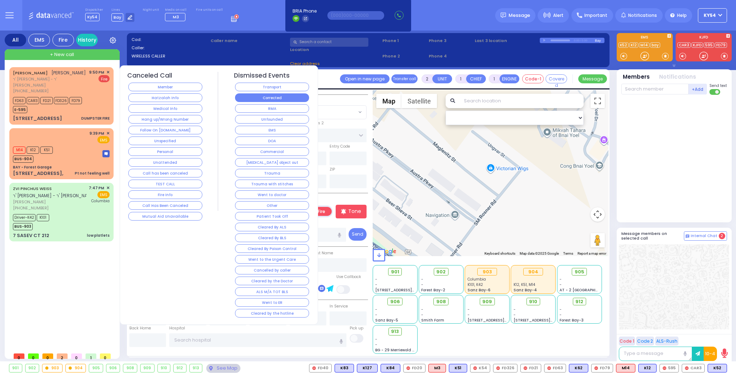
click at [247, 96] on button "Corrected" at bounding box center [272, 97] width 74 height 9
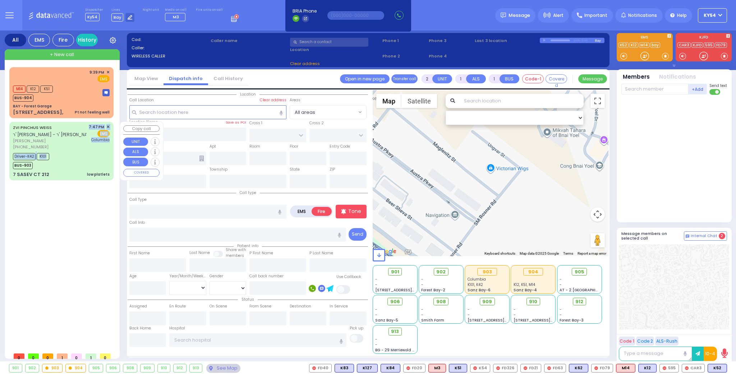
click at [76, 149] on div "ZVI PINCHUS WEISS ר' חיים אהרן - ר' משה ישעי' פריעדמאן צבי פנחס ווייס (845) 537…" at bounding box center [61, 151] width 101 height 56
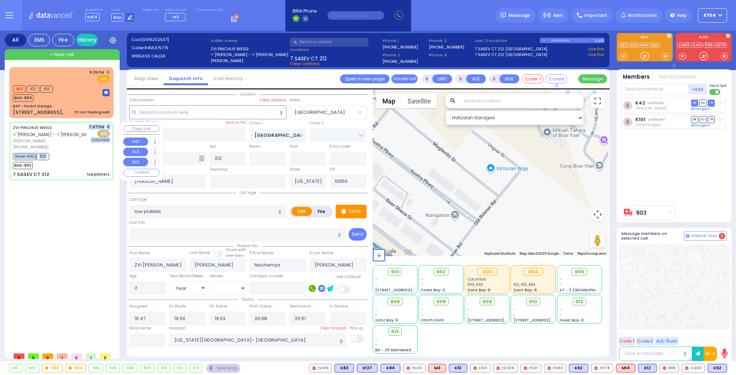
click at [76, 149] on div "(845) 537-5775" at bounding box center [49, 147] width 73 height 6
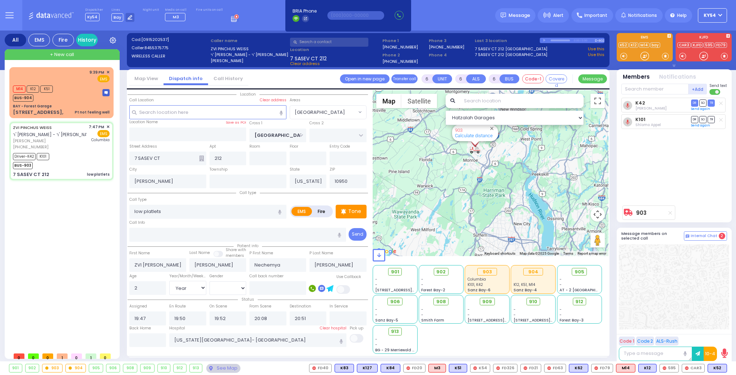
drag, startPoint x: 444, startPoint y: 164, endPoint x: 460, endPoint y: 205, distance: 44.4
click at [460, 205] on div "903 Calculate distance" at bounding box center [490, 173] width 236 height 166
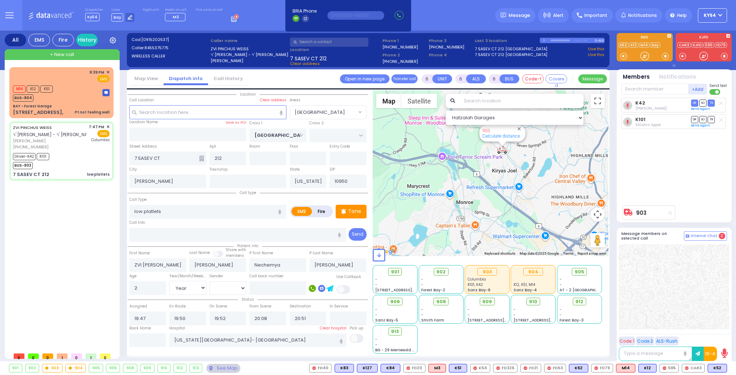
drag, startPoint x: 492, startPoint y: 175, endPoint x: 488, endPoint y: 194, distance: 20.1
click at [488, 194] on div "903 Calculate distance" at bounding box center [490, 173] width 236 height 166
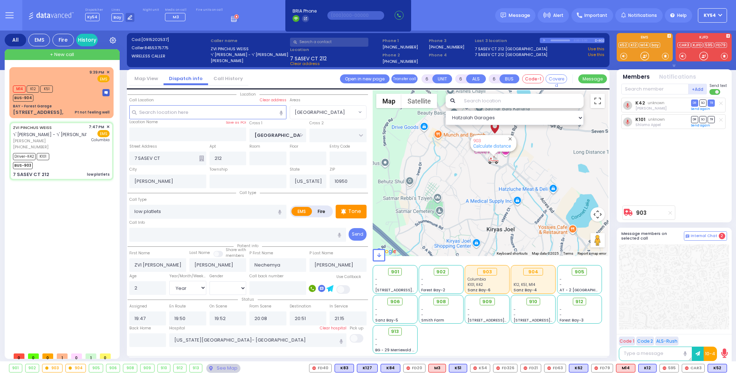
drag, startPoint x: 494, startPoint y: 168, endPoint x: 487, endPoint y: 194, distance: 27.1
click at [483, 201] on div "903 Calculate distance" at bounding box center [490, 173] width 236 height 166
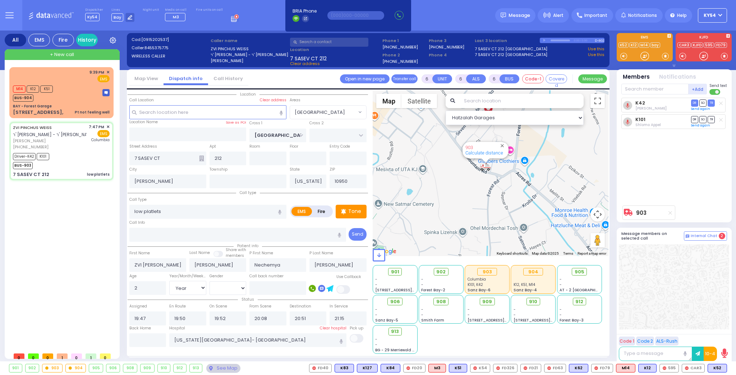
drag, startPoint x: 475, startPoint y: 181, endPoint x: 475, endPoint y: 185, distance: 3.6
click at [475, 185] on div "903 Calculate distance" at bounding box center [490, 173] width 236 height 166
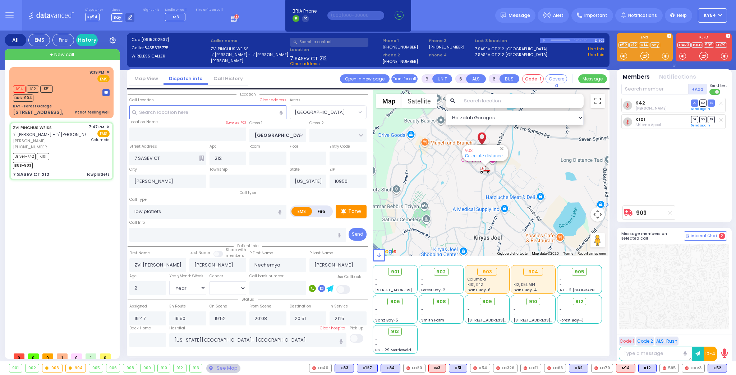
click at [70, 231] on div "9:39 PM ✕ M14 K12 K51" at bounding box center [62, 208] width 107 height 282
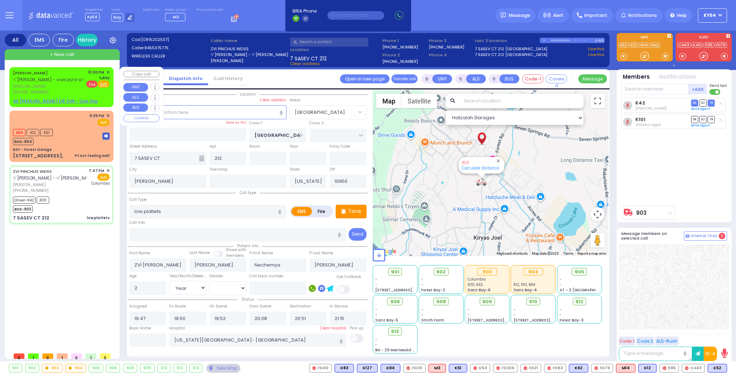
click at [91, 84] on span "Fire" at bounding box center [91, 83] width 11 height 7
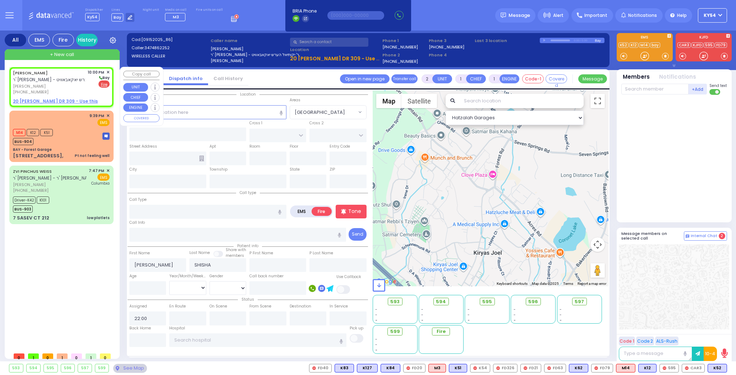
click at [55, 101] on u "20 ISRAEL ZUPNICK DR 309 - Use this" at bounding box center [55, 101] width 85 height 6
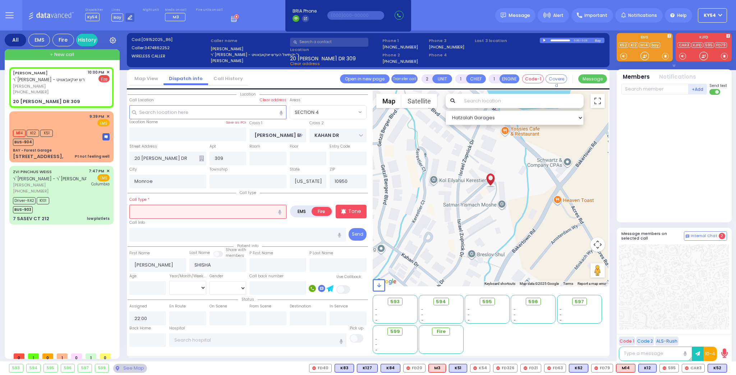
drag, startPoint x: 170, startPoint y: 212, endPoint x: 172, endPoint y: 208, distance: 4.4
click at [171, 212] on input "text" at bounding box center [207, 212] width 157 height 14
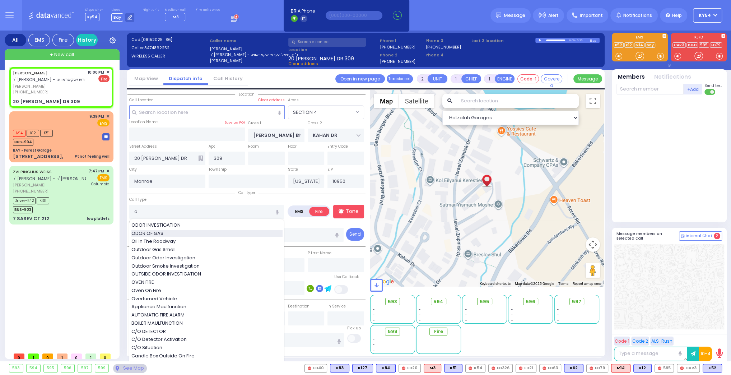
click at [159, 232] on span "ODOR OF GAS" at bounding box center [148, 233] width 34 height 7
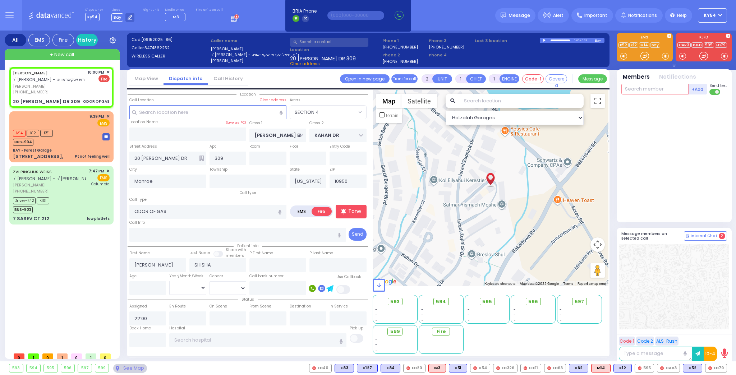
drag, startPoint x: 646, startPoint y: 88, endPoint x: 647, endPoint y: 83, distance: 5.1
click at [646, 86] on input "text" at bounding box center [654, 89] width 67 height 11
click at [648, 104] on div "FD79" at bounding box center [645, 103] width 36 height 7
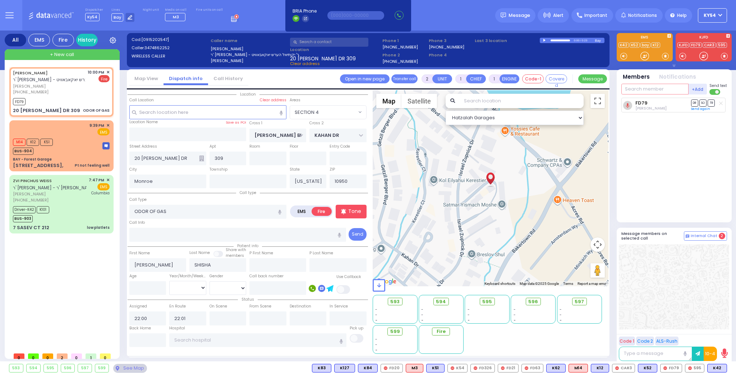
click at [633, 89] on input "text" at bounding box center [654, 89] width 67 height 11
click at [648, 103] on div "FD21" at bounding box center [645, 103] width 36 height 7
drag, startPoint x: 642, startPoint y: 91, endPoint x: 646, endPoint y: 88, distance: 4.9
click at [642, 89] on input "text" at bounding box center [654, 89] width 67 height 11
click at [639, 102] on div "595" at bounding box center [645, 103] width 36 height 7
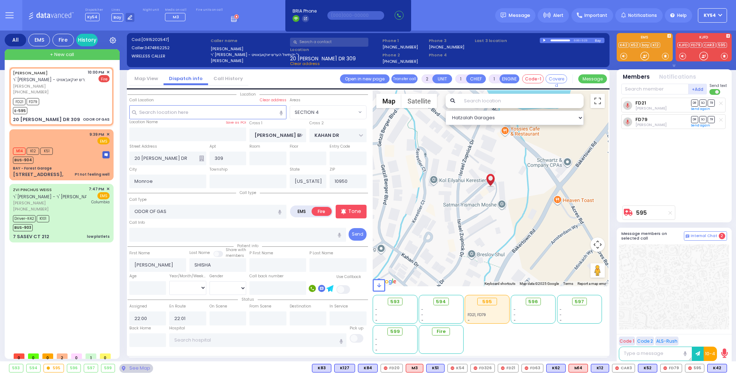
click at [83, 287] on div "ARON SHISHA ר' יוסף צבי - ר' יקותיאל הערש יאקאבאוויט אהרן שישא (347) 486-2252 1…" at bounding box center [62, 208] width 107 height 282
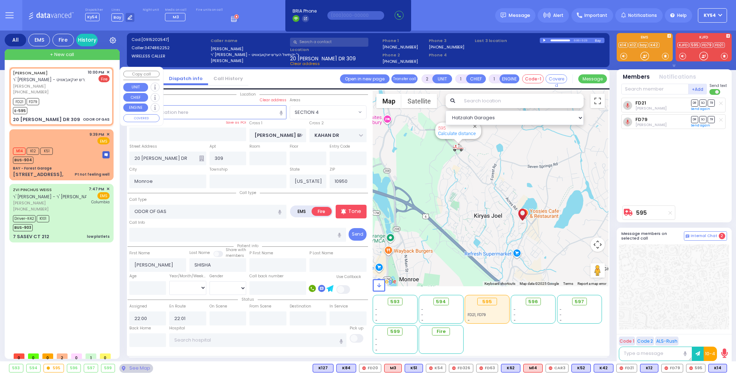
click at [108, 72] on span "✕" at bounding box center [107, 72] width 3 height 6
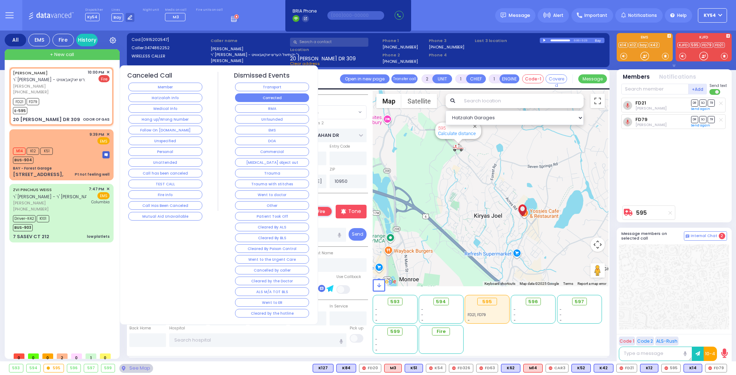
click at [262, 97] on button "Corrected" at bounding box center [272, 97] width 74 height 9
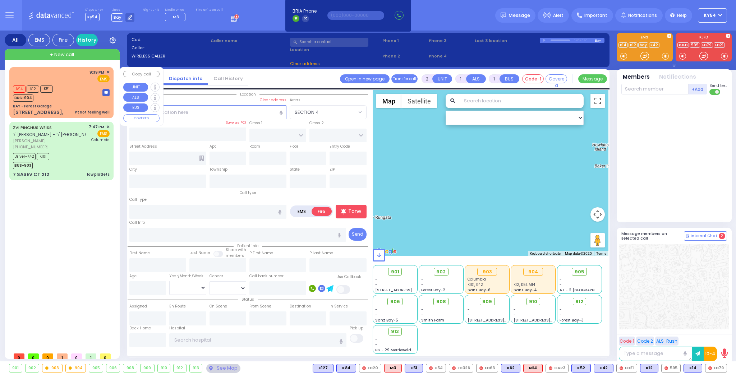
click at [73, 98] on div "M14 K12 K51 BUS-904" at bounding box center [61, 93] width 97 height 18
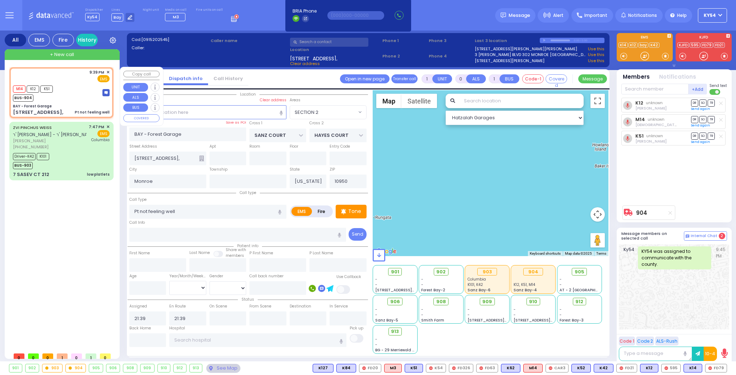
click at [73, 98] on div "M14 K12 K51 BUS-904" at bounding box center [61, 93] width 97 height 18
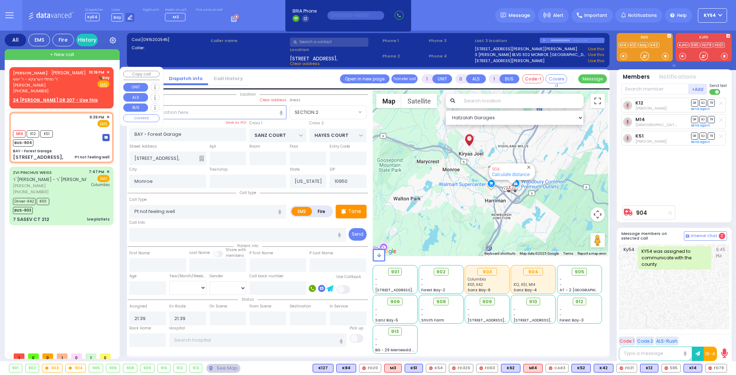
click at [43, 97] on u "24 ISRAEL ZUPNICK DR 207 - Use this" at bounding box center [55, 100] width 85 height 6
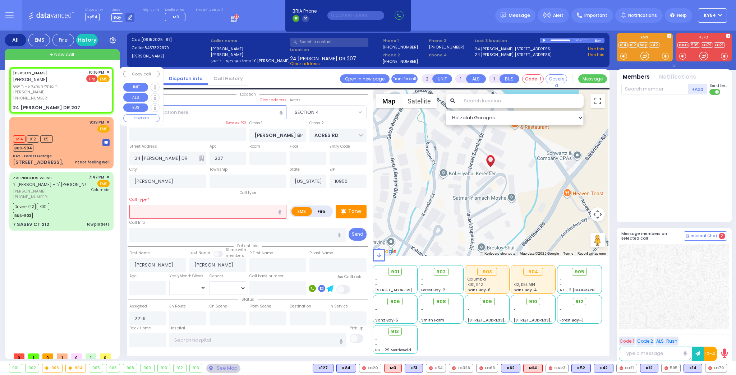
click at [92, 79] on span "Fire" at bounding box center [91, 78] width 11 height 7
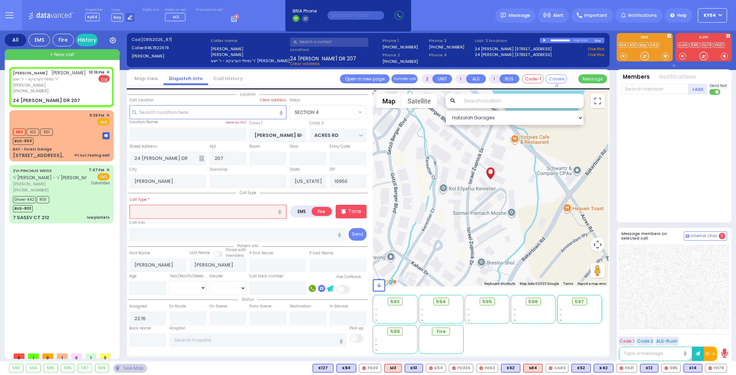
click at [154, 207] on input "text" at bounding box center [207, 212] width 157 height 14
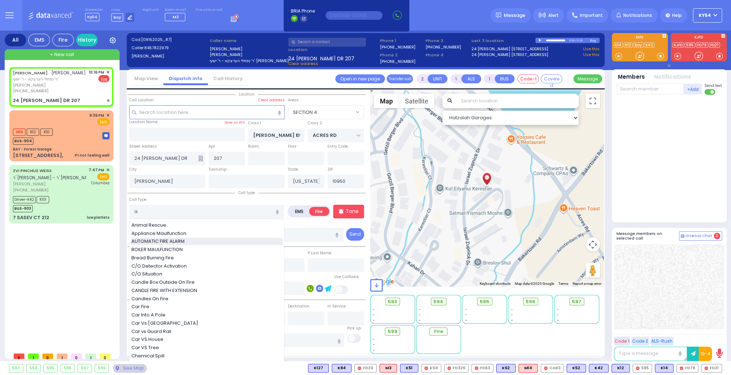
click at [179, 240] on span "AUTOMATIC FIRE ALARM" at bounding box center [159, 241] width 56 height 7
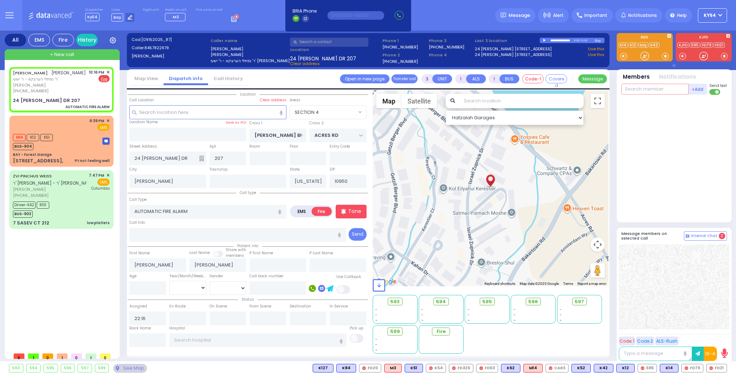
click at [632, 90] on input "text" at bounding box center [654, 89] width 67 height 11
click at [674, 369] on span "FD79" at bounding box center [669, 368] width 21 height 8
click at [698, 365] on span "FD21" at bounding box center [694, 368] width 20 height 8
click at [721, 367] on span "595" at bounding box center [717, 368] width 19 height 8
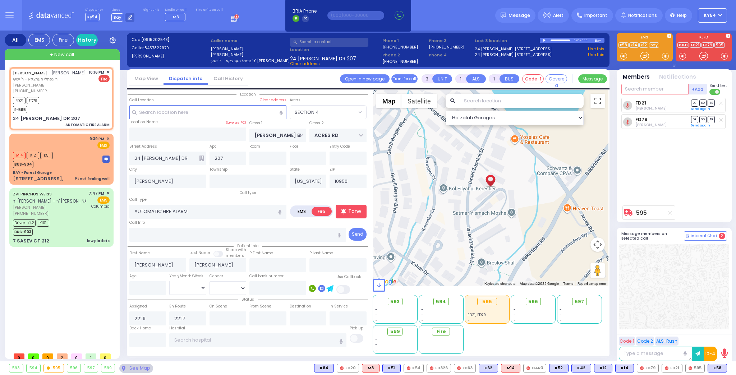
click at [639, 90] on input "text" at bounding box center [654, 89] width 67 height 11
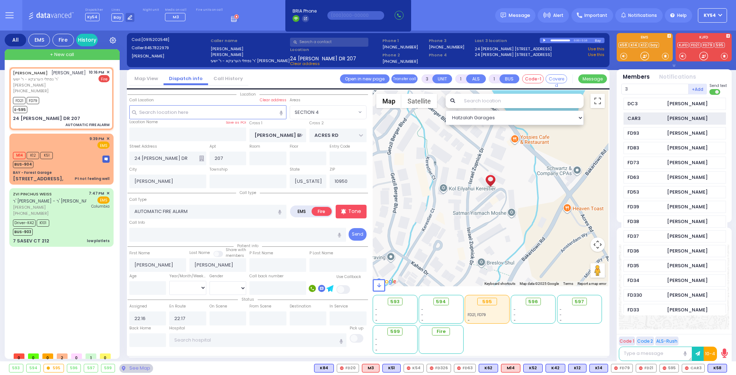
click at [646, 117] on div "CAR3" at bounding box center [645, 118] width 36 height 7
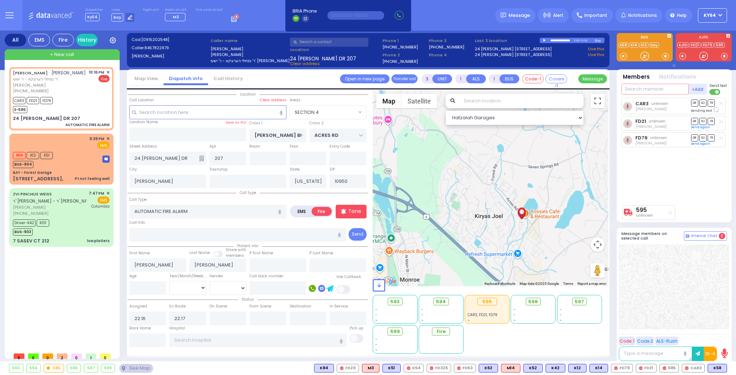
click at [641, 89] on input "text" at bounding box center [654, 89] width 67 height 11
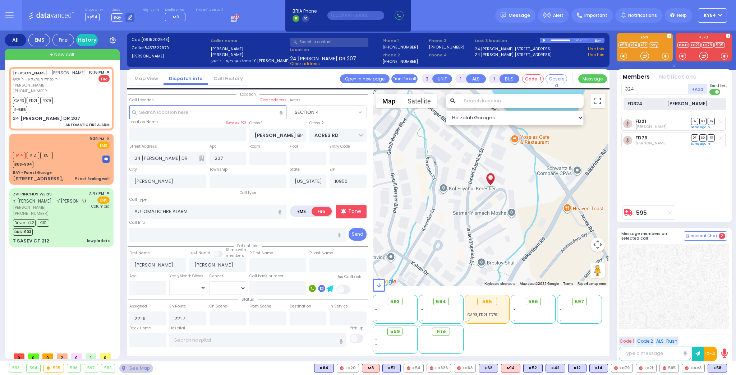
click at [653, 104] on div "FD324" at bounding box center [645, 103] width 36 height 7
select select "SECTION 4"
select select
radio input "true"
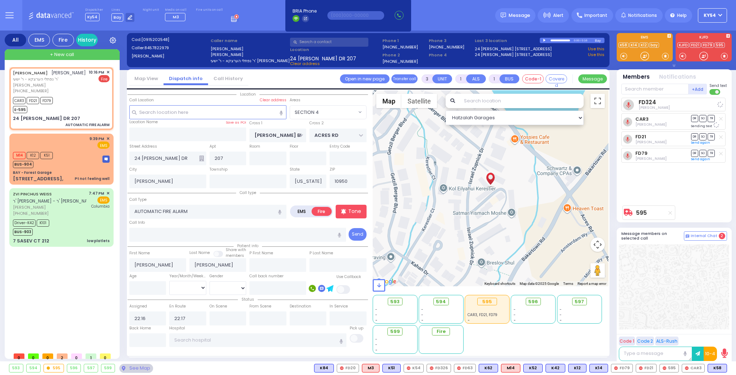
select select
select select "Hatzalah Garages"
select select "SECTION 4"
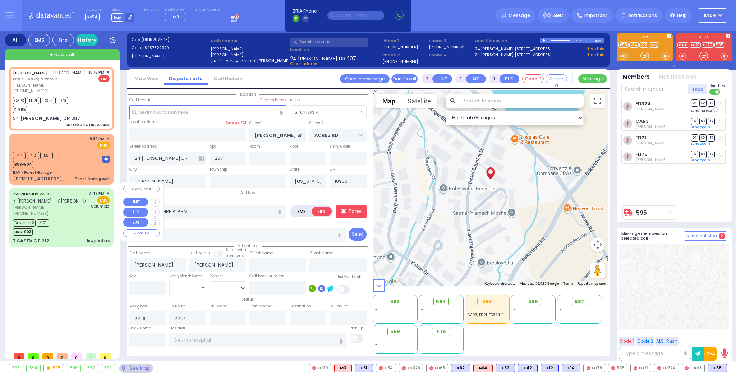
click at [98, 275] on div "JOEL KOHN יואל קאהן ר' נפתלי הערצקא - ר' ישעי' בנימין ענגלענ (845) 782-2979 10:…" at bounding box center [62, 208] width 107 height 282
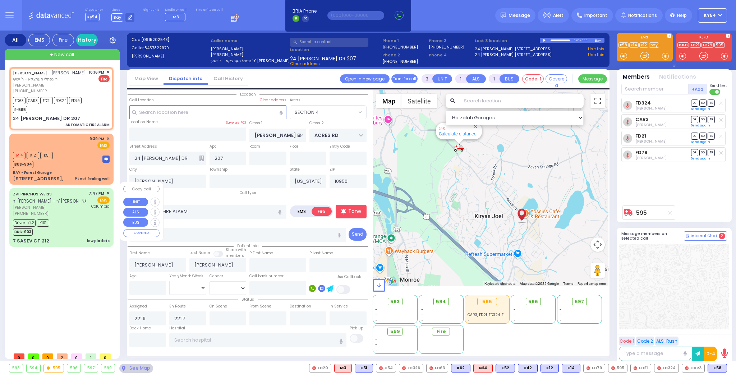
select select
radio input "true"
select select
select select "Hatzalah Garages"
select select "SECTION 4"
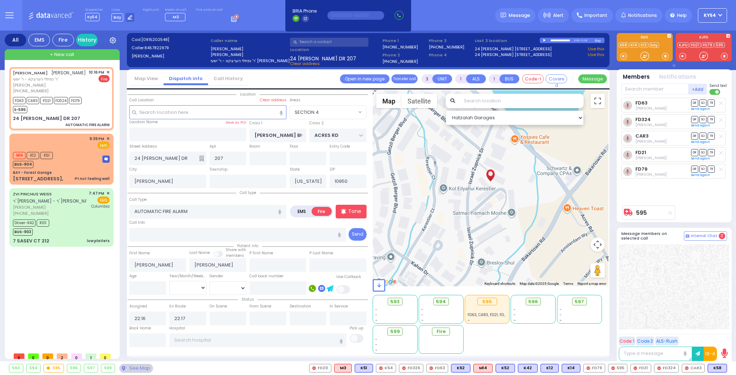
click at [62, 269] on div "JOEL KOHN יואל קאהן ר' נפתלי הערצקא - ר' ישעי' בנימין ענגלענ (845) 782-2979 10:…" at bounding box center [62, 208] width 107 height 282
click at [66, 155] on div "M14 K12 K51 BUS-904" at bounding box center [61, 159] width 97 height 18
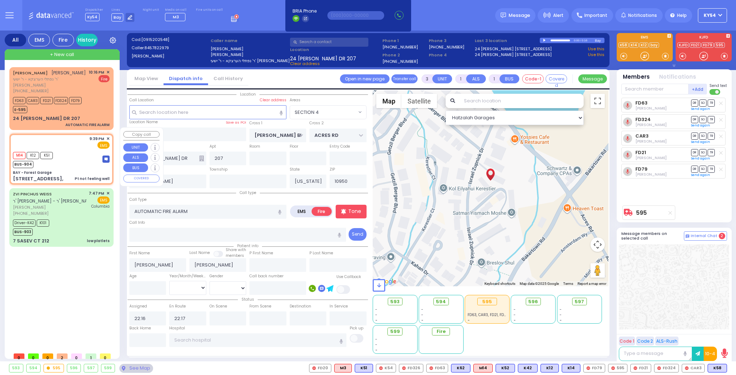
type input "1"
type input "0"
select select
type input "Pt not feeling well"
radio input "true"
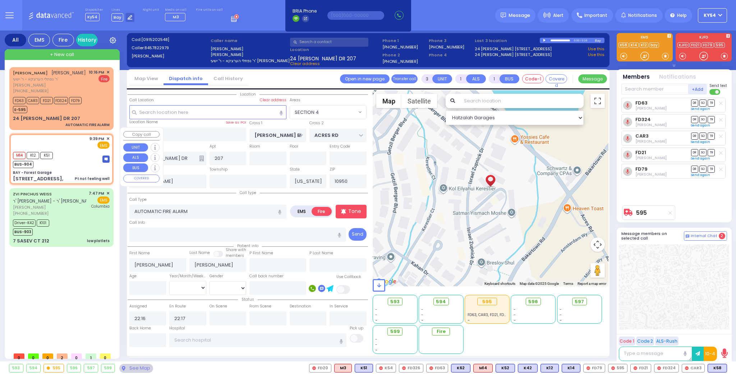
select select
type input "21:39"
select select "Hatzalah Garages"
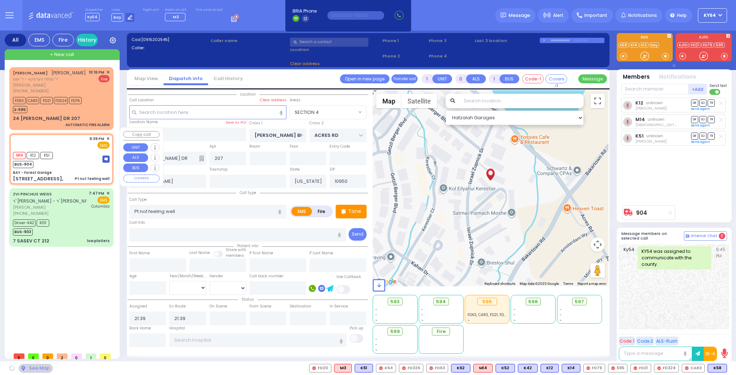
type input "BAY - Forest Garage"
type input "SANZ COURT"
type input "HAYES COURT"
type input "[STREET_ADDRESS],"
type input "Monroe"
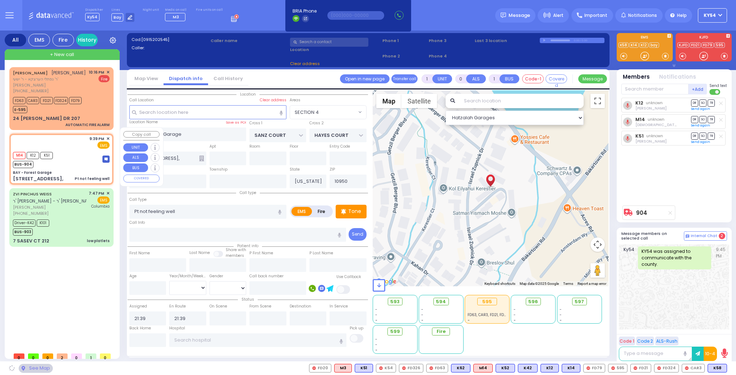
select select "SECTION 2"
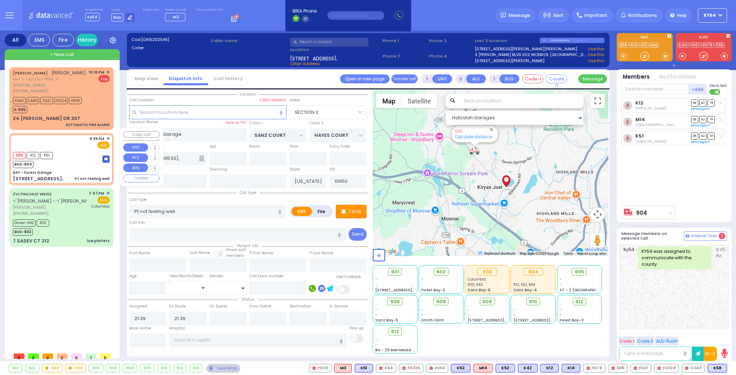
click at [74, 152] on div "M14 K12 K51 BUS-904" at bounding box center [61, 159] width 97 height 18
select select
radio input "true"
select select
select select "Hatzalah Garages"
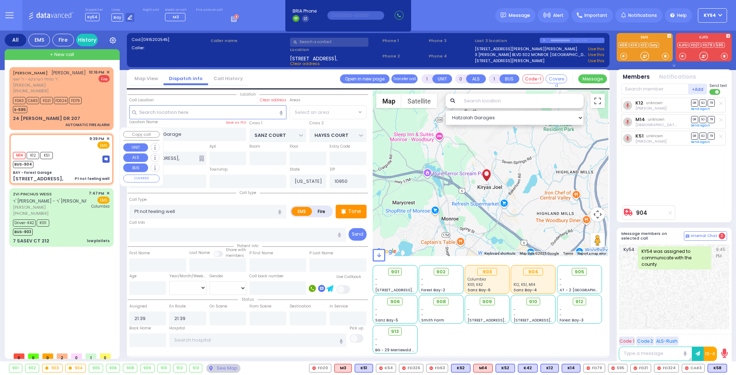
select select "SECTION 2"
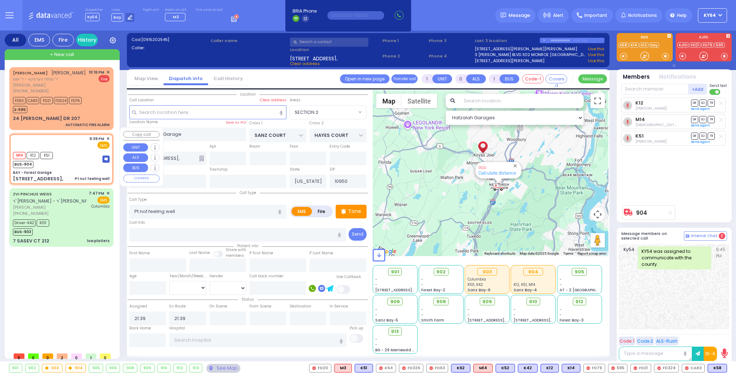
click at [84, 157] on div "M14 K12 K51 BUS-904" at bounding box center [61, 159] width 97 height 18
select select
radio input "true"
select select
select select "SECTION 2"
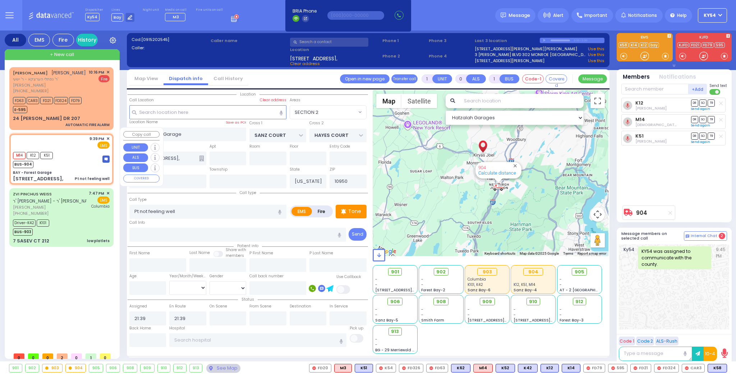
select select "Hatzalah Garages"
click at [694, 103] on span "DR" at bounding box center [694, 102] width 7 height 7
select select
radio input "true"
select select
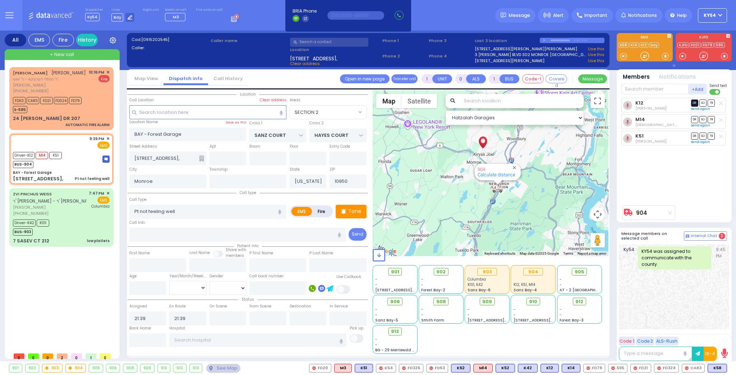
select select "Hatzalah Garages"
select select "SECTION 2"
click at [713, 119] on span "TR" at bounding box center [710, 119] width 7 height 7
select select
radio input "true"
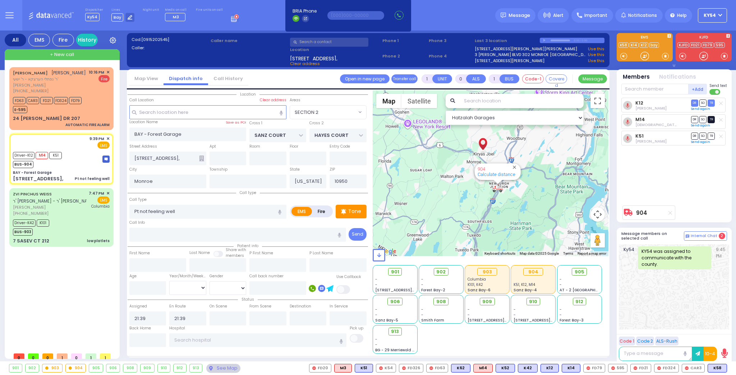
select select
type input "22:18"
select select "Hatzalah Garages"
select select "SECTION 2"
click at [713, 135] on span "TR" at bounding box center [710, 136] width 7 height 7
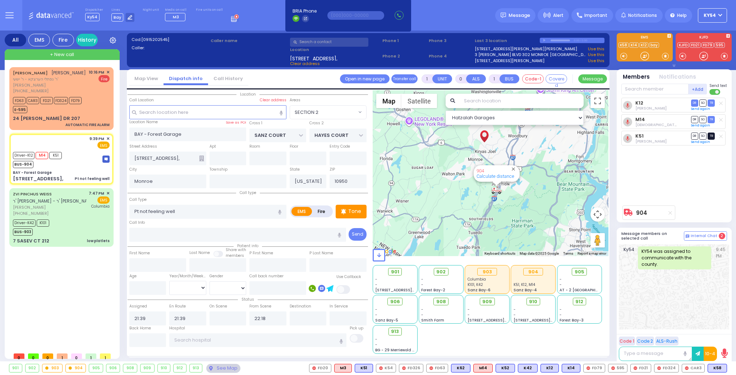
select select
radio input "true"
select select
select select "Hatzalah Garages"
select select "SECTION 2"
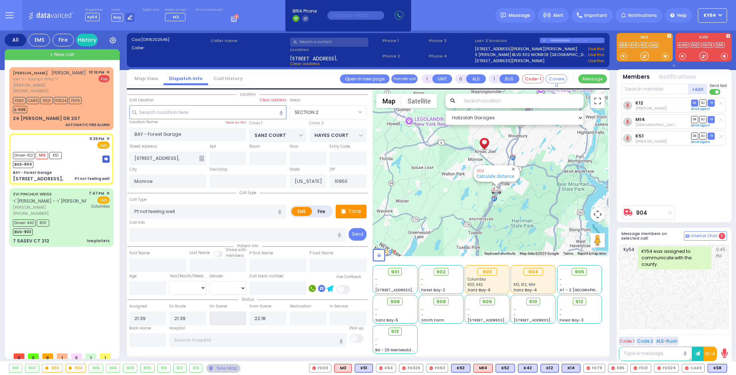
drag, startPoint x: 236, startPoint y: 319, endPoint x: 228, endPoint y: 312, distance: 10.2
click at [231, 314] on input "text" at bounding box center [227, 318] width 37 height 14
type input "21:40"
click at [98, 282] on div "JOEL KOHN יואל קאהן ר' נפתלי הערצקא - ר' ישעי' בנימין ענגלענ (845) 782-2979 10:…" at bounding box center [62, 208] width 107 height 282
select select
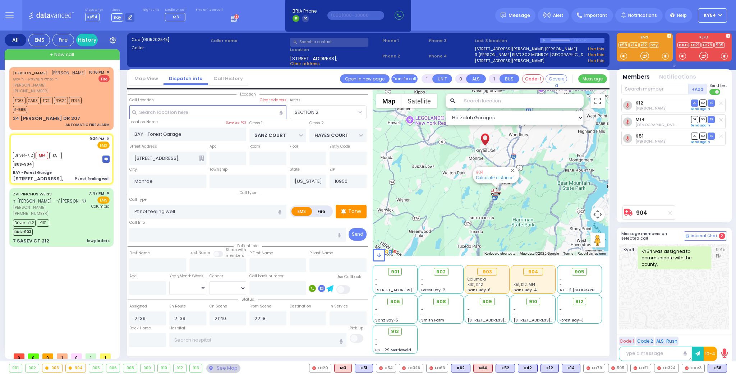
radio input "true"
select select
select select "Hatzalah Garages"
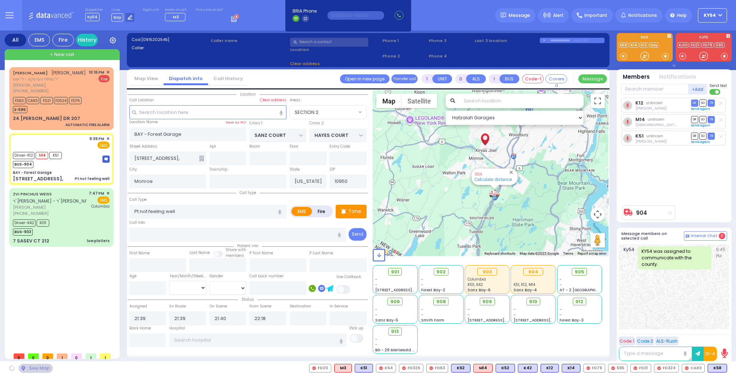
select select "SECTION 2"
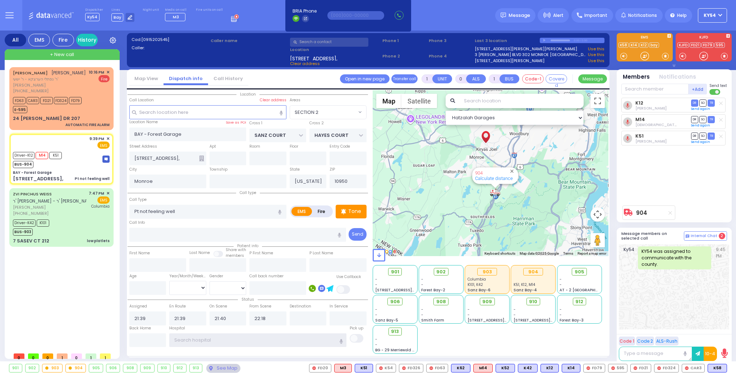
click at [236, 337] on input "text" at bounding box center [257, 340] width 177 height 14
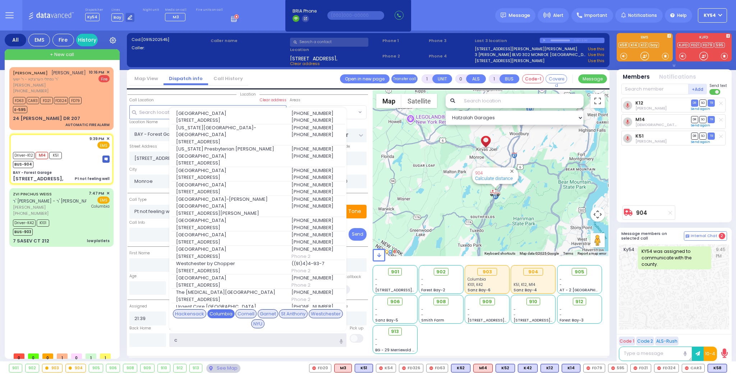
type input "c"
click at [224, 312] on div "Columbia" at bounding box center [220, 313] width 27 height 9
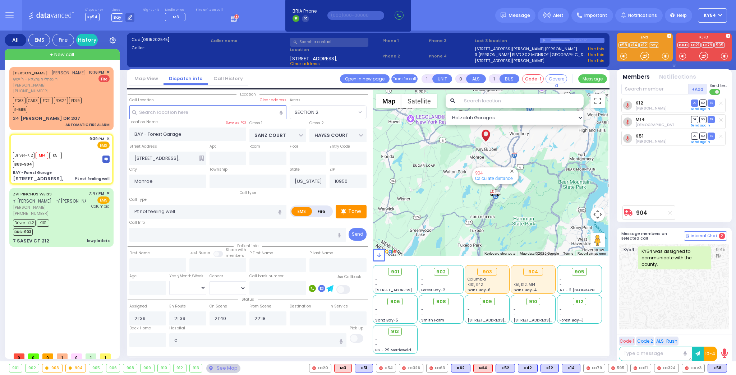
select select
radio input "true"
select select
type input "New York Presbyterian Hospital- Columbia Campus"
select select "Hatzalah Garages"
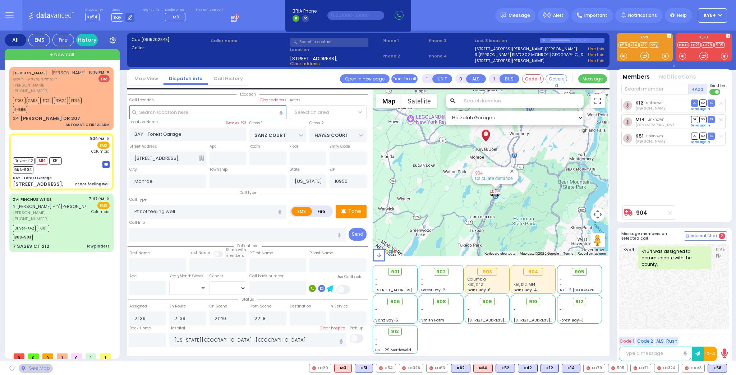
select select "SECTION 2"
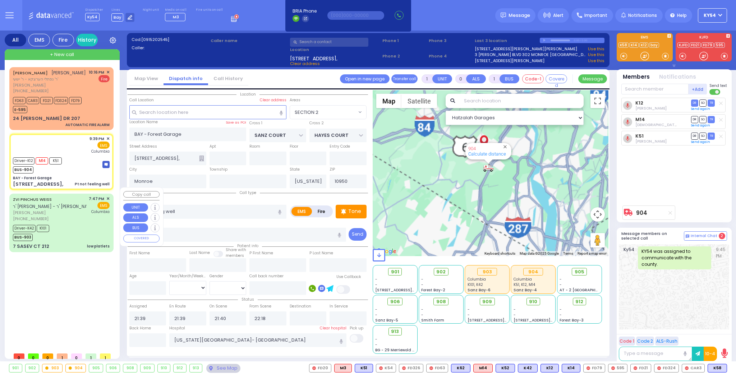
click at [82, 216] on div "[PHONE_NUMBER]" at bounding box center [49, 219] width 73 height 6
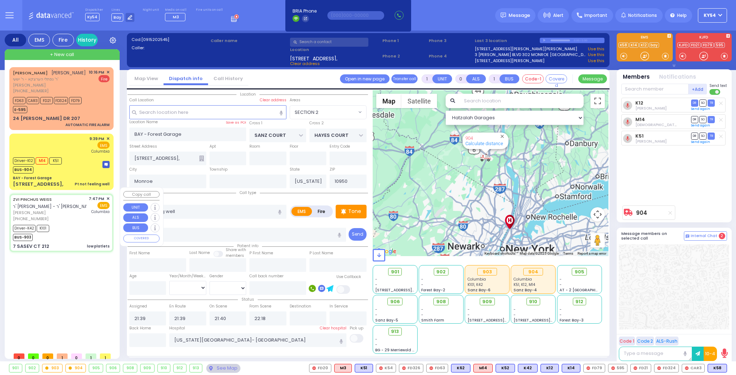
type input "6"
select select
type input "low platlets"
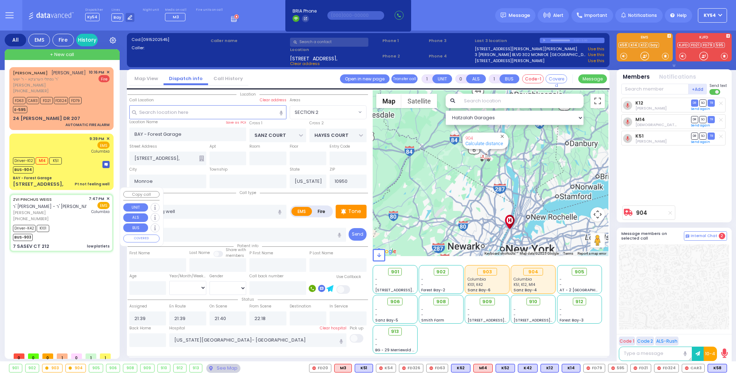
radio input "true"
type input "ZVI PINCHUS"
type input "WEISS"
type input "Nechemya"
type input "Weiss"
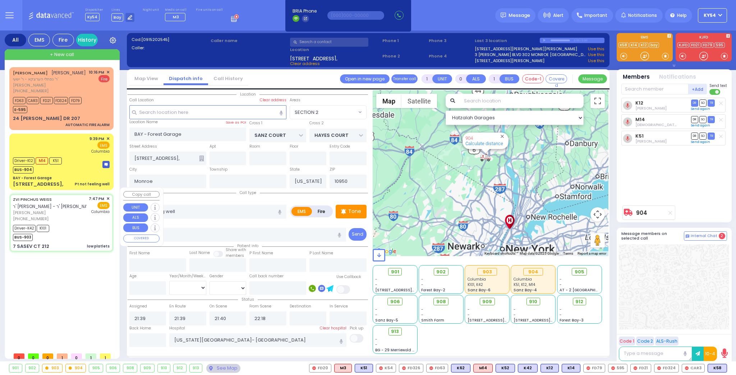
type input "2"
select select "Year"
select select "[DEMOGRAPHIC_DATA]"
type input "19:47"
type input "19:50"
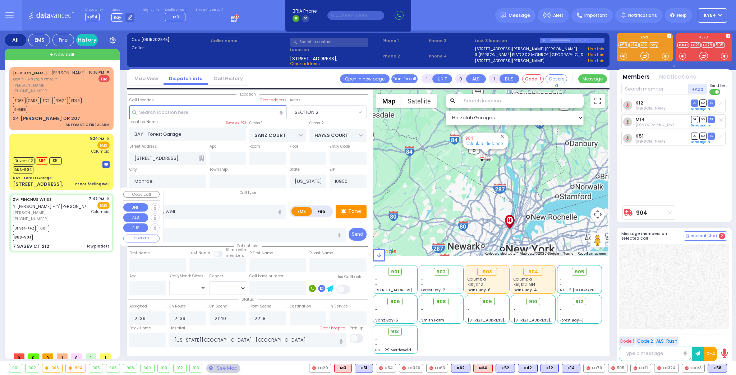
type input "19:52"
type input "20:08"
type input "20:51"
type input "21:15"
type input "[GEOGRAPHIC_DATA]"
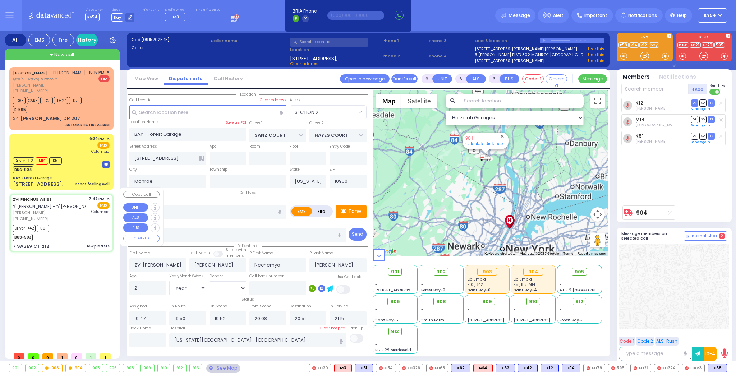
type input "7 SASEV CT"
type input "212"
type input "Kiryas Joel"
select select "[GEOGRAPHIC_DATA]"
select select "Hatzalah Garages"
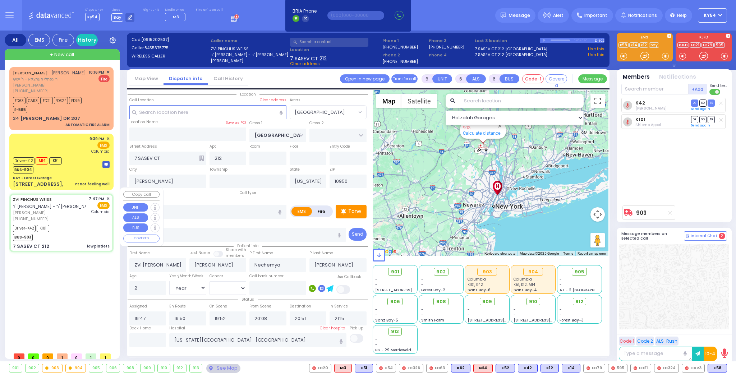
click at [66, 223] on div "Driver-K42 K101 BUS-903" at bounding box center [61, 232] width 97 height 18
select select
radio input "true"
select select "Year"
select select "[DEMOGRAPHIC_DATA]"
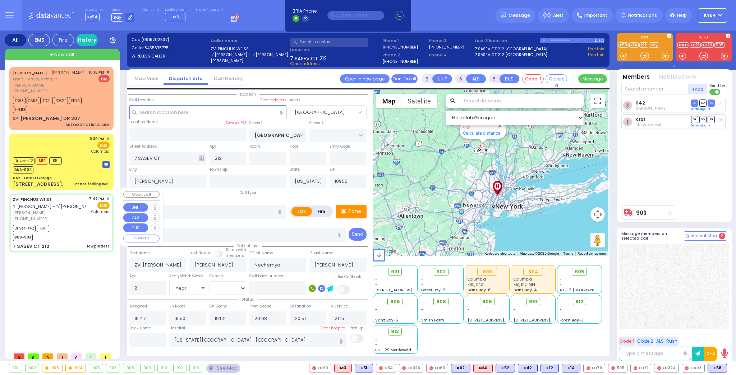
select select "[GEOGRAPHIC_DATA]"
select select "Hatzalah Garages"
click at [151, 340] on input "text" at bounding box center [147, 340] width 37 height 14
type input "22:19"
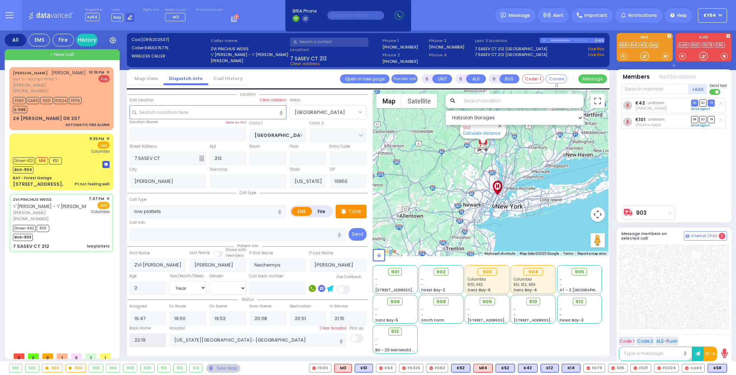
click at [151, 340] on input "22:19" at bounding box center [147, 340] width 37 height 14
click at [93, 309] on div "JOEL KOHN יואל קאהן ר' נפתלי הערצקא - ר' ישעי' בנימין ענגלענ (845) 782-2979 10:…" at bounding box center [62, 208] width 107 height 282
click at [92, 310] on div "JOEL KOHN יואל קאהן ר' נפתלי הערצקא - ר' ישעי' בנימין ענגלענ (845) 782-2979 10:…" at bounding box center [62, 208] width 107 height 282
select select
radio input "true"
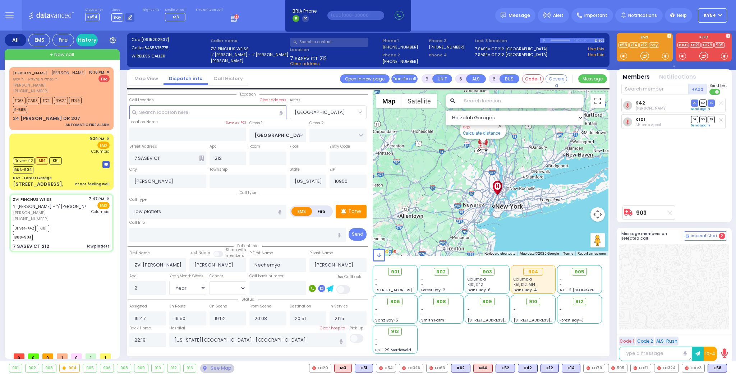
select select
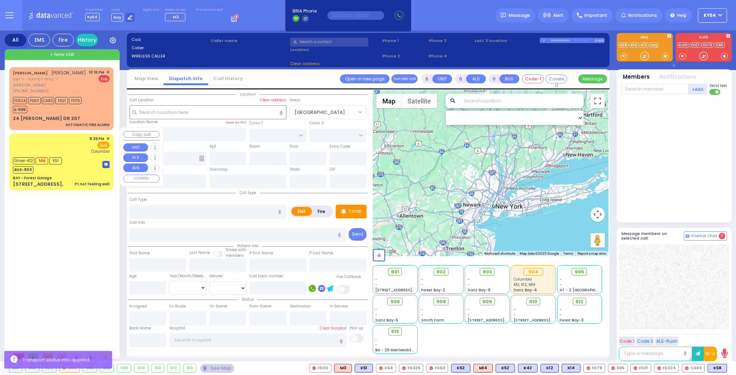
click at [75, 156] on div "Driver-K12 M14 K51 BUS-904" at bounding box center [61, 165] width 97 height 18
type input "1"
type input "0"
type input "1"
select select
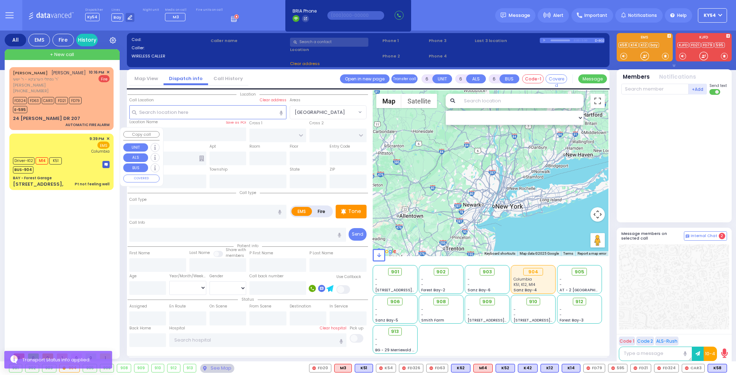
type input "Pt not feeling well"
radio input "true"
select select
type input "21:39"
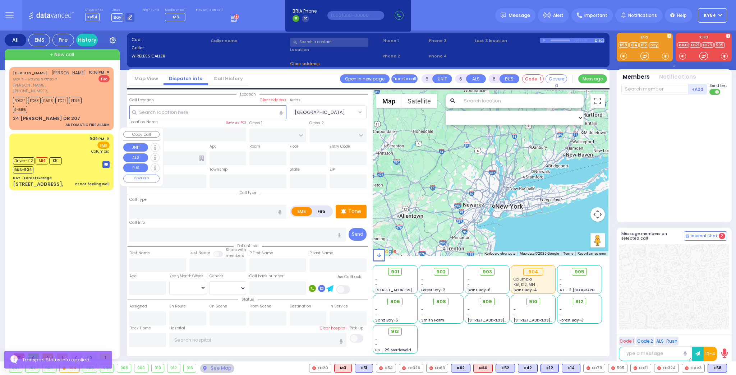
type input "21:40"
type input "22:18"
type input "New York Presbyterian Hospital- Columbia Campus"
select select "Hatzalah Garages"
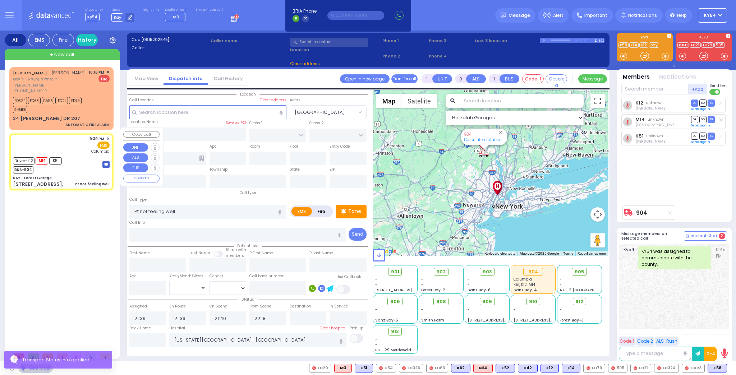
type input "BAY - Forest Garage"
type input "SANZ COURT"
type input "HAYES COURT"
type input "[STREET_ADDRESS],"
type input "Monroe"
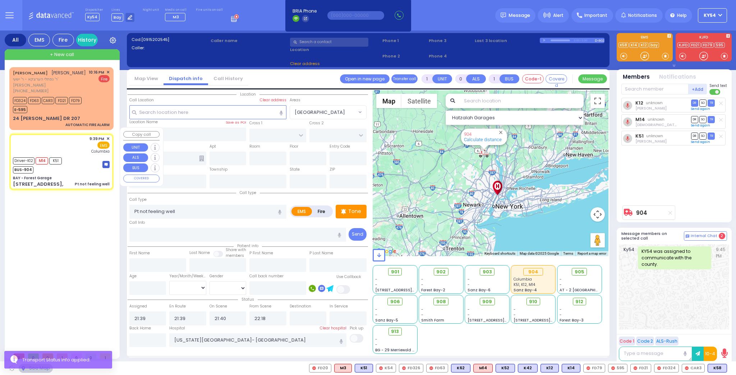
type input "[US_STATE]"
type input "10950"
select select "SECTION 2"
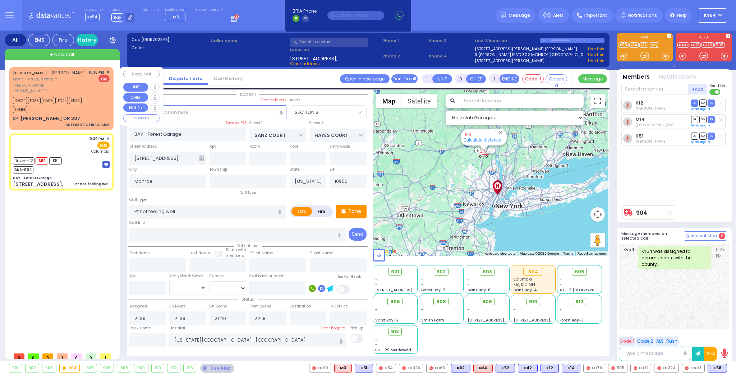
type input "6"
select select
radio input "true"
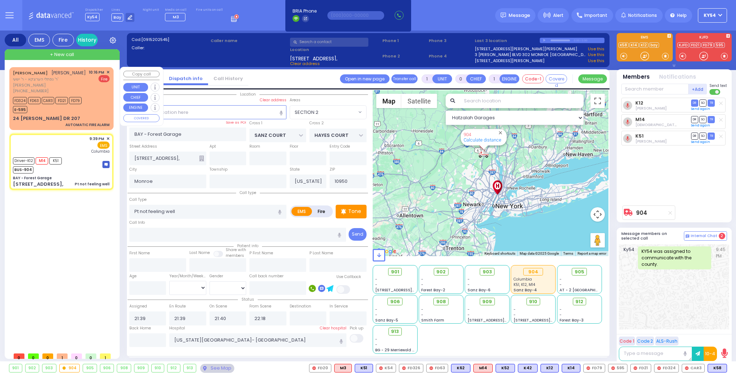
type input "Unknown"
select select "Year"
select select "Hatzalah Garages"
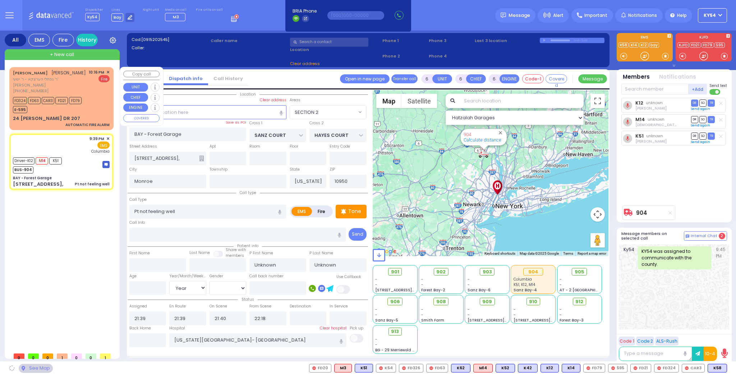
select select "SECTION 2"
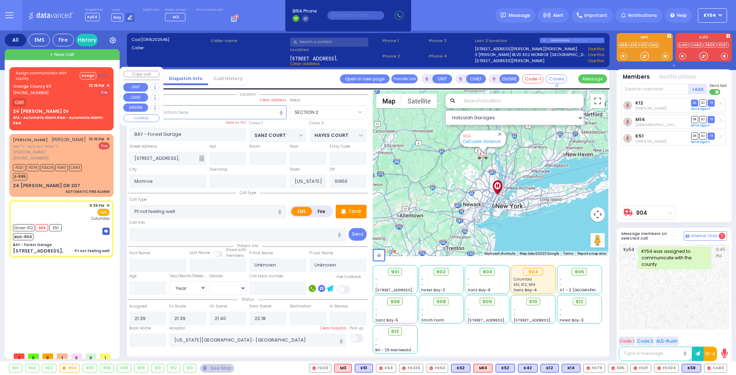
click at [108, 84] on span "✕" at bounding box center [107, 86] width 3 height 6
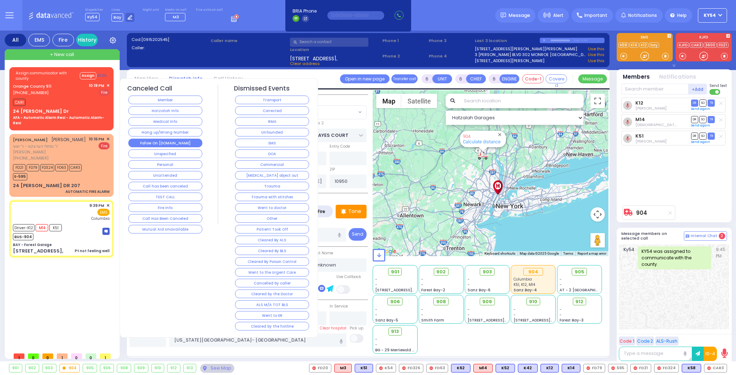
click at [152, 142] on button "Follow On [DOMAIN_NAME]" at bounding box center [165, 143] width 74 height 9
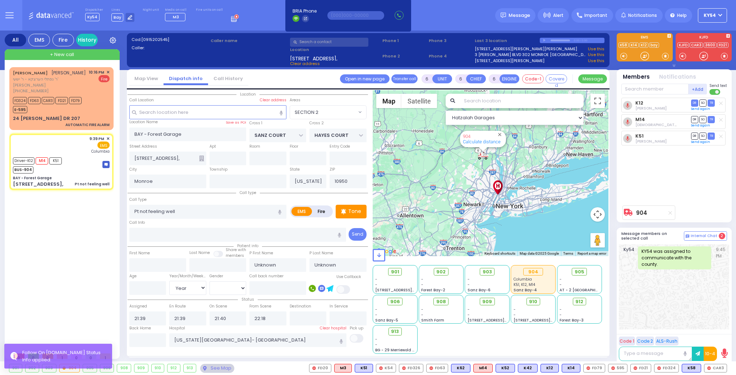
select select
radio input "true"
type input "Shmuel"
type input "Glauber"
type input "20"
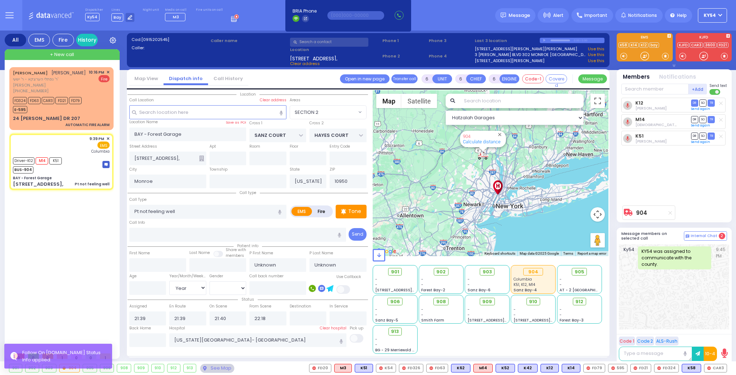
select select "Year"
select select "[DEMOGRAPHIC_DATA]"
select select "Hatzalah Garages"
select select "SECTION 2"
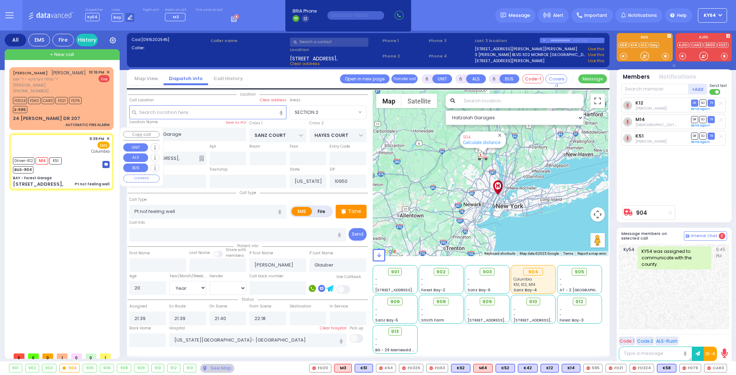
click at [87, 223] on div "JOEL KOHN יואל קאהן ר' נפתלי הערצקא - ר' ישעי' בנימין ענגלענ (845) 782-2979 10:…" at bounding box center [62, 208] width 107 height 282
select select
radio input "true"
select select "Year"
select select "[DEMOGRAPHIC_DATA]"
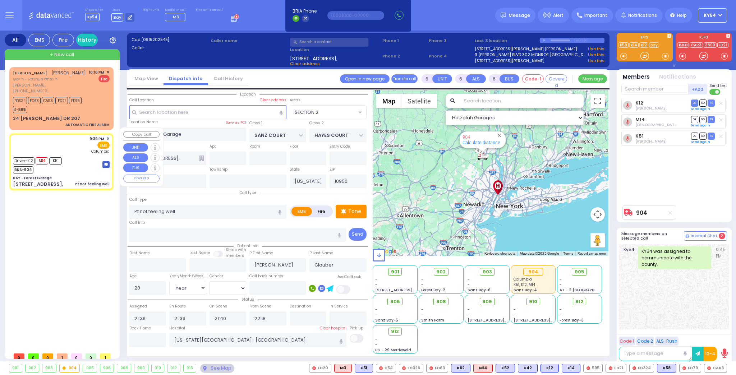
select select "Hatzalah Garages"
select select "SECTION 2"
select select
radio input "true"
select select "Year"
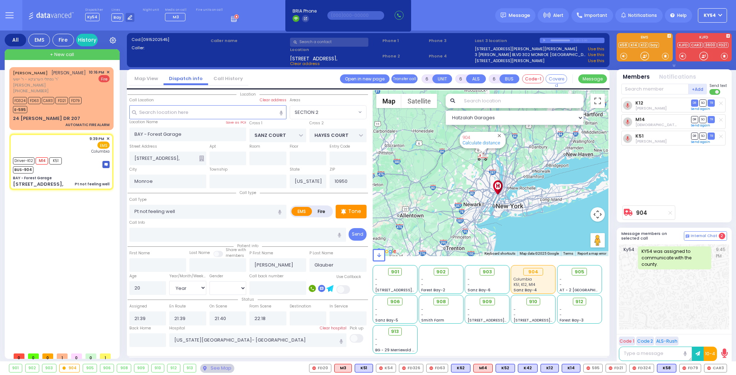
select select "[DEMOGRAPHIC_DATA]"
select select "Hatzalah Garages"
select select "SECTION 2"
select select
radio input "true"
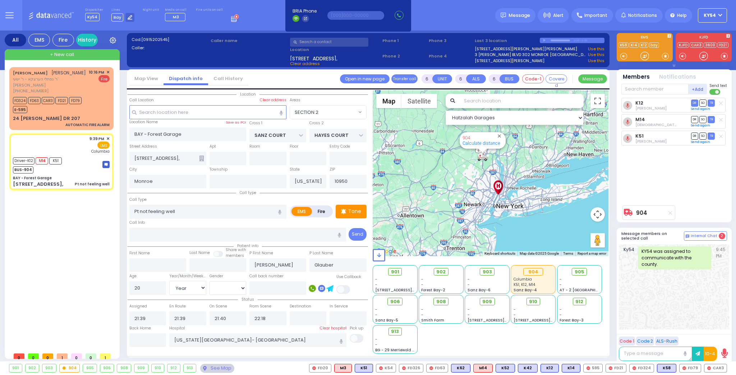
select select "Year"
select select "[DEMOGRAPHIC_DATA]"
select select "Hatzalah Garages"
select select "SECTION 2"
select select
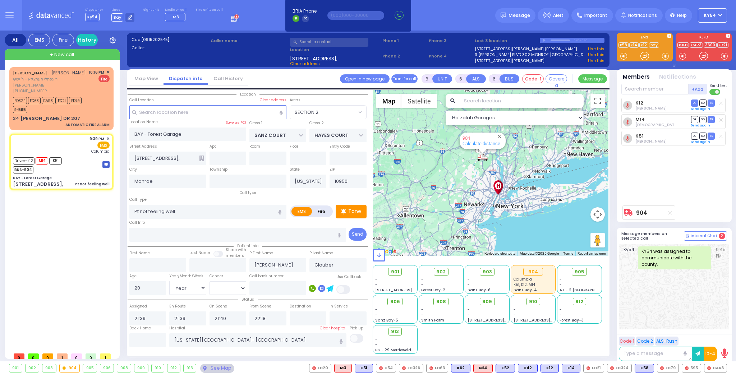
radio input "true"
select select "Year"
select select "[DEMOGRAPHIC_DATA]"
select select "Hatzalah Garages"
select select "SECTION 2"
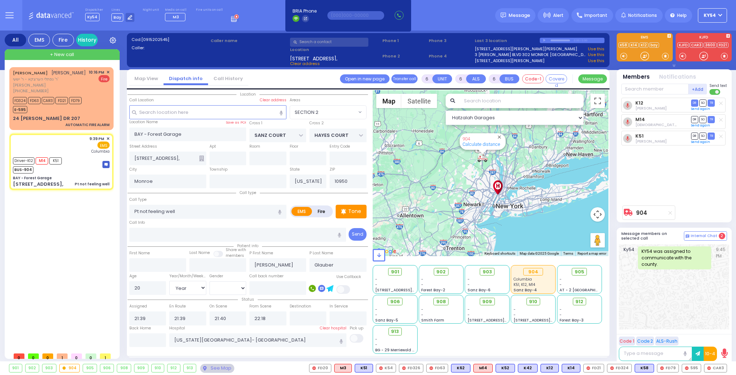
select select
radio input "true"
select select "Year"
select select "[DEMOGRAPHIC_DATA]"
select select "Hatzalah Garages"
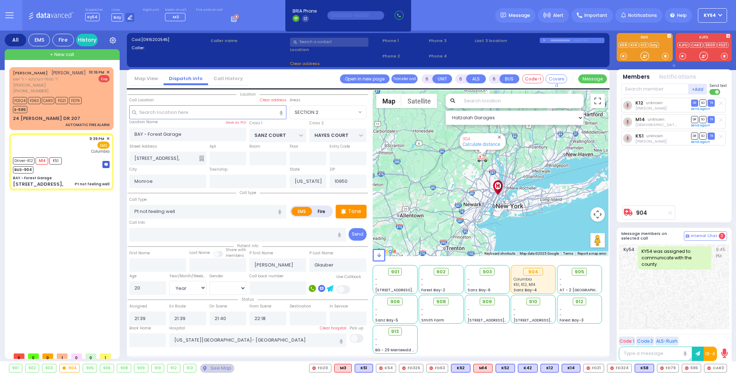
select select "SECTION 2"
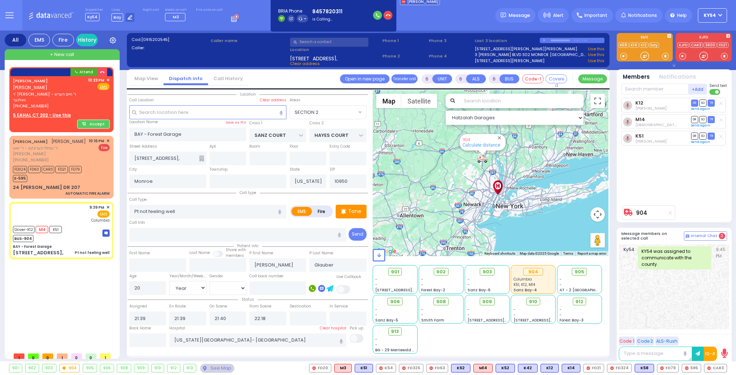
select select
radio input "true"
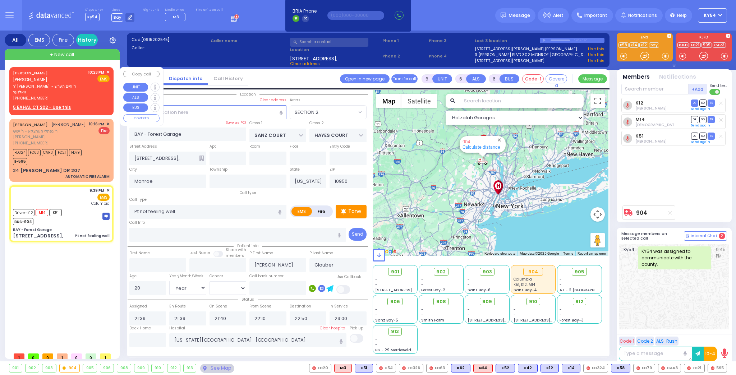
click at [46, 104] on u "5 EAHAL CT 202 - Use this" at bounding box center [42, 107] width 58 height 6
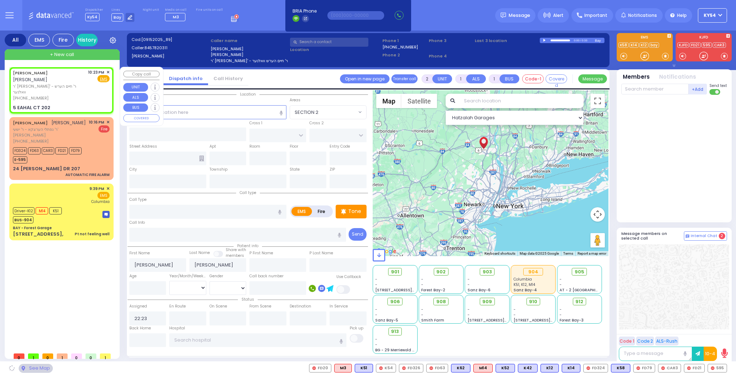
click at [108, 71] on span "✕" at bounding box center [107, 72] width 3 height 6
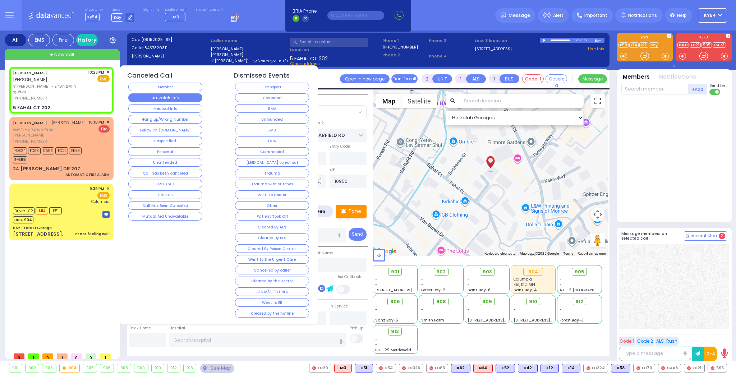
click at [156, 97] on button "Hatzalah Info" at bounding box center [165, 97] width 74 height 9
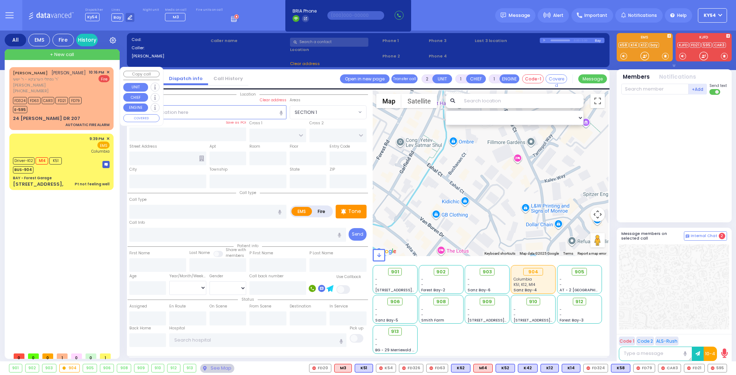
click at [87, 101] on div "FD324 FD63 CAR3 FD21 FD79 E-595" at bounding box center [61, 104] width 97 height 18
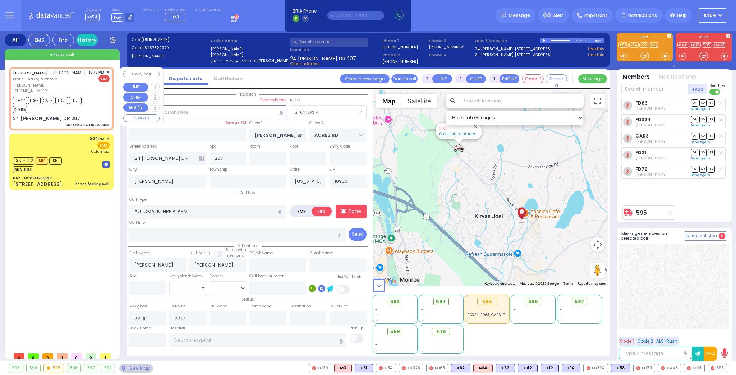
click at [108, 71] on span "✕" at bounding box center [107, 72] width 3 height 6
drag, startPoint x: 101, startPoint y: 202, endPoint x: 105, endPoint y: 189, distance: 13.3
click at [102, 201] on div "JOEL KOHN יואל קאהן ר' נפתלי הערצקא - ר' ישעי' בנימין ענגלענ (845) 782-2979 10:…" at bounding box center [62, 208] width 107 height 282
click at [110, 71] on div "JOEL KOHN יואל קאהן ר' נפתלי הערצקא - ר' ישעי' בנימין ענגלענ (845) 782-2979 10:…" at bounding box center [61, 98] width 101 height 60
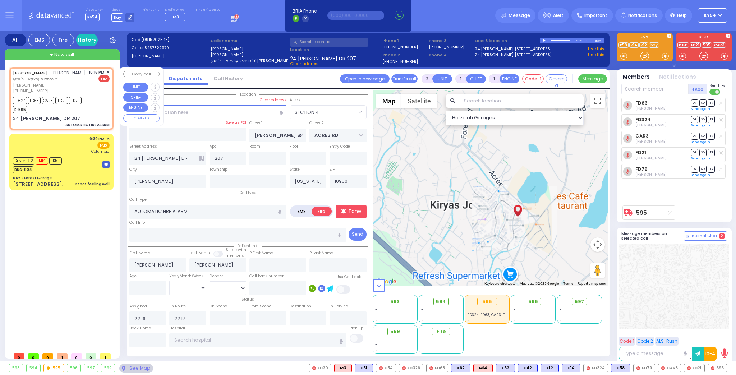
click at [109, 71] on span "✕" at bounding box center [107, 72] width 3 height 6
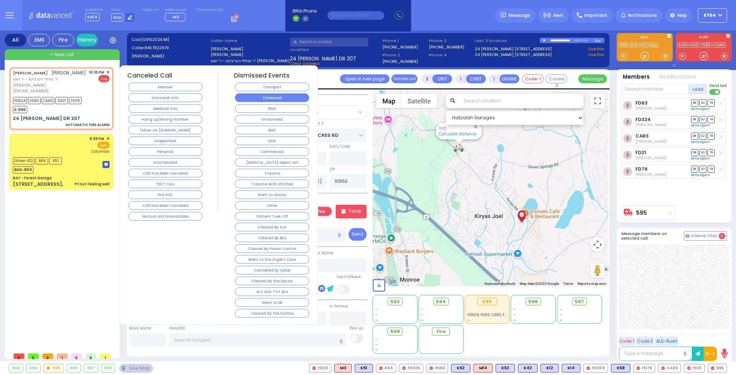
click at [249, 98] on button "Corrected" at bounding box center [272, 97] width 74 height 9
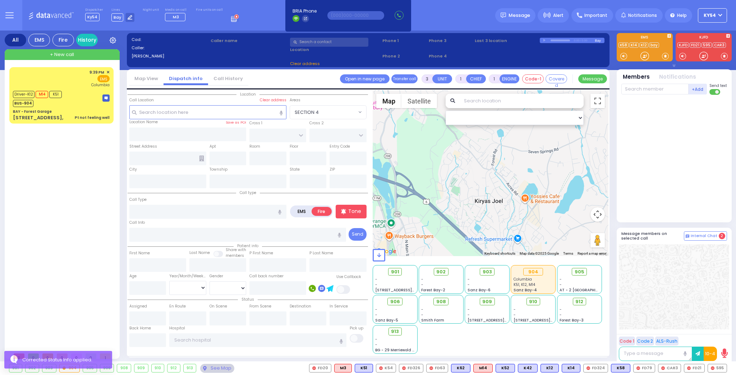
click at [85, 170] on div "9:39 PM ✕ Driver-K12" at bounding box center [62, 208] width 107 height 282
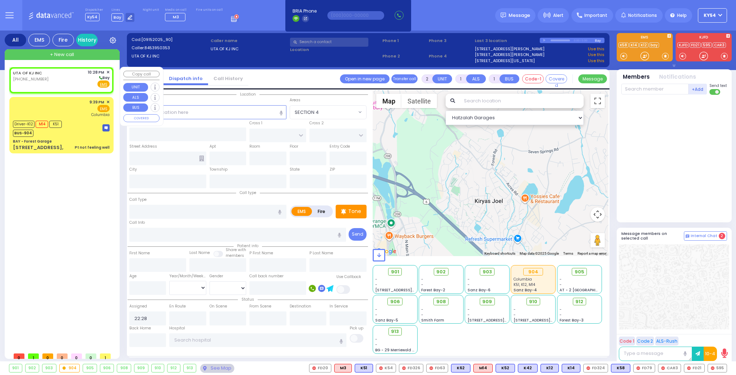
drag, startPoint x: 56, startPoint y: 80, endPoint x: 61, endPoint y: 79, distance: 4.8
click at [58, 80] on div "UTA OF KJ INC (845) 395-0353 10:28 PM ✕ Bay" at bounding box center [61, 78] width 97 height 19
click at [92, 84] on span "Fire" at bounding box center [91, 83] width 11 height 7
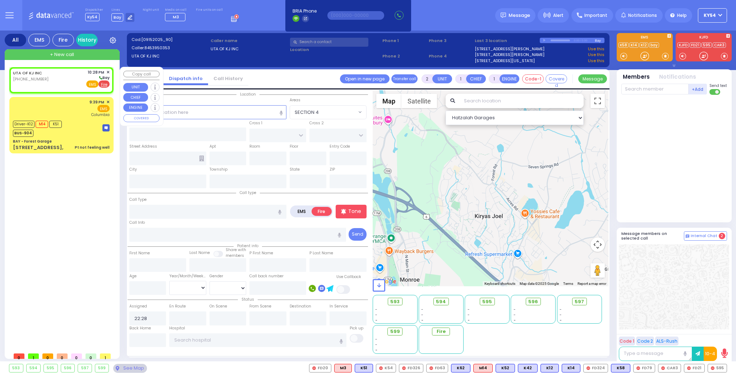
click at [105, 84] on u "Fire" at bounding box center [104, 84] width 6 height 5
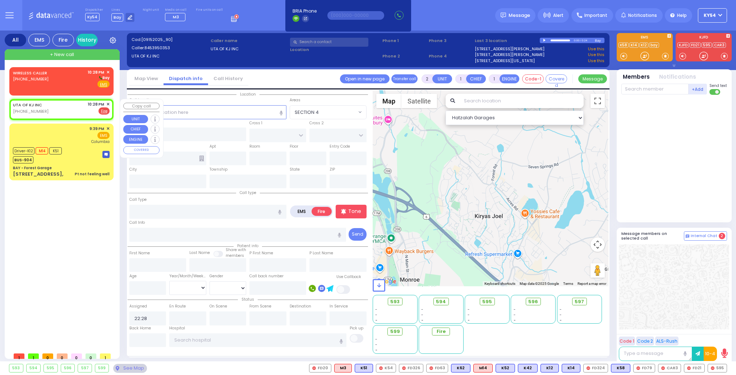
click at [84, 112] on div "UTA OF KJ INC (845) 395-0353 10:28 PM ✕ EMS Fire" at bounding box center [61, 107] width 97 height 13
click at [78, 82] on div "WIRELESS CALLER (845) 533-2488 10:28 PM ✕ Bay" at bounding box center [61, 78] width 97 height 19
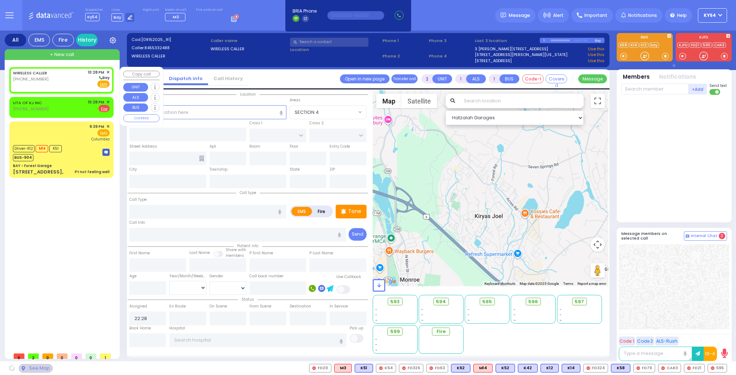
click at [78, 82] on div "WIRELESS CALLER (845) 533-2488 10:28 PM ✕ Bay" at bounding box center [61, 78] width 97 height 19
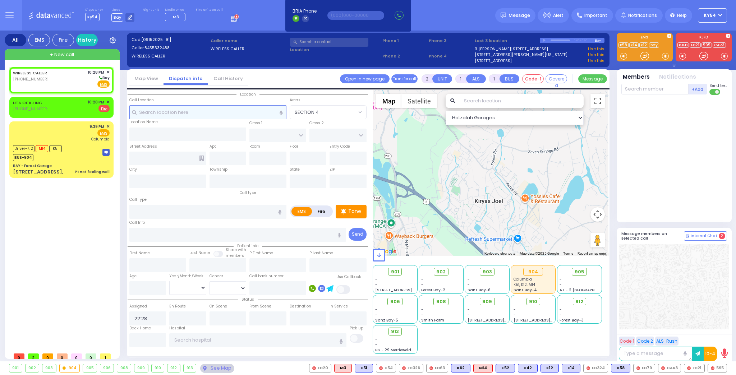
click at [194, 109] on input "text" at bounding box center [207, 112] width 157 height 14
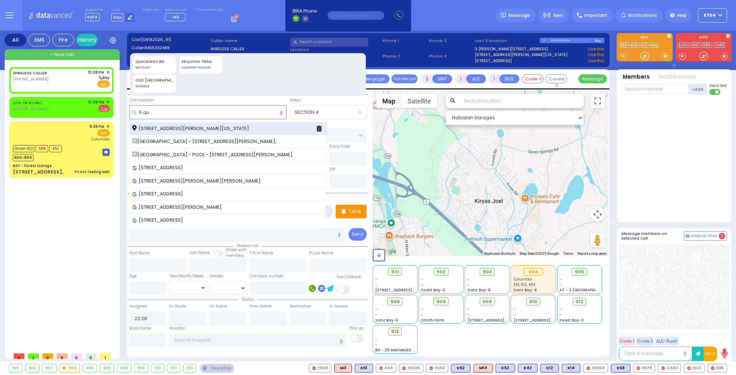
click at [178, 127] on span "6 Quickway Road Kiryas Joel New York 10950" at bounding box center [191, 128] width 119 height 7
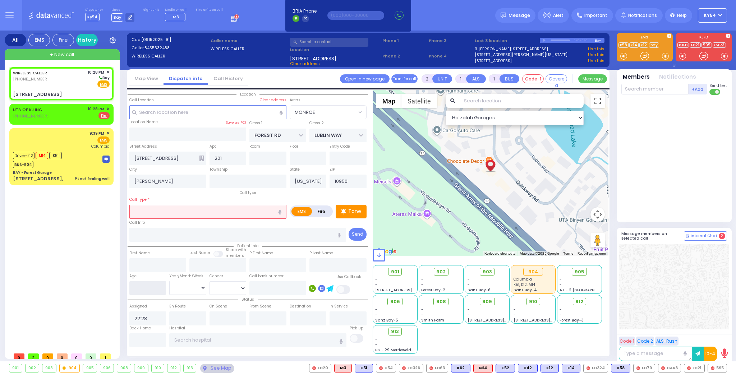
click at [144, 287] on input "number" at bounding box center [147, 288] width 37 height 14
click at [191, 290] on select "Year Month Week Day" at bounding box center [187, 288] width 37 height 14
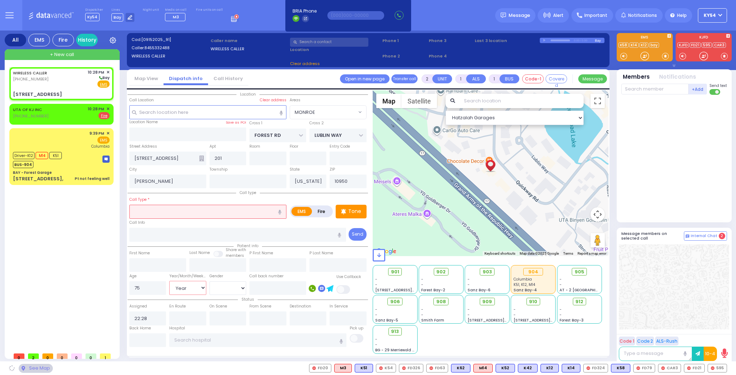
click at [169, 281] on select "Year Month Week Day" at bounding box center [187, 288] width 37 height 14
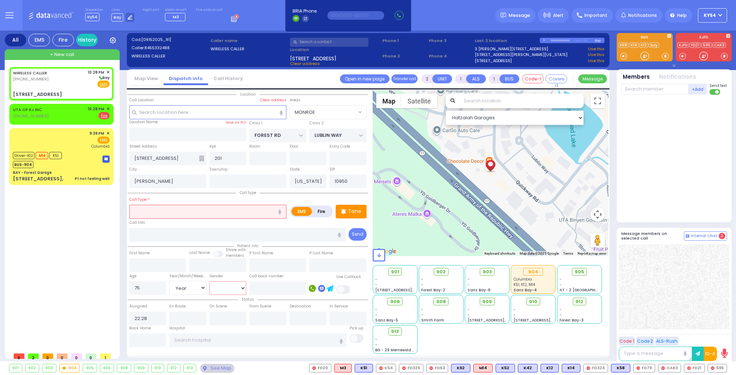
click at [219, 284] on select "[DEMOGRAPHIC_DATA] [DEMOGRAPHIC_DATA]" at bounding box center [227, 288] width 37 height 14
click at [209, 281] on select "[DEMOGRAPHIC_DATA] [DEMOGRAPHIC_DATA]" at bounding box center [227, 288] width 37 height 14
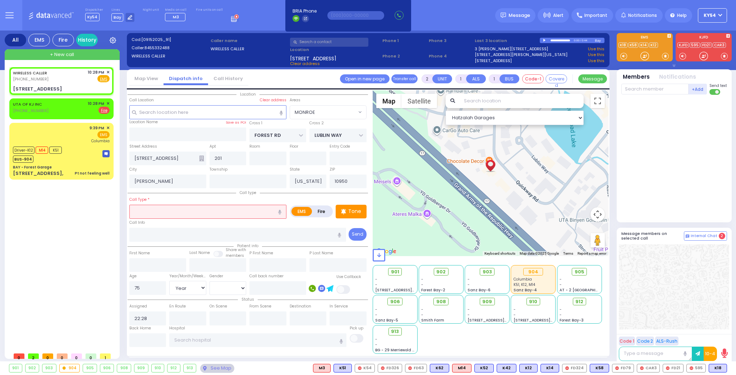
click at [145, 213] on input "text" at bounding box center [207, 212] width 157 height 14
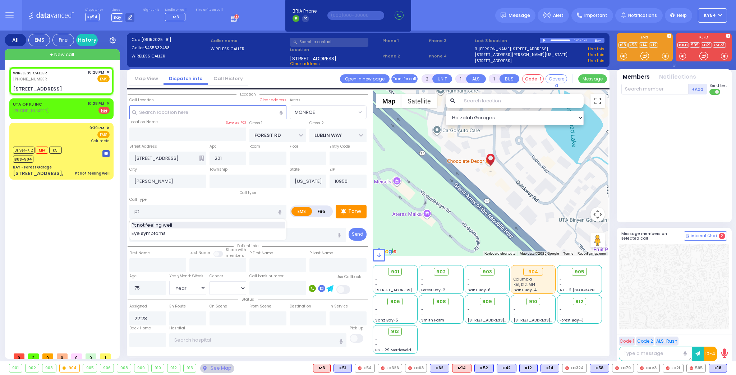
click at [178, 223] on div "Pt not feeling well" at bounding box center [207, 225] width 153 height 7
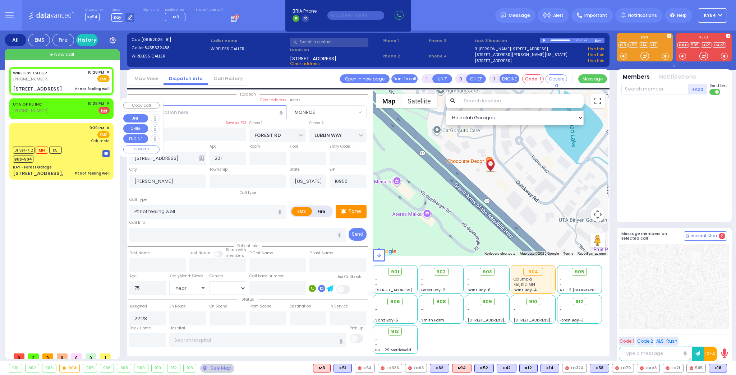
click at [46, 107] on div "UTA OF KJ INC (845) 395-0353 10:28 PM ✕ EMS Fire" at bounding box center [61, 107] width 97 height 13
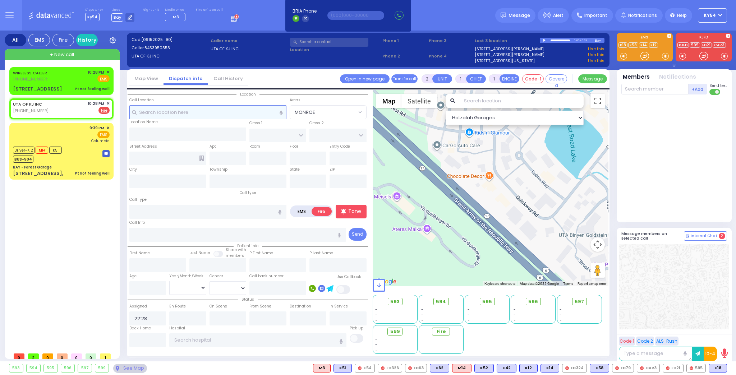
click at [174, 111] on input "text" at bounding box center [207, 112] width 157 height 14
click at [75, 105] on div "UTA OF KJ INC (845) 395-0353 10:28 PM ✕ EMS Fire" at bounding box center [61, 107] width 97 height 13
click at [78, 79] on div "WIRELESS CALLER (845) 533-2488 10:28 PM ✕ Fire EMS" at bounding box center [61, 75] width 97 height 13
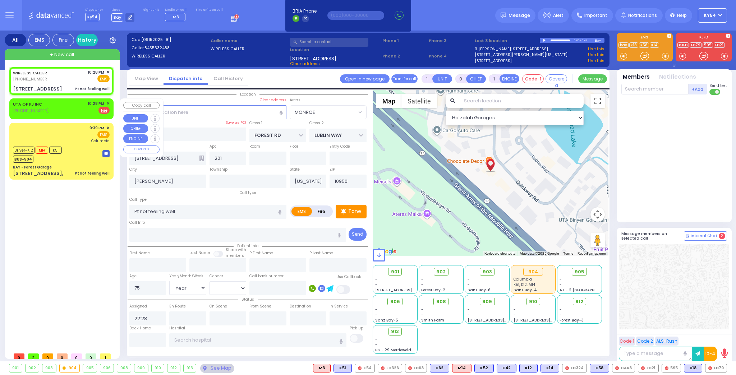
click at [73, 109] on div "UTA OF KJ INC (845) 395-0353 10:28 PM ✕ EMS Fire" at bounding box center [61, 107] width 97 height 13
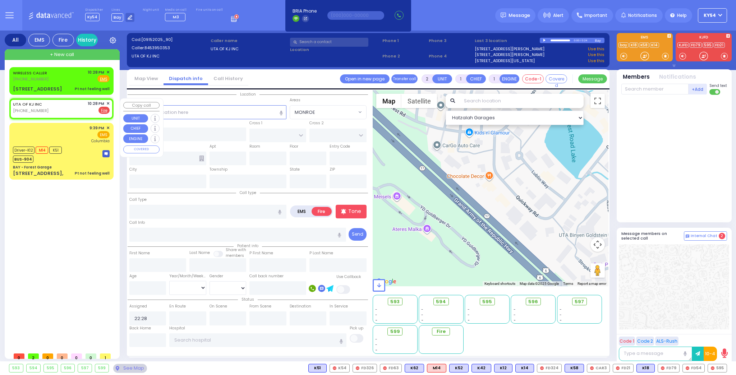
click at [71, 108] on div "UTA OF KJ INC (845) 395-0353 10:28 PM ✕ EMS Fire" at bounding box center [61, 107] width 97 height 13
click at [178, 111] on input "text" at bounding box center [207, 112] width 157 height 14
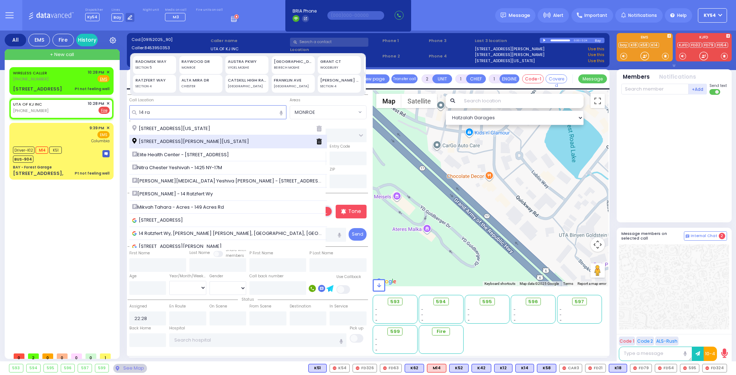
click at [205, 139] on span "[STREET_ADDRESS][PERSON_NAME][US_STATE]" at bounding box center [191, 141] width 119 height 7
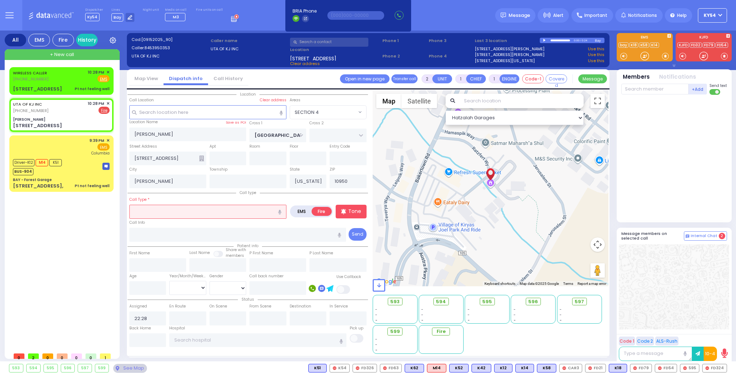
click at [193, 210] on input "text" at bounding box center [207, 212] width 157 height 14
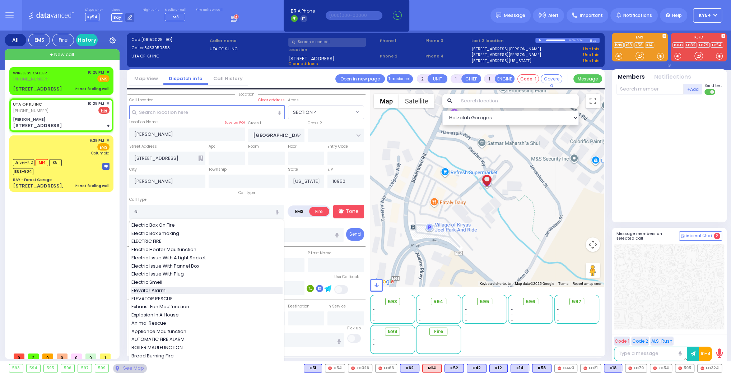
click at [180, 289] on div "Elevator Alarm" at bounding box center [206, 290] width 151 height 7
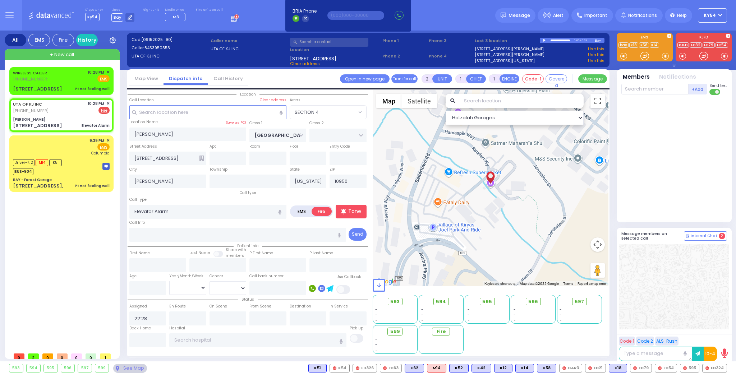
click at [96, 219] on div "WIRELESS CALLER (845) 533-2488 10:28 PM ✕ EMS Fire" at bounding box center [62, 208] width 107 height 282
click at [639, 87] on input "text" at bounding box center [654, 89] width 67 height 11
click at [649, 98] on div "FD79 Yida Grunwald" at bounding box center [674, 104] width 102 height 13
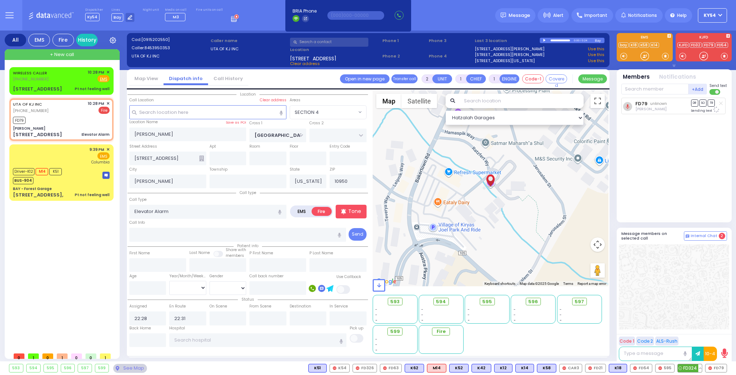
click at [693, 370] on span "FD324" at bounding box center [689, 368] width 24 height 8
click at [671, 368] on span "595" at bounding box center [664, 368] width 19 height 8
click at [647, 368] on span "FD54" at bounding box center [641, 368] width 22 height 8
click at [601, 368] on span "FD21" at bounding box center [595, 368] width 20 height 8
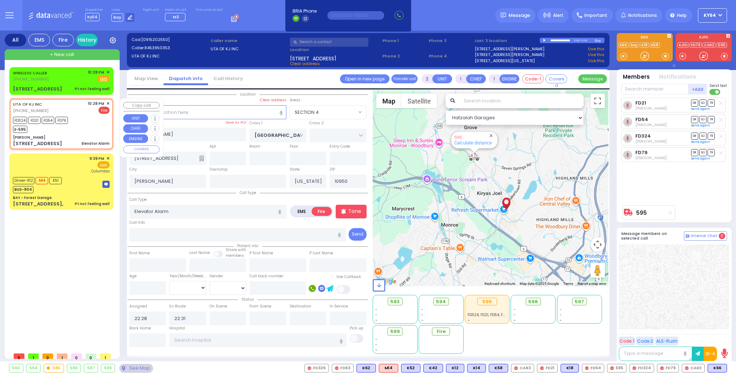
click at [91, 125] on div "FD324 FD21 FD54 FD79 E-595" at bounding box center [61, 124] width 97 height 18
drag, startPoint x: 637, startPoint y: 89, endPoint x: 638, endPoint y: 82, distance: 6.9
click at [637, 87] on input "text" at bounding box center [654, 89] width 67 height 11
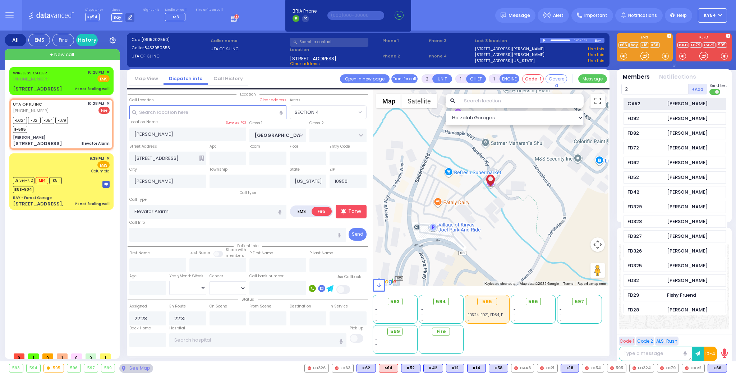
click at [660, 103] on div "CAR2" at bounding box center [645, 103] width 36 height 7
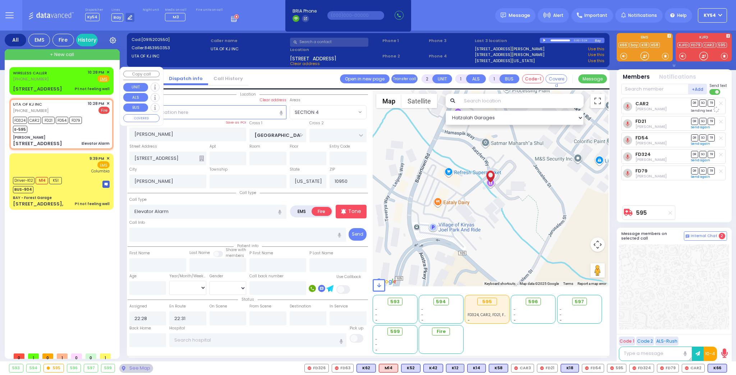
click at [78, 83] on div "WIRELESS CALLER (845) 533-2488 10:28 PM ✕ Fire EMS" at bounding box center [61, 80] width 101 height 25
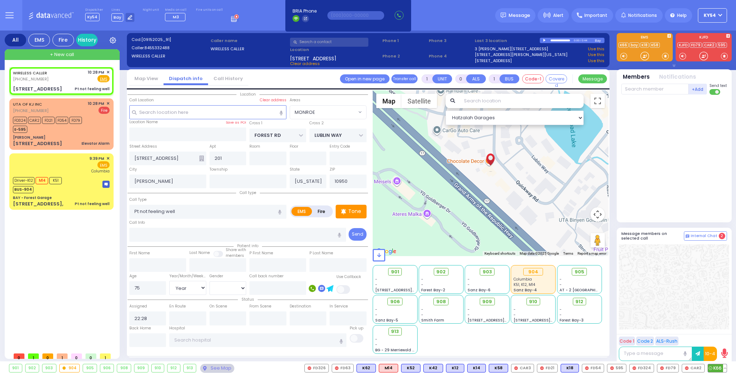
click at [717, 366] on span "K66" at bounding box center [717, 368] width 19 height 8
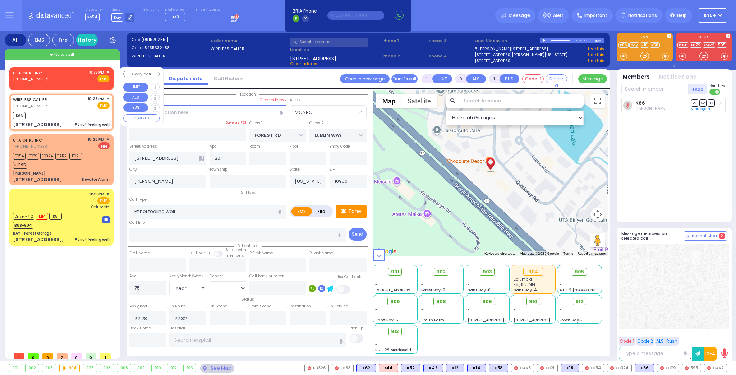
click at [109, 71] on span "✕" at bounding box center [107, 72] width 3 height 6
click at [110, 72] on span "✕" at bounding box center [107, 72] width 3 height 6
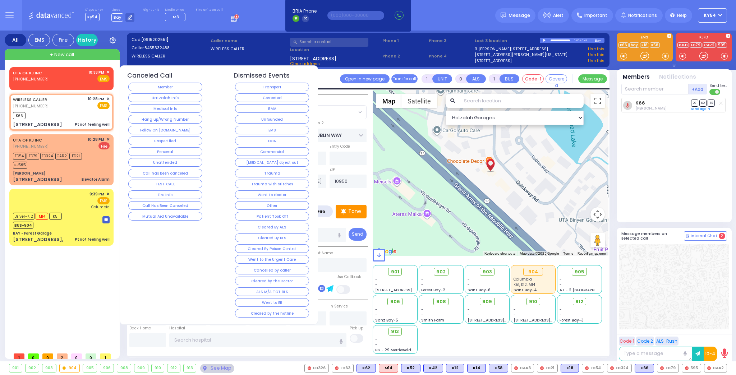
click at [108, 71] on span "✕" at bounding box center [107, 72] width 3 height 6
click at [147, 130] on button "Follow On [DOMAIN_NAME]" at bounding box center [165, 130] width 74 height 9
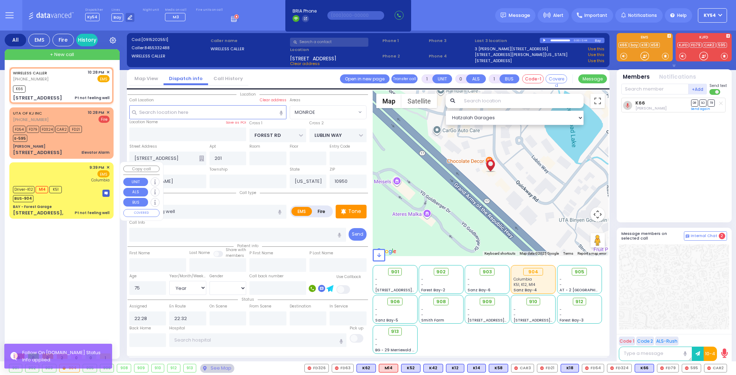
click at [75, 262] on div "WIRELESS CALLER (845) 533-2488 10:28 PM ✕ K66 FD54" at bounding box center [62, 208] width 107 height 282
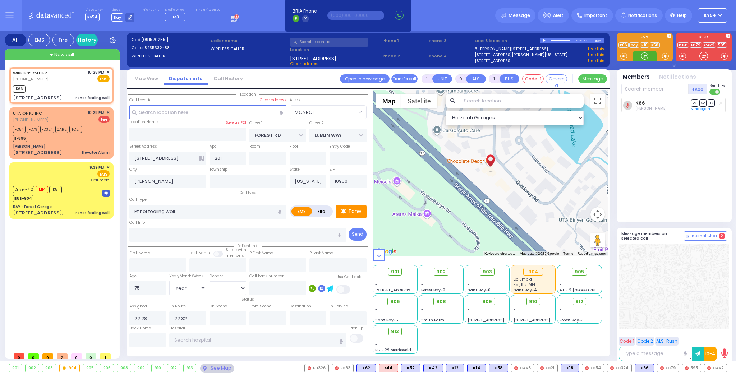
select select "MONROE"
select select "Year"
select select "[DEMOGRAPHIC_DATA]"
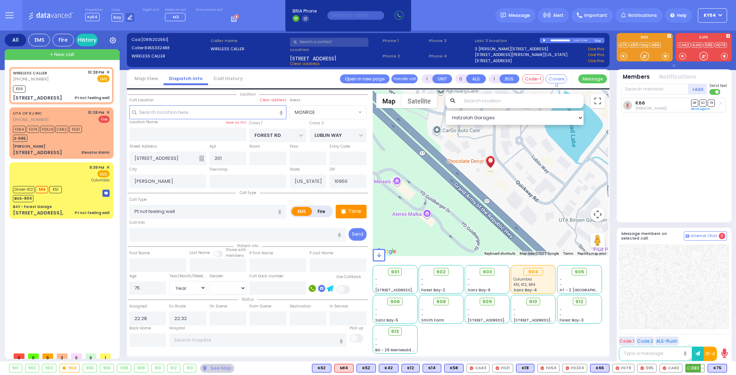
click at [697, 368] on span "K83" at bounding box center [694, 368] width 19 height 8
click at [718, 367] on span "K75" at bounding box center [717, 368] width 19 height 8
select select
radio input "true"
select select "Year"
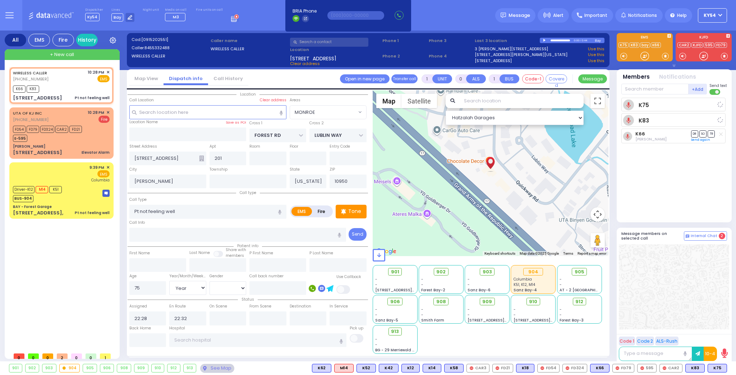
select select "[DEMOGRAPHIC_DATA]"
select select "Hatzalah Garages"
select select "MONROE"
select select
radio input "true"
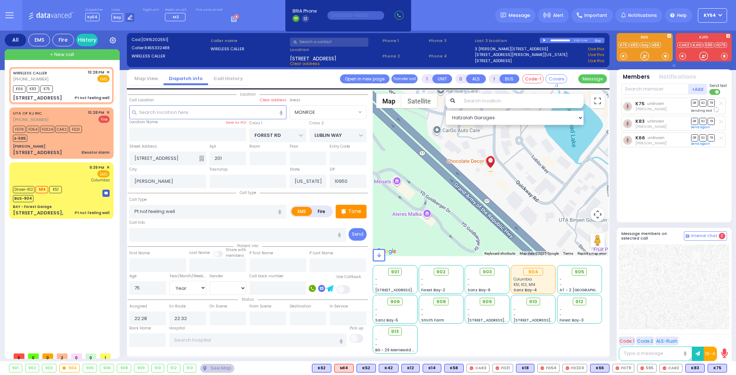
select select "Year"
select select "[DEMOGRAPHIC_DATA]"
select select "MONROE"
select select "Hatzalah Garages"
click at [108, 111] on span "✕" at bounding box center [107, 113] width 3 height 6
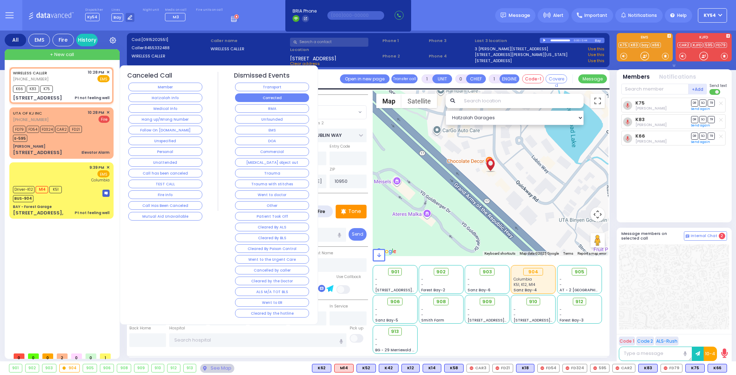
click at [252, 98] on button "Corrected" at bounding box center [272, 97] width 74 height 9
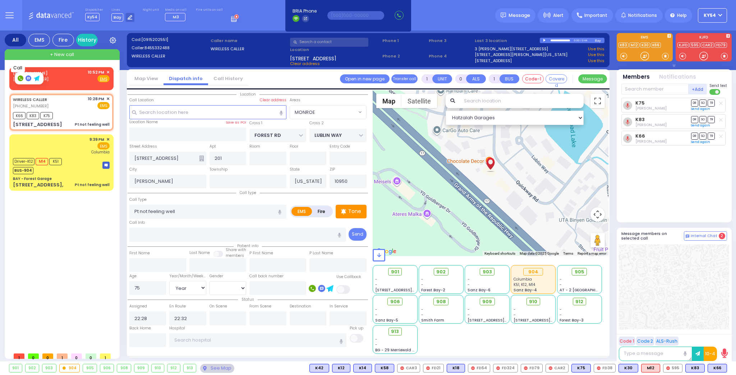
click at [21, 79] on icon at bounding box center [20, 78] width 3 height 3
type input "3477556599"
click at [108, 72] on span "✕" at bounding box center [107, 72] width 3 height 6
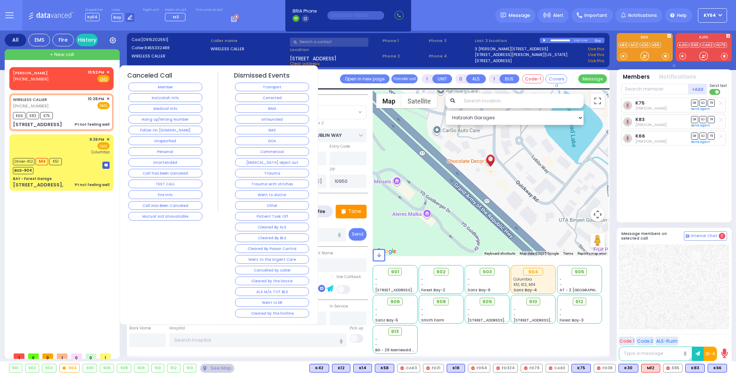
click at [63, 78] on div "[PERSON_NAME] [PHONE_NUMBER] 10:52 PM ✕ Fire EMS" at bounding box center [61, 75] width 97 height 13
type input "2"
type input "1"
select select
radio input "true"
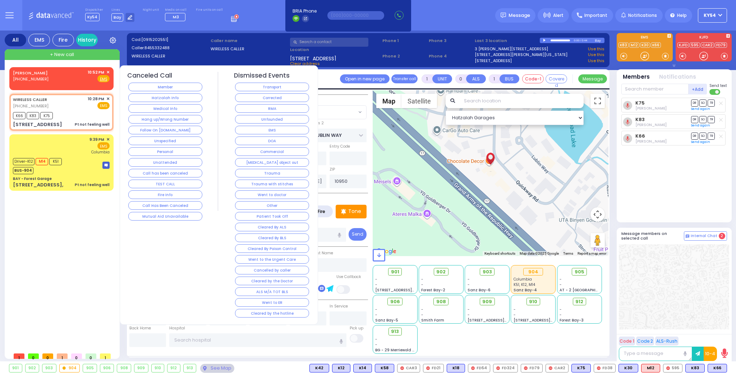
select select
type input "22:52"
select select "Hatzalah Garages"
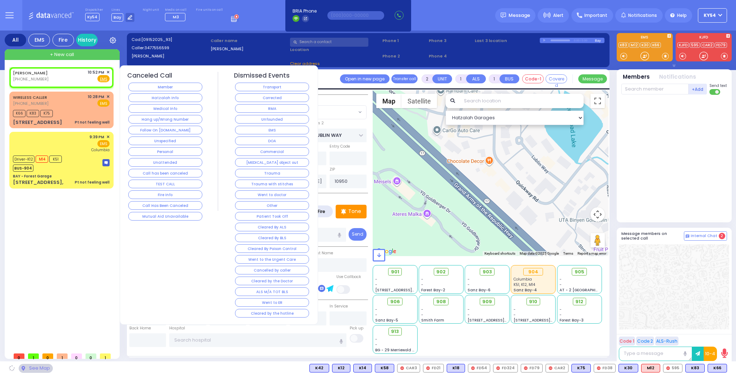
select select
radio input "true"
select select
select select "Hatzalah Garages"
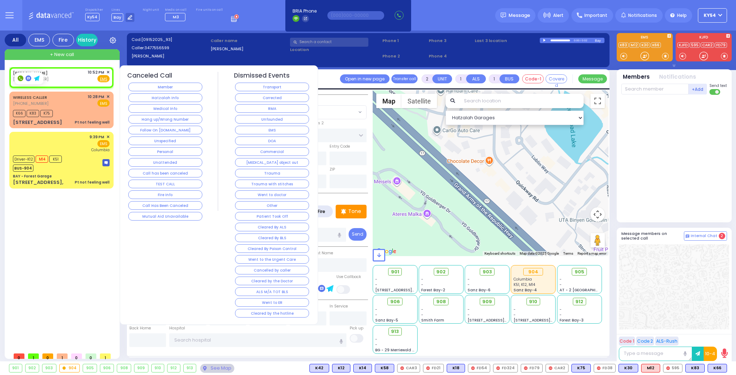
click at [20, 78] on rect at bounding box center [21, 78] width 6 height 6
type input "3477556599"
click at [19, 79] on rect at bounding box center [21, 78] width 6 height 6
type input "3477556599"
click at [50, 220] on div "[PERSON_NAME] [PHONE_NUMBER] 10:52 PM ✕ EMS K66" at bounding box center [62, 208] width 107 height 282
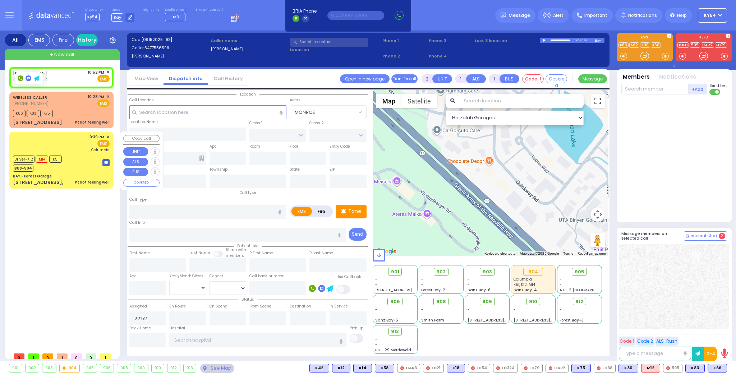
click at [64, 237] on div "[PERSON_NAME] [PHONE_NUMBER] 10:52 PM ✕ EMS K66" at bounding box center [62, 208] width 107 height 282
drag, startPoint x: 63, startPoint y: 255, endPoint x: 66, endPoint y: 259, distance: 4.6
click at [66, 259] on div "[PERSON_NAME] [PHONE_NUMBER] 10:52 PM ✕ EMS K66" at bounding box center [62, 208] width 107 height 282
click at [62, 75] on div "[PERSON_NAME] [PHONE_NUMBER] 10:52 PM ✕ Fire EMS" at bounding box center [61, 75] width 97 height 13
select select
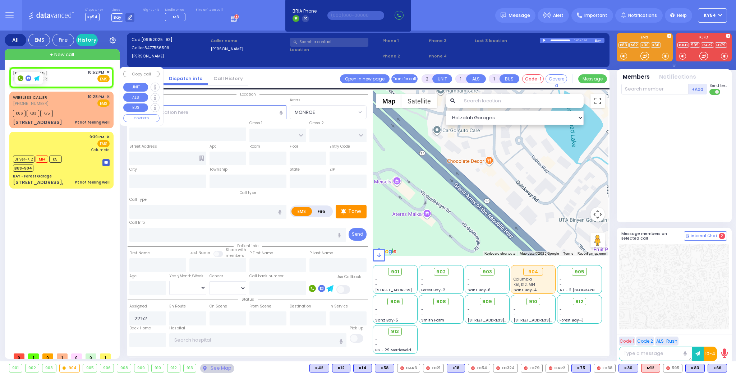
radio input "true"
select select
select select "Hatzalah Garages"
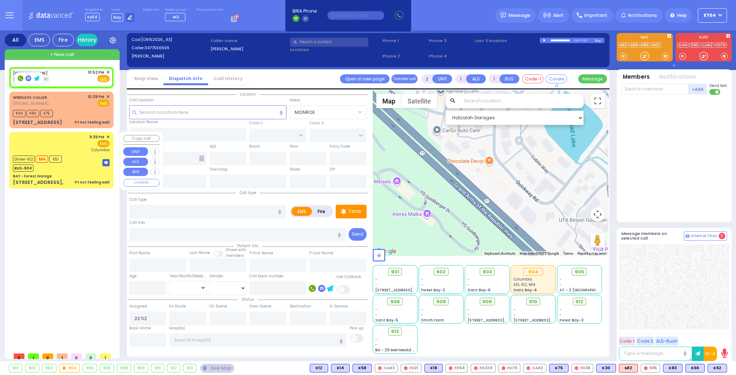
drag, startPoint x: 72, startPoint y: 267, endPoint x: 76, endPoint y: 261, distance: 7.6
click at [74, 265] on div "[PERSON_NAME] [PHONE_NUMBER] 10:52 PM ✕ EMS K66" at bounding box center [62, 208] width 107 height 282
click at [72, 75] on div "[PERSON_NAME] [PHONE_NUMBER] 10:52 PM ✕ Fire EMS" at bounding box center [61, 75] width 97 height 13
select select
radio input "true"
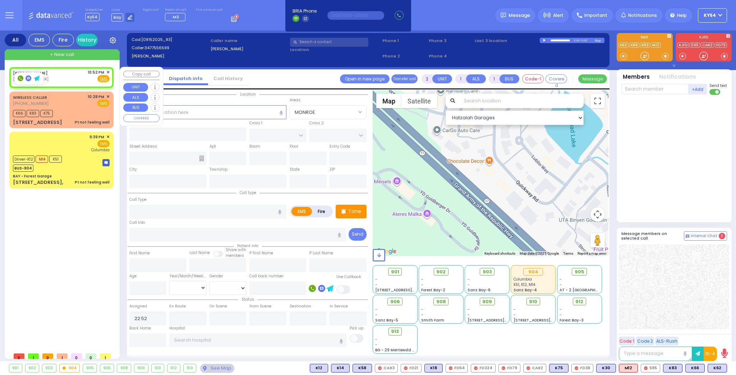
select select
select select "Hatzalah Garages"
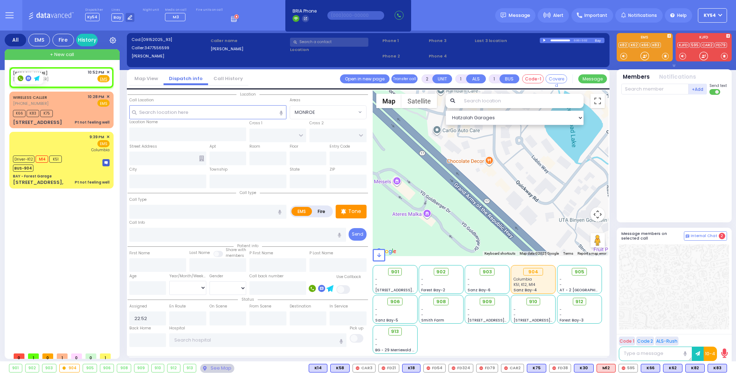
click at [727, 368] on div "901 902 903 904 905 906 K83" at bounding box center [368, 368] width 736 height 9
click at [725, 367] on button at bounding box center [725, 368] width 4 height 8
click at [719, 336] on icon at bounding box center [719, 337] width 8 height 8
click at [719, 326] on icon at bounding box center [719, 327] width 8 height 8
click at [55, 246] on div "[PERSON_NAME] [PHONE_NUMBER] 10:52 PM ✕ EMS K66" at bounding box center [62, 208] width 107 height 282
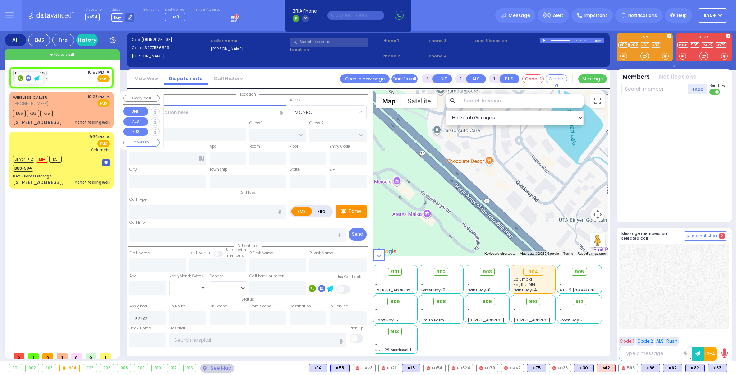
click at [70, 102] on div "WIRELESS CALLER [PHONE_NUMBER] 10:28 PM ✕ EMS" at bounding box center [61, 100] width 97 height 13
type input "1"
type input "0"
select select
type input "Pt not feeling well"
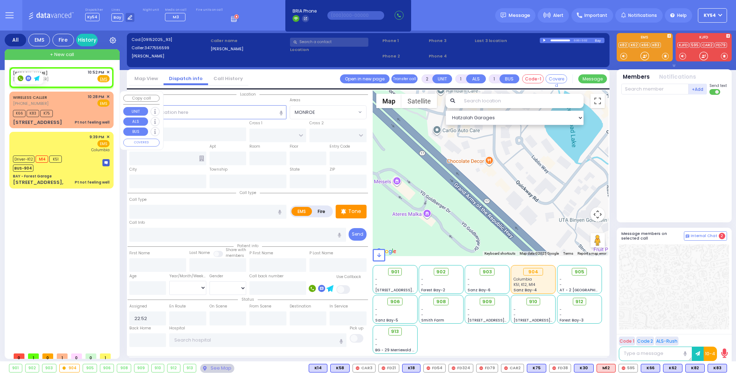
radio input "true"
type input "75"
select select "Year"
select select "[DEMOGRAPHIC_DATA]"
type input "22:28"
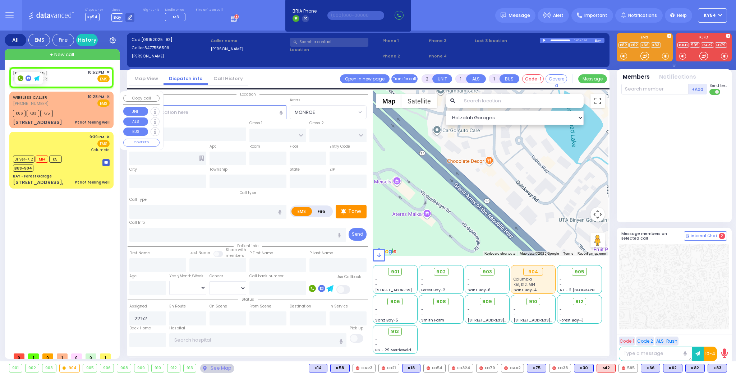
type input "22:32"
type input "FOREST RD"
type input "LUBLIN WAY"
type input "[STREET_ADDRESS]"
type input "201"
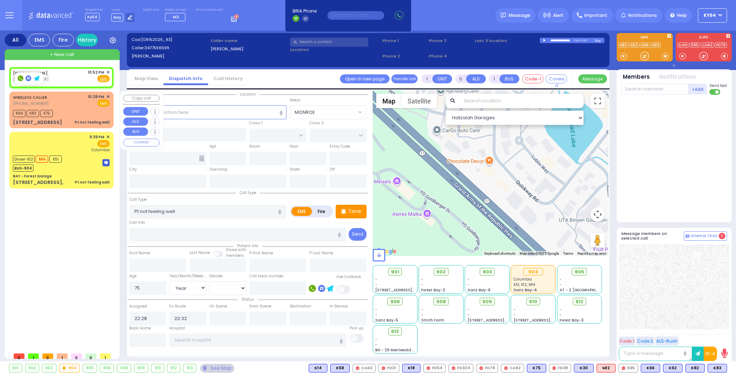
type input "[PERSON_NAME]"
type input "[US_STATE]"
type input "10950"
select select "Hatzalah Garages"
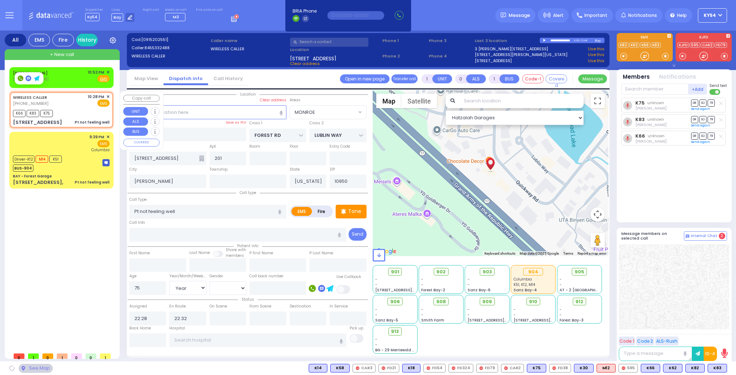
select select "MONROE"
click at [70, 102] on div "WIRELESS CALLER [PHONE_NUMBER] 10:28 PM ✕ EMS" at bounding box center [61, 100] width 97 height 13
select select
radio input "true"
select select "Year"
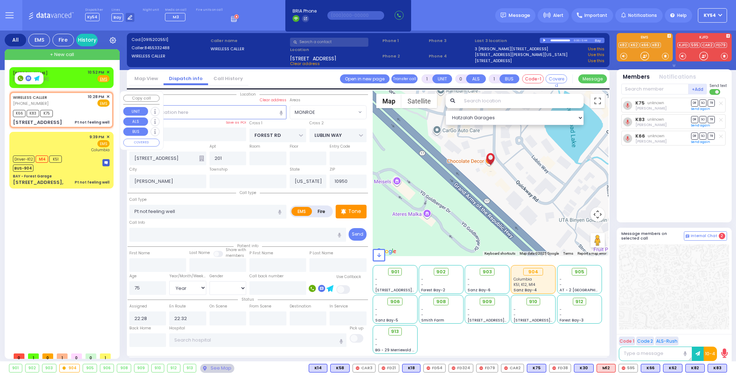
select select "[DEMOGRAPHIC_DATA]"
select select "MONROE"
select select "Hatzalah Garages"
click at [647, 88] on input "text" at bounding box center [654, 89] width 67 height 11
type input "903"
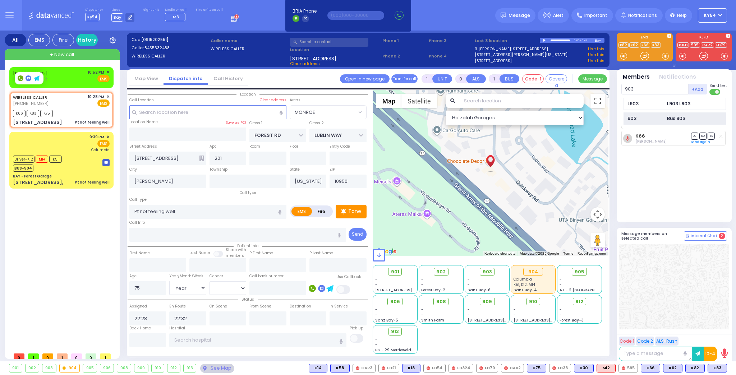
click at [653, 119] on div "903" at bounding box center [645, 118] width 36 height 7
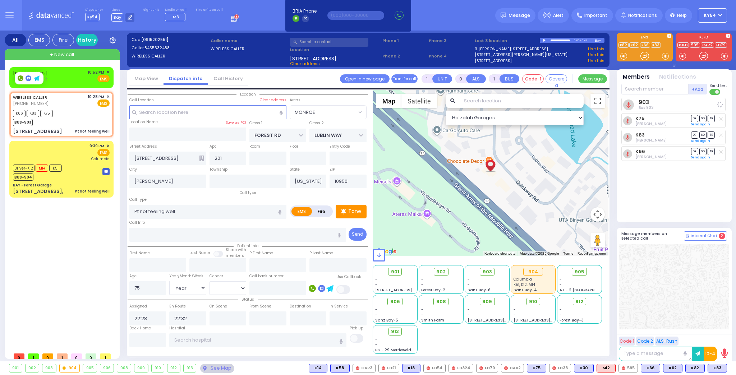
select select
radio input "true"
select select "Year"
select select "[DEMOGRAPHIC_DATA]"
select select "Hatzalah Garages"
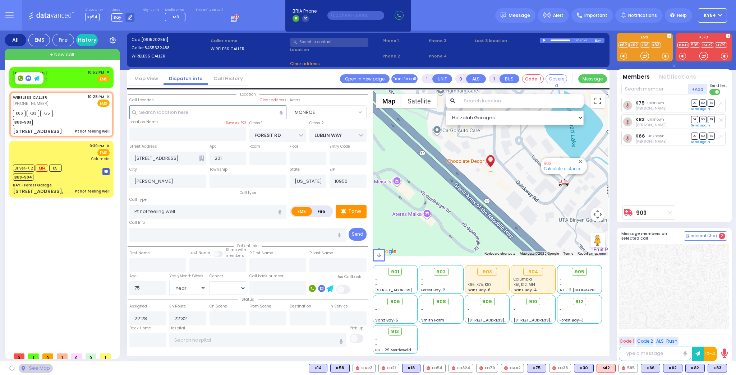
select select "MONROE"
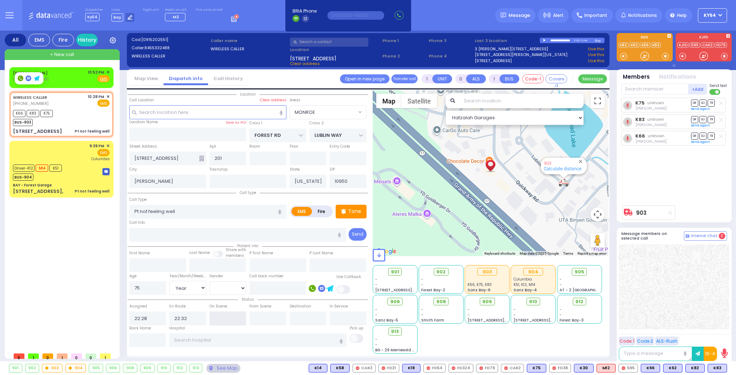
drag, startPoint x: 220, startPoint y: 317, endPoint x: 222, endPoint y: 312, distance: 4.7
click at [221, 316] on input "text" at bounding box center [227, 318] width 37 height 14
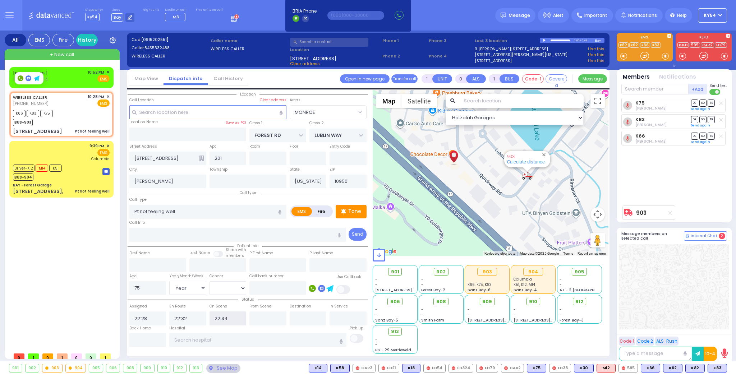
type input "22:34"
click at [101, 259] on div "[PERSON_NAME] [PHONE_NUMBER] 10:52 PM ✕ EMS K66" at bounding box center [62, 208] width 107 height 282
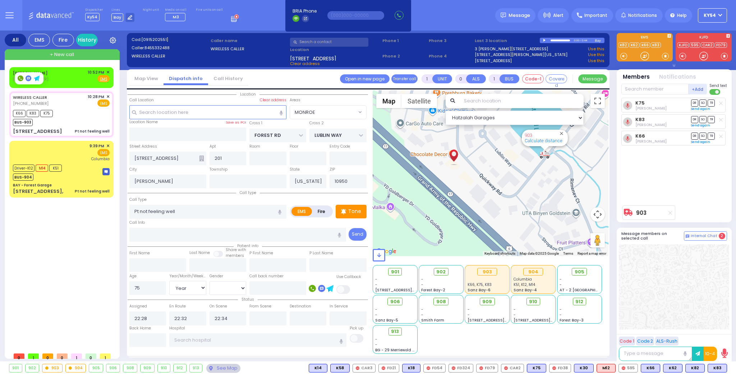
select select
radio input "true"
select select "Year"
select select "[DEMOGRAPHIC_DATA]"
select select "Hatzalah Garages"
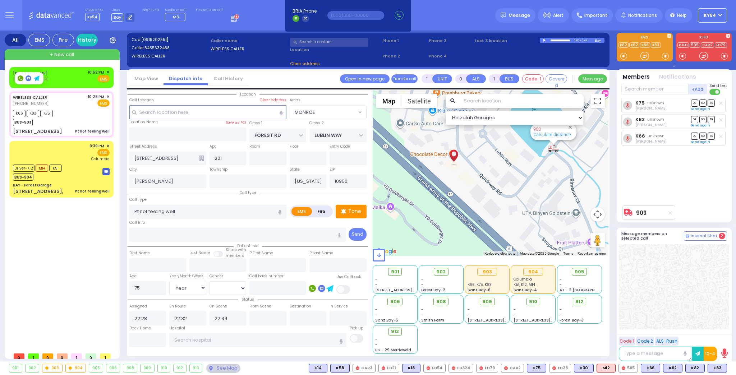
select select "MONROE"
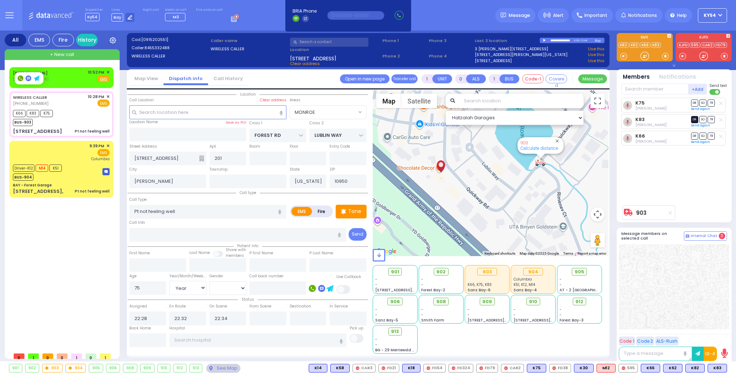
click at [694, 119] on span "DR" at bounding box center [694, 119] width 7 height 7
select select
radio input "true"
select select "Year"
select select "[DEMOGRAPHIC_DATA]"
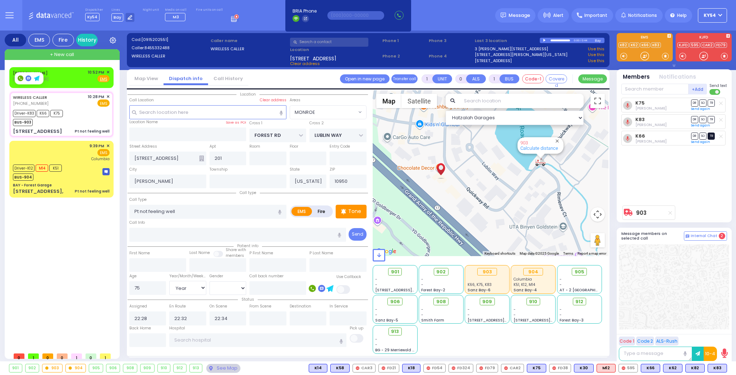
select select "Hatzalah Garages"
select select "MONROE"
click at [711, 135] on span "TR" at bounding box center [710, 136] width 7 height 7
select select
radio input "true"
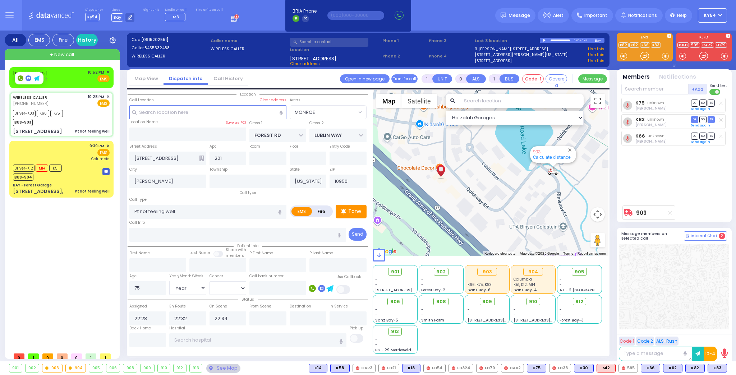
select select "Year"
select select "[DEMOGRAPHIC_DATA]"
type input "22:56"
select select "MONROE"
select select "Hatzalah Garages"
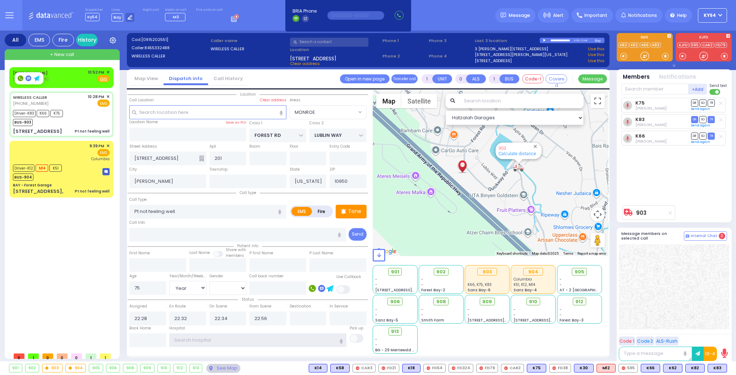
click at [260, 336] on input "text" at bounding box center [257, 340] width 177 height 14
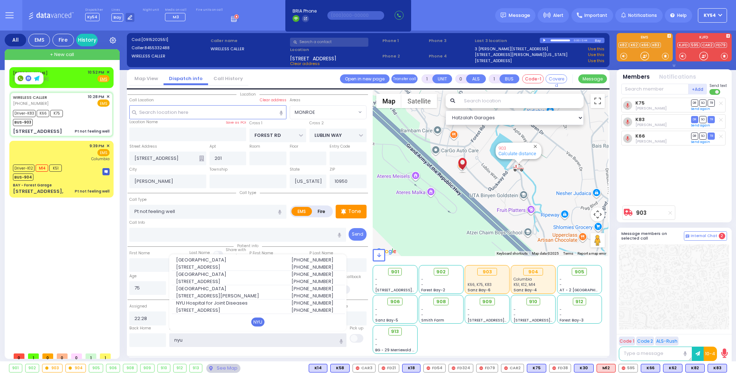
type input "nyu"
click at [258, 321] on div "NYU" at bounding box center [257, 321] width 13 height 9
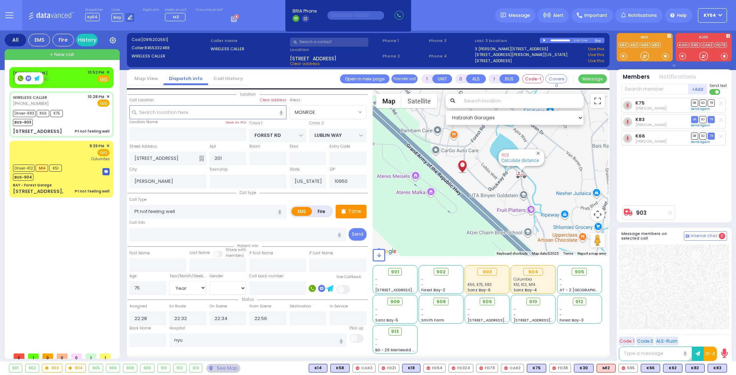
select select
radio input "true"
select select "Year"
select select "[DEMOGRAPHIC_DATA]"
type input "[GEOGRAPHIC_DATA]"
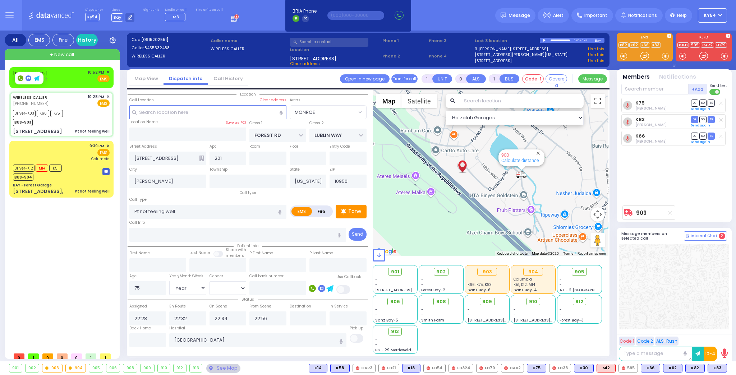
select select "Hatzalah Garages"
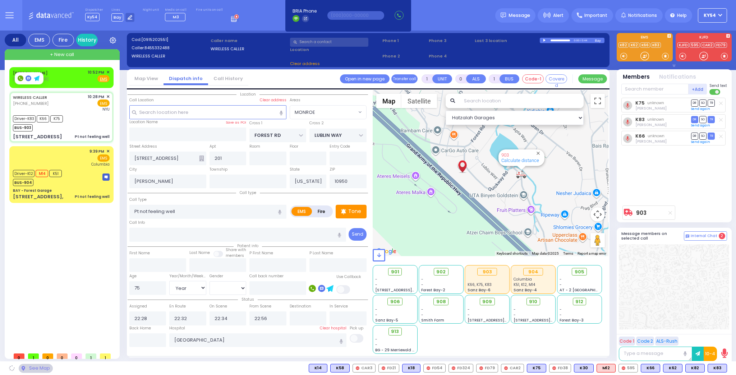
select select "MONROE"
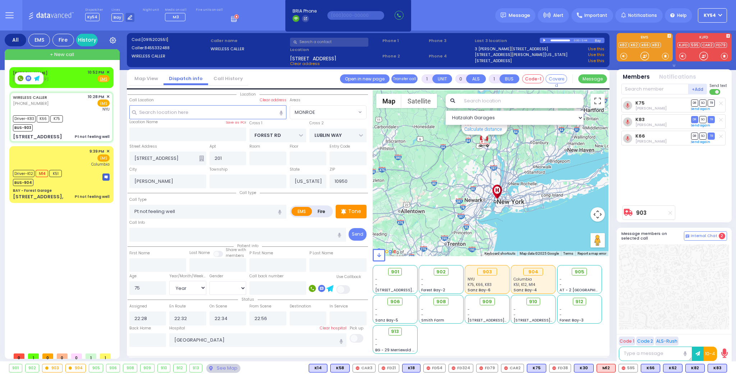
type input "6"
select select
radio input "true"
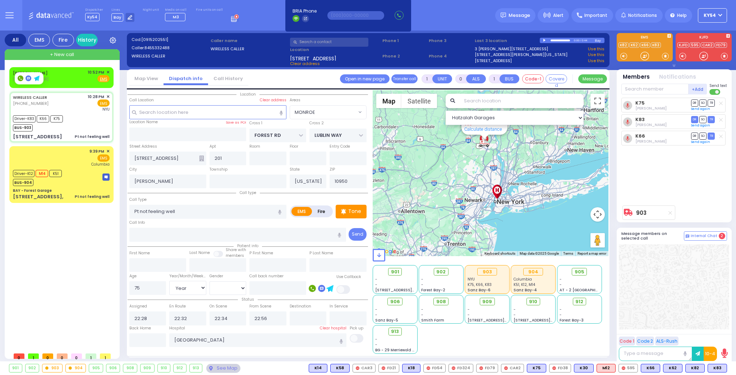
type input "Unknown"
select select "Year"
select select "[DEMOGRAPHIC_DATA]"
select select "Hatzalah Garages"
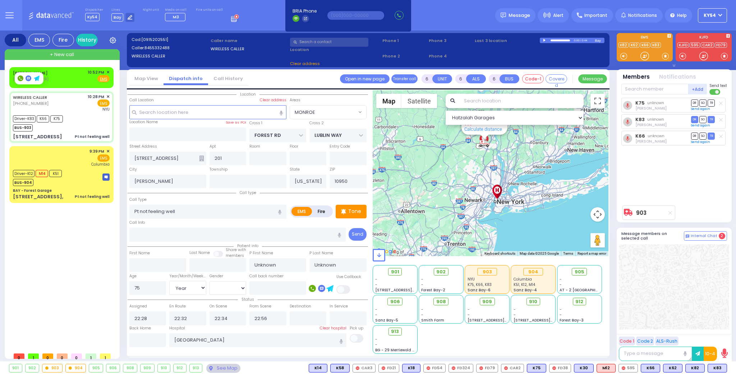
select select "MONROE"
click at [79, 266] on div "[PERSON_NAME] [PHONE_NUMBER] 10:52 PM ✕ EMS K66" at bounding box center [62, 208] width 107 height 282
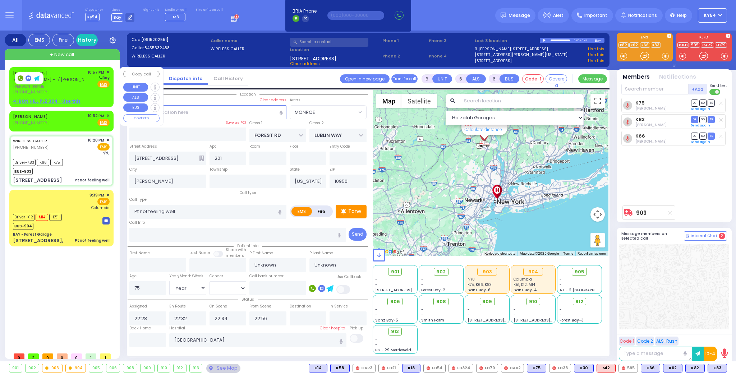
click at [50, 101] on u "4 IRON HILL PLZ 304 - Use this" at bounding box center [47, 101] width 68 height 6
type input "2"
type input "1"
select select
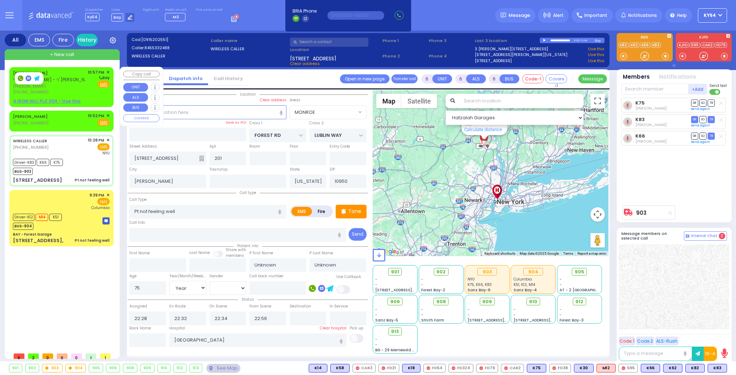
radio input "true"
type input "[PERSON_NAME]"
select select
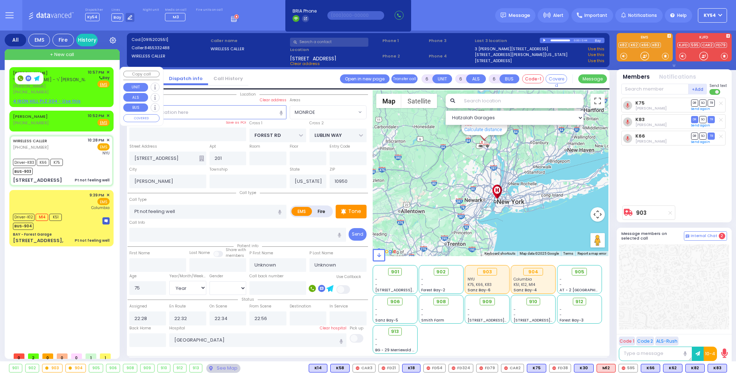
type input "22:57"
select select "Hatzalah Garages"
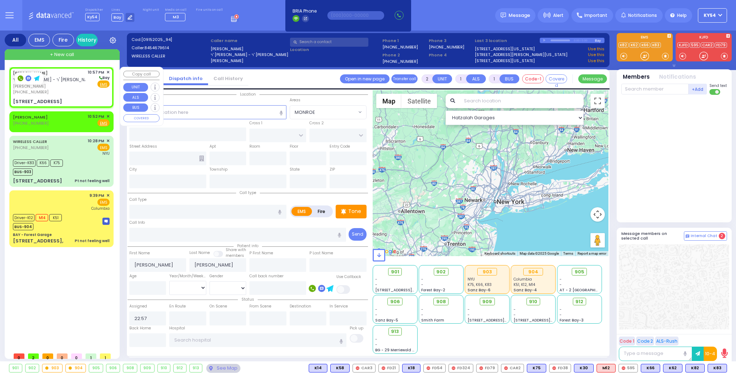
select select
radio input "true"
select select
type input "BERDICHEV DR"
type input "SCHUNNEMUNK RD"
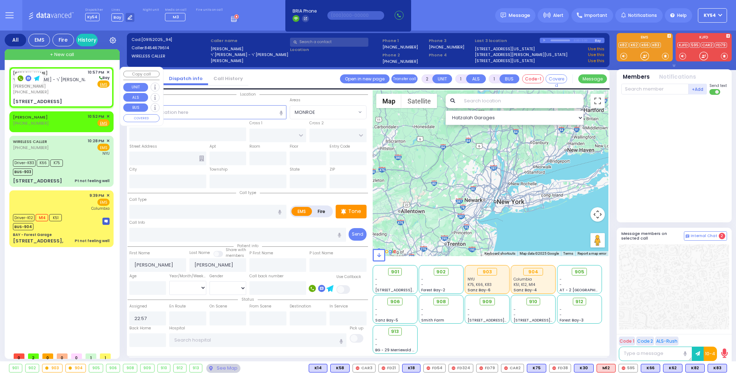
type input "4 IRON HILL PLZ"
type input "304"
type input "Monroe"
type input "[US_STATE]"
type input "10950"
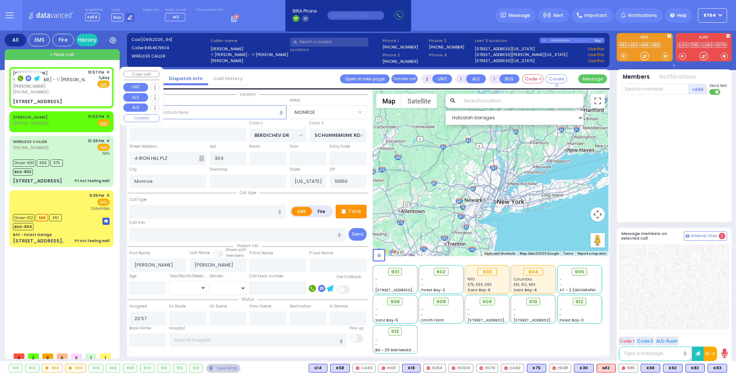
select select "Hatzalah Garages"
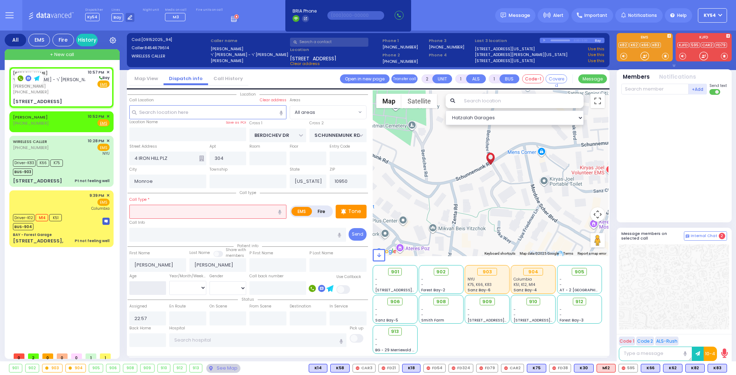
click at [156, 287] on input "number" at bounding box center [147, 288] width 37 height 14
type input "3"
select select
radio input "true"
select select
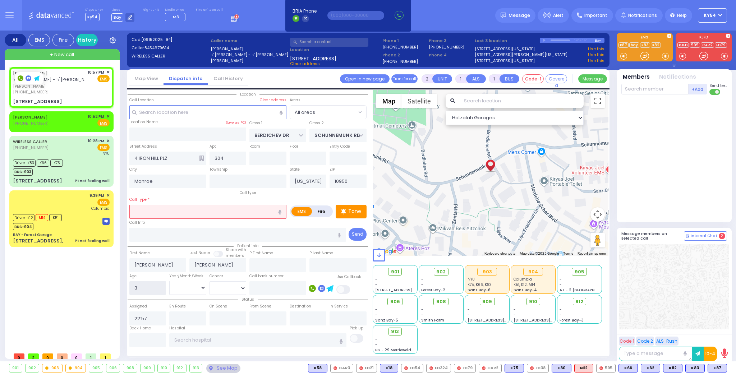
select select "Hatzalah Garages"
type input "3"
drag, startPoint x: 185, startPoint y: 287, endPoint x: 186, endPoint y: 284, distance: 3.6
click at [185, 284] on select "Year Month Week Day" at bounding box center [187, 288] width 37 height 14
select select
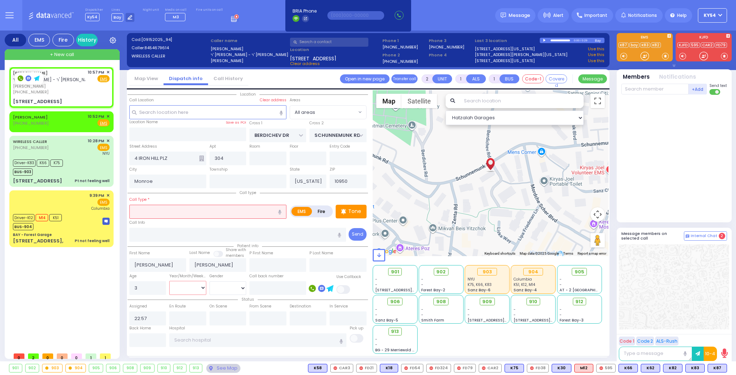
radio input "true"
select select
select select "Hatzalah Garages"
select select "Year"
click at [169, 281] on select "Year Month Week Day" at bounding box center [187, 288] width 37 height 14
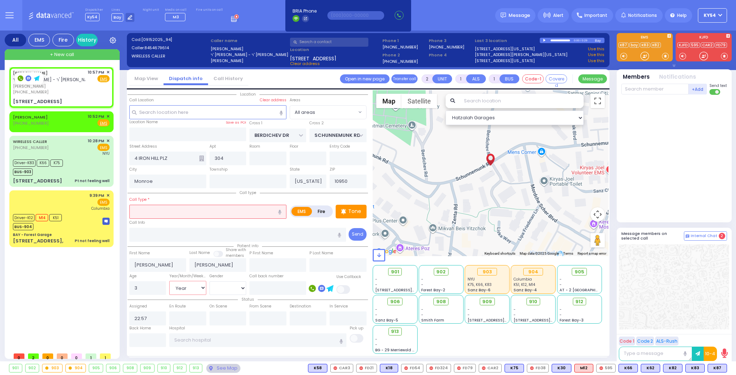
select select
radio input "true"
select select "Year"
select select "Hatzalah Garages"
click at [218, 284] on select "[DEMOGRAPHIC_DATA] [DEMOGRAPHIC_DATA]" at bounding box center [227, 288] width 37 height 14
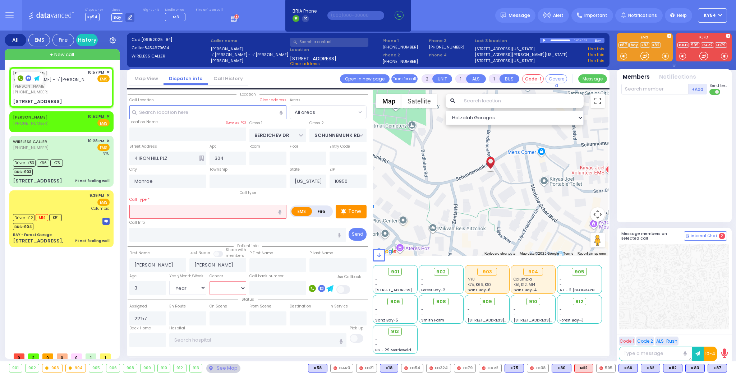
select select "[DEMOGRAPHIC_DATA]"
click at [209, 281] on select "[DEMOGRAPHIC_DATA] [DEMOGRAPHIC_DATA]" at bounding box center [227, 288] width 37 height 14
select select
radio input "true"
select select "Year"
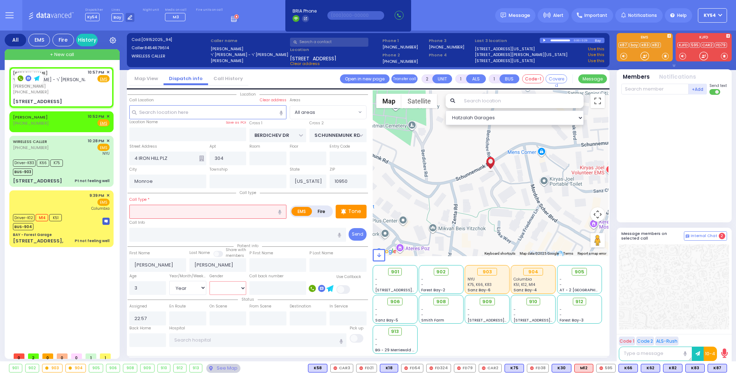
select select "[DEMOGRAPHIC_DATA]"
select select "Hatzalah Garages"
click at [174, 207] on input "text" at bounding box center [207, 212] width 157 height 14
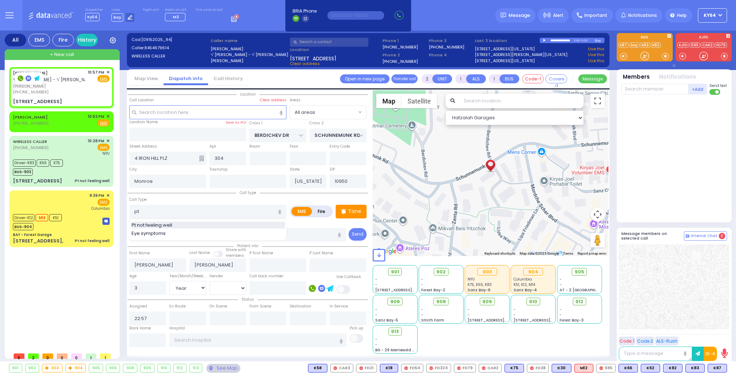
click at [174, 222] on span "Pt not feeling well" at bounding box center [152, 225] width 43 height 7
type input "Pt not feeling well"
type input "1"
type input "0"
select select
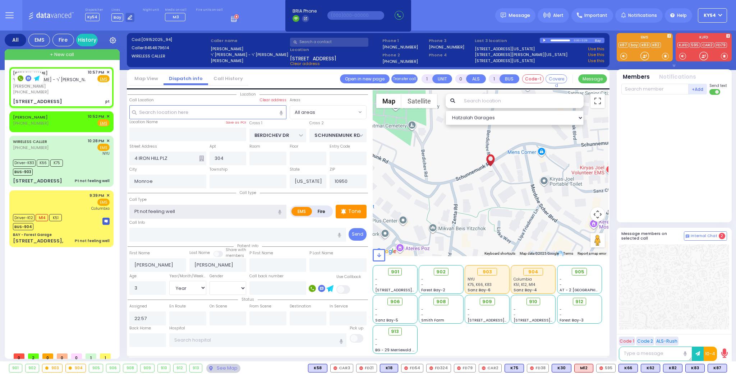
radio input "true"
select select "Year"
select select "[DEMOGRAPHIC_DATA]"
select select "Hatzalah Garages"
select select
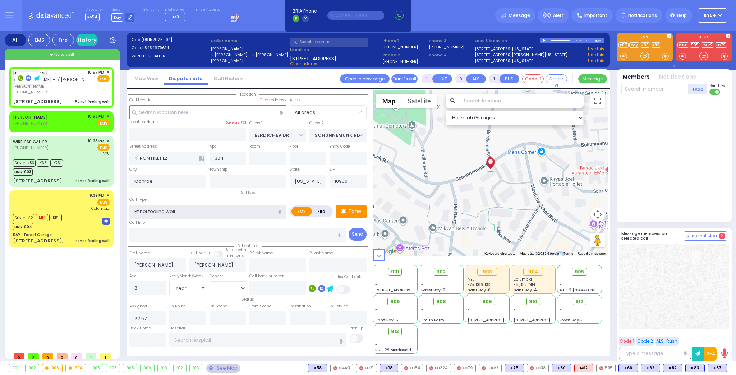
radio input "true"
select select "Year"
select select "[DEMOGRAPHIC_DATA]"
select select "Hatzalah Garages"
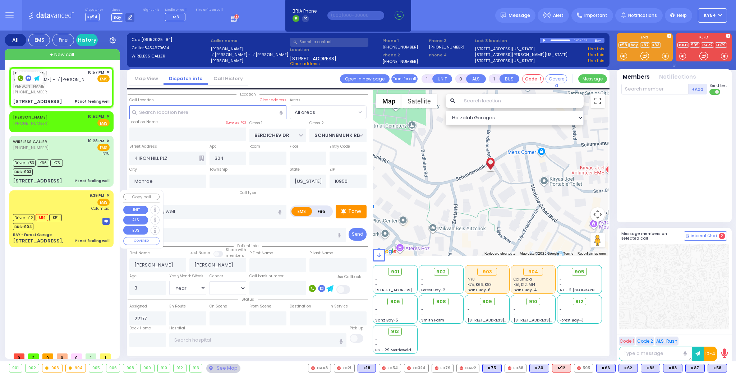
click at [76, 280] on div "[PERSON_NAME] ר' [PERSON_NAME] - ר' [PERSON_NAME] [PERSON_NAME] [PHONE_NUMBER] …" at bounding box center [62, 208] width 107 height 282
select select
radio input "true"
select select "Year"
select select "[DEMOGRAPHIC_DATA]"
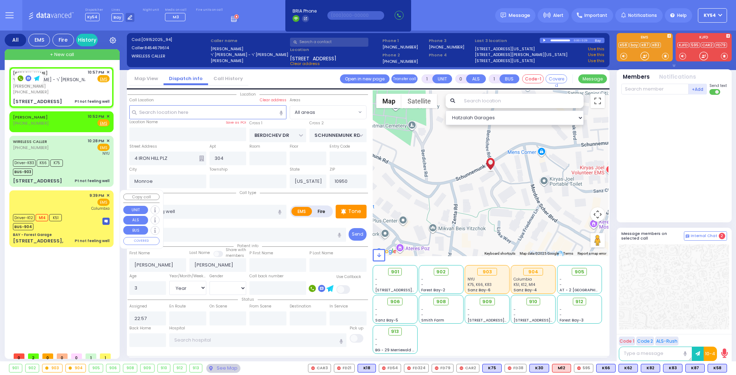
select select "Hatzalah Garages"
click at [110, 115] on span "✕" at bounding box center [107, 116] width 3 height 6
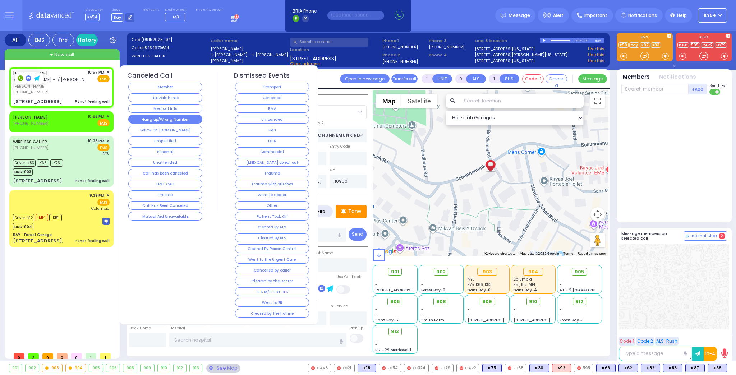
click at [140, 116] on button "Hang up/Wrong Number" at bounding box center [165, 119] width 74 height 9
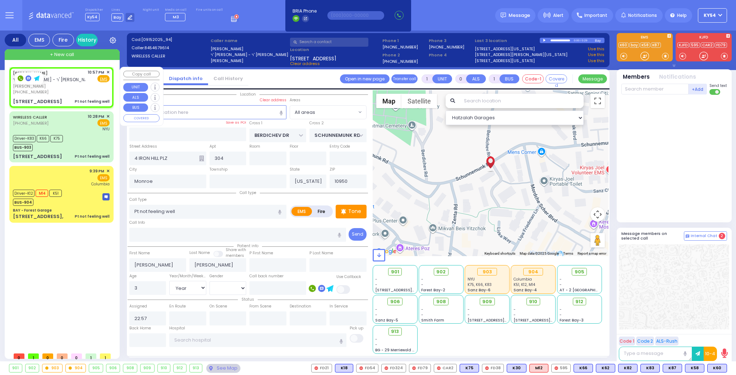
click at [66, 91] on div "[PHONE_NUMBER]" at bounding box center [49, 92] width 72 height 6
select select
radio input "true"
select select "Year"
select select "[DEMOGRAPHIC_DATA]"
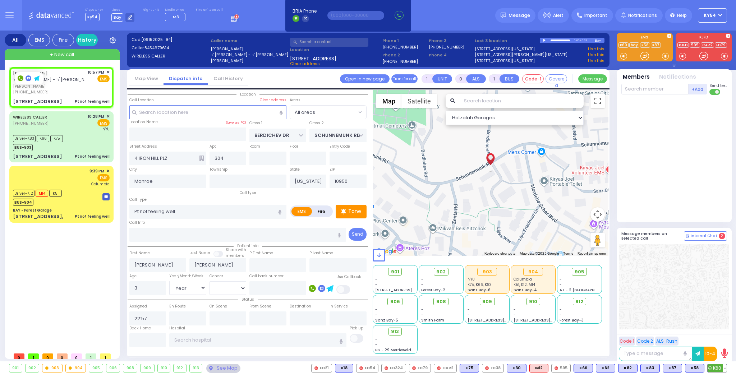
click at [720, 365] on span "K60" at bounding box center [716, 368] width 19 height 8
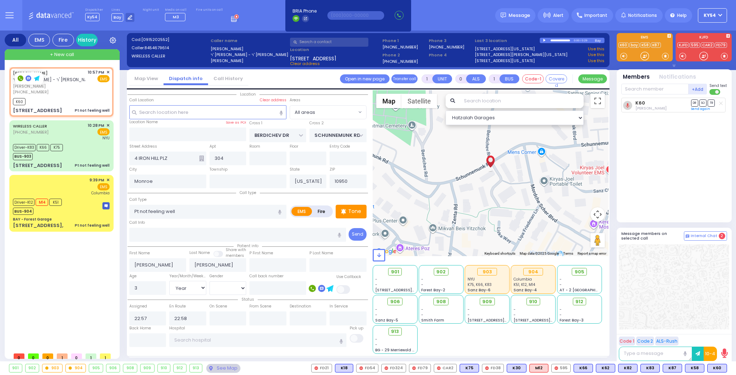
click at [82, 272] on div "[PERSON_NAME] ר' [PERSON_NAME] - ר' [PERSON_NAME] [PERSON_NAME] [PHONE_NUMBER] …" at bounding box center [62, 208] width 107 height 282
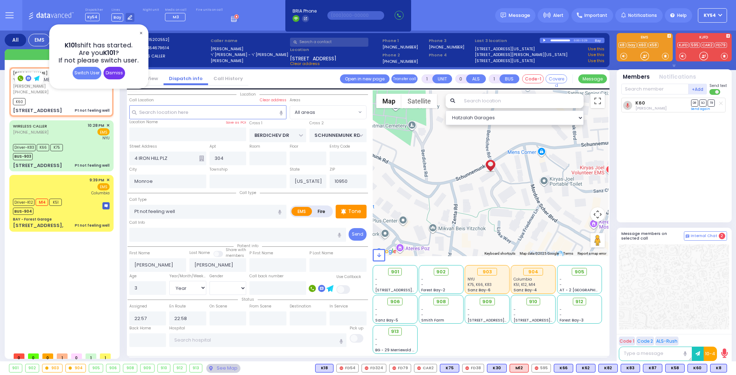
click at [114, 74] on div "Dismiss" at bounding box center [114, 73] width 22 height 13
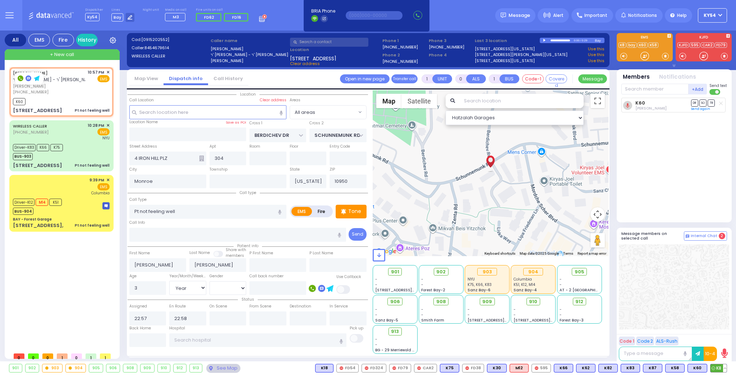
click at [719, 367] on span "K8" at bounding box center [718, 368] width 16 height 8
click at [87, 148] on div "Driver-K83 K66 K75 BUS-903" at bounding box center [61, 151] width 97 height 18
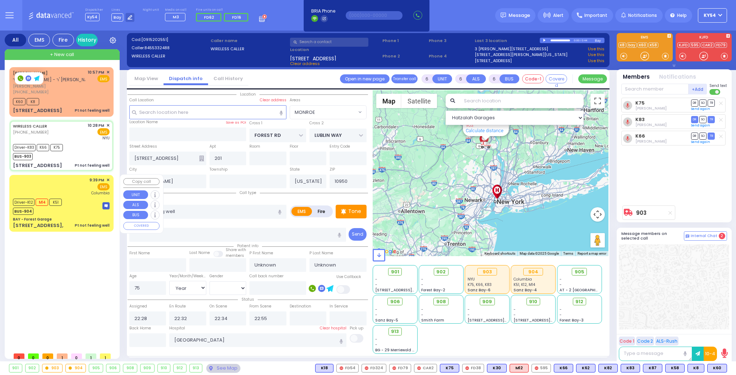
click at [84, 198] on div "Driver-K12 M14 K51 BUS-904" at bounding box center [61, 206] width 97 height 18
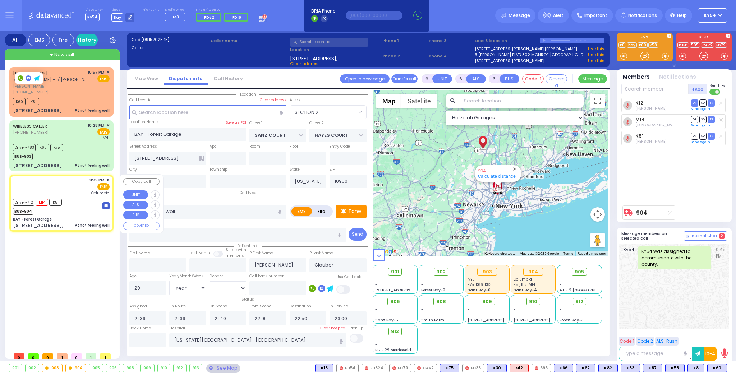
click at [80, 282] on div "[PERSON_NAME] ר' [PERSON_NAME] - ר' [PERSON_NAME] [PERSON_NAME] [PHONE_NUMBER] …" at bounding box center [62, 208] width 107 height 282
click at [83, 204] on div "Driver-K12 M14 K51 BUS-904" at bounding box center [61, 206] width 97 height 18
click at [92, 265] on div "[PERSON_NAME] ר' [PERSON_NAME] - ר' [PERSON_NAME] [PERSON_NAME] [PHONE_NUMBER] …" at bounding box center [62, 208] width 107 height 282
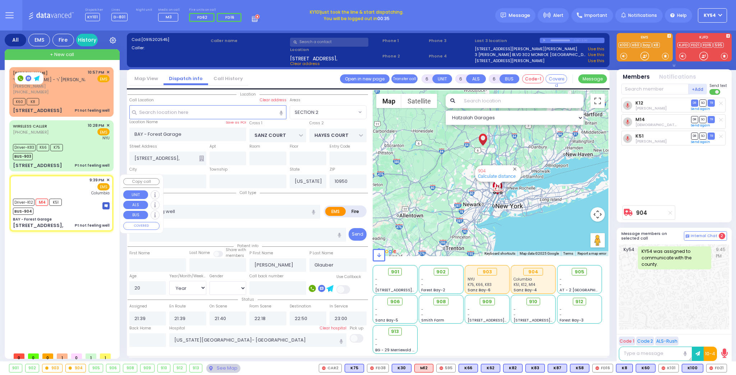
click at [68, 278] on div "[PERSON_NAME] ר' [PERSON_NAME] - ר' [PERSON_NAME] [PERSON_NAME] [PHONE_NUMBER] …" at bounding box center [62, 208] width 107 height 282
